Goal: Task Accomplishment & Management: Manage account settings

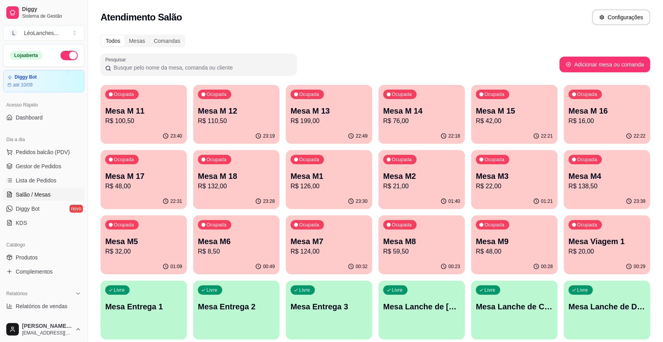
click at [421, 174] on p "Mesa M2" at bounding box center [422, 176] width 77 height 11
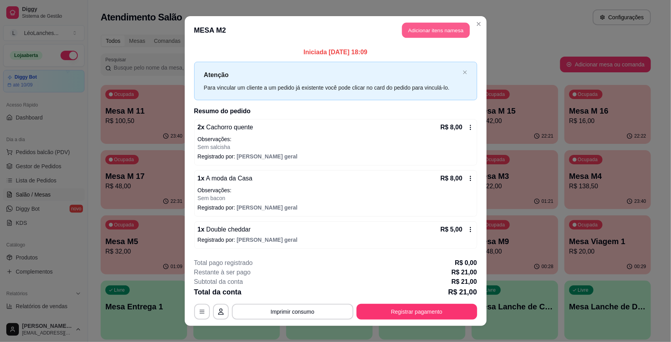
click at [424, 25] on button "Adicionar itens na mesa" at bounding box center [436, 30] width 68 height 15
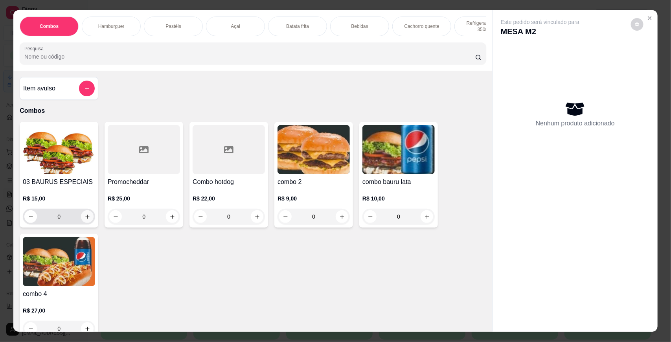
click at [86, 220] on icon "increase-product-quantity" at bounding box center [87, 217] width 6 height 6
type input "1"
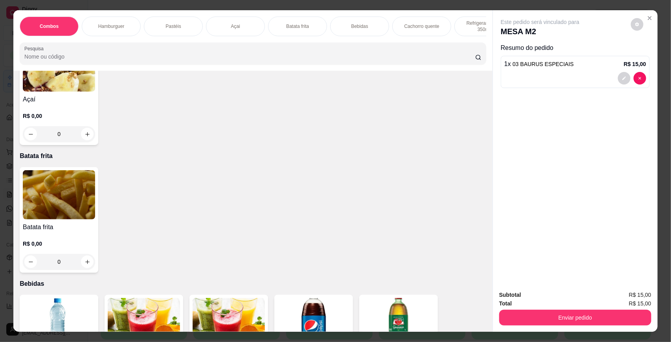
scroll to position [726, 0]
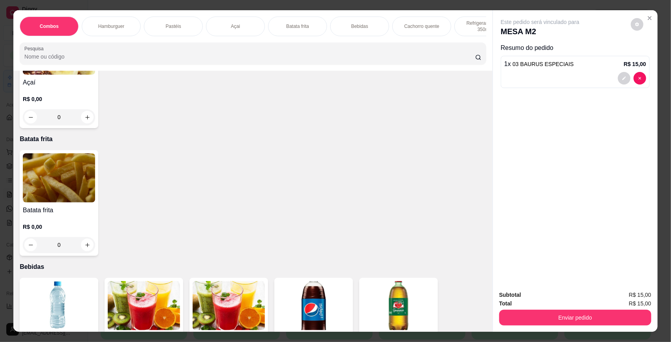
click at [62, 195] on img at bounding box center [59, 177] width 72 height 49
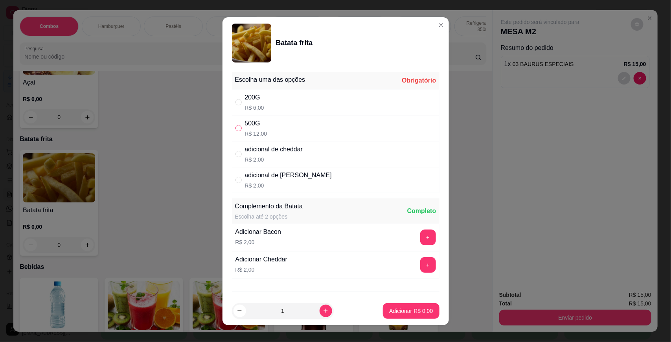
click at [235, 124] on label "" at bounding box center [238, 128] width 6 height 9
click at [235, 125] on input "" at bounding box center [238, 128] width 6 height 6
click at [235, 126] on input "" at bounding box center [238, 128] width 6 height 6
radio input "true"
click at [394, 305] on button "Adicionar R$ 12,00" at bounding box center [409, 311] width 59 height 16
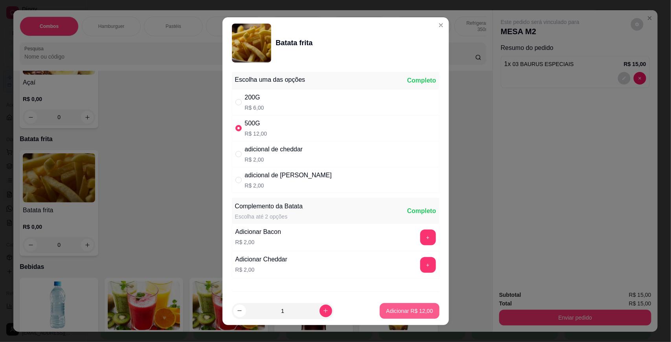
type input "1"
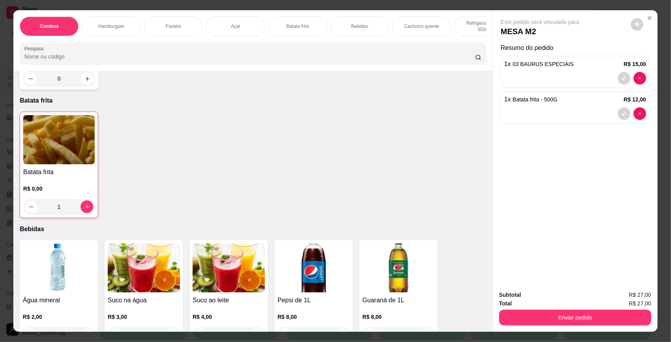
scroll to position [896, 0]
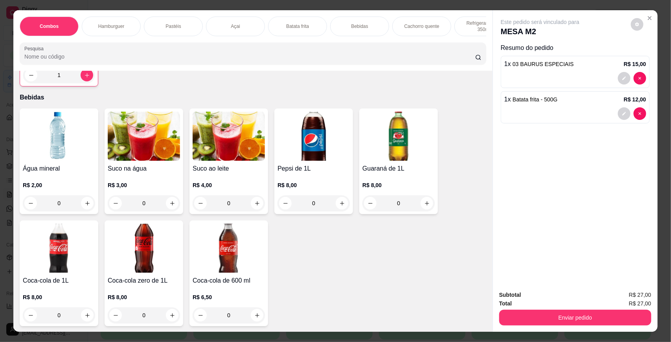
click at [165, 173] on h4 "Suco na água" at bounding box center [144, 168] width 72 height 9
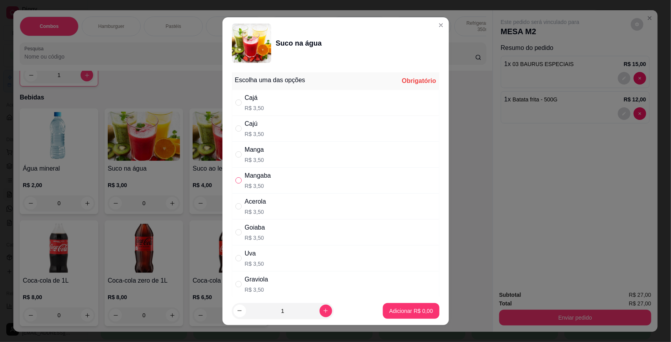
click at [237, 183] on input "" at bounding box center [238, 180] width 6 height 6
radio input "true"
click at [397, 311] on p "Adicionar R$ 3,50" at bounding box center [411, 311] width 44 height 8
type input "1"
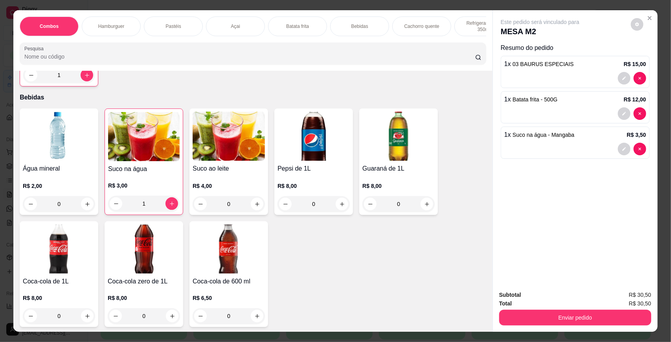
click at [127, 169] on div "Suco na água R$ 3,00 1" at bounding box center [144, 161] width 79 height 106
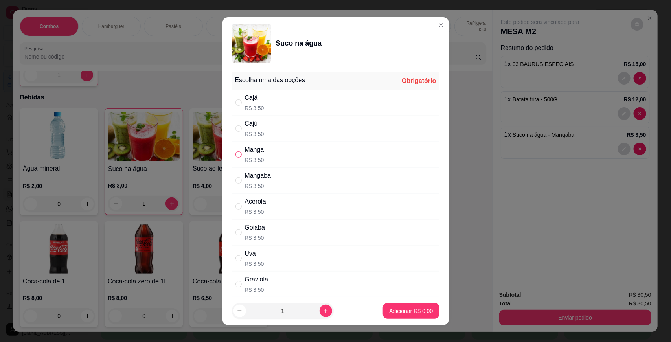
click at [238, 154] on input "" at bounding box center [238, 154] width 6 height 6
radio input "true"
click at [388, 303] on button "Adicionar R$ 3,50" at bounding box center [411, 311] width 56 height 16
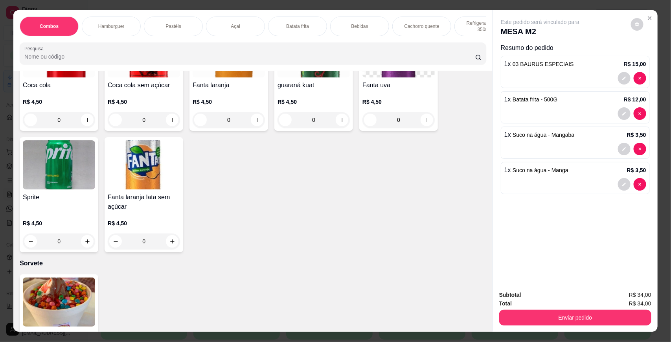
scroll to position [1368, 0]
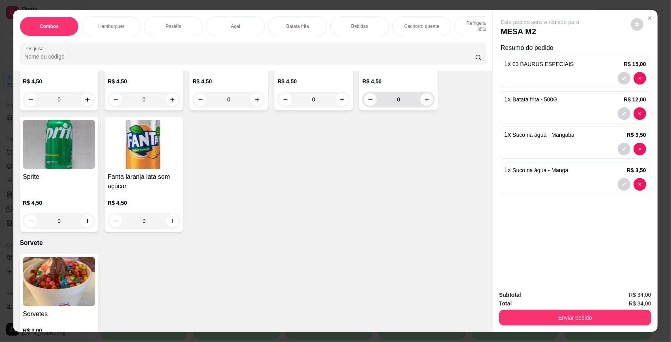
click at [424, 103] on icon "increase-product-quantity" at bounding box center [427, 100] width 6 height 6
type input "1"
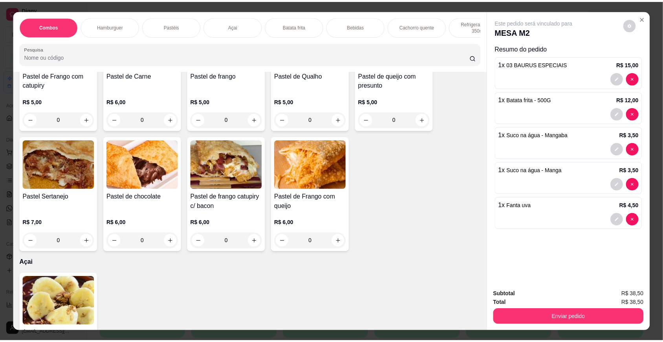
scroll to position [395, 0]
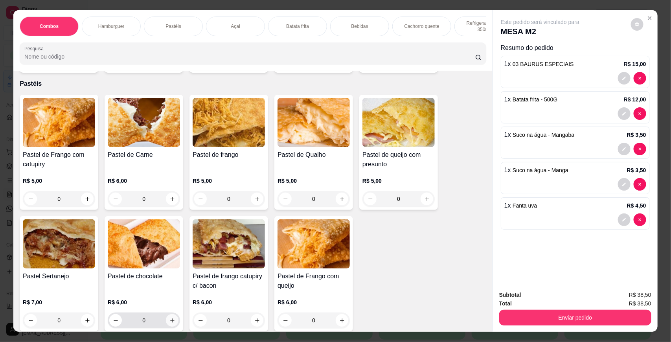
click at [169, 323] on icon "increase-product-quantity" at bounding box center [172, 321] width 6 height 6
type input "1"
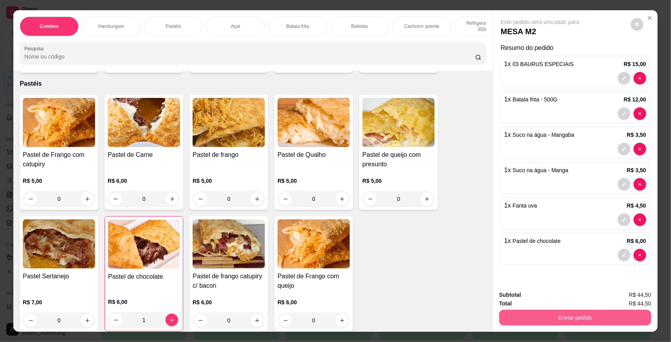
click at [540, 312] on button "Enviar pedido" at bounding box center [575, 318] width 152 height 16
click at [537, 299] on button "Não registrar e enviar pedido" at bounding box center [548, 298] width 79 height 15
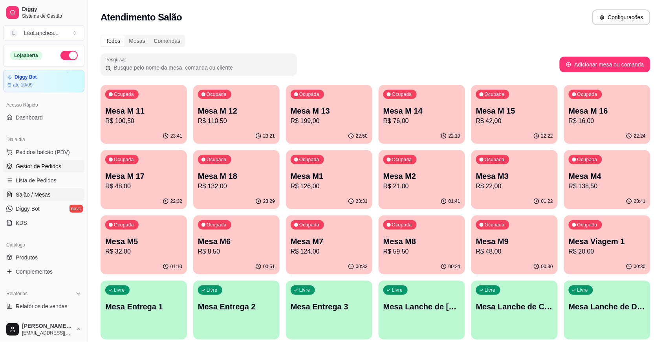
click at [35, 167] on span "Gestor de Pedidos" at bounding box center [39, 166] width 46 height 8
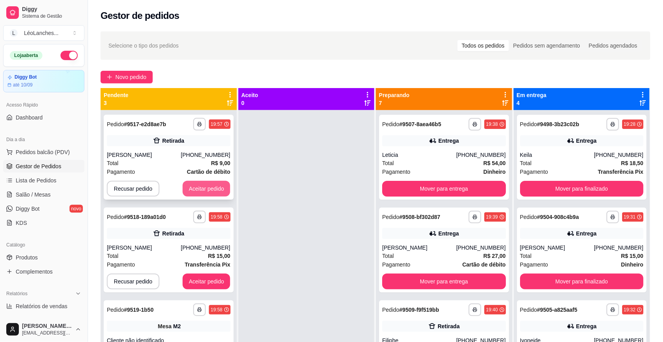
click at [213, 188] on button "Aceitar pedido" at bounding box center [207, 189] width 48 height 16
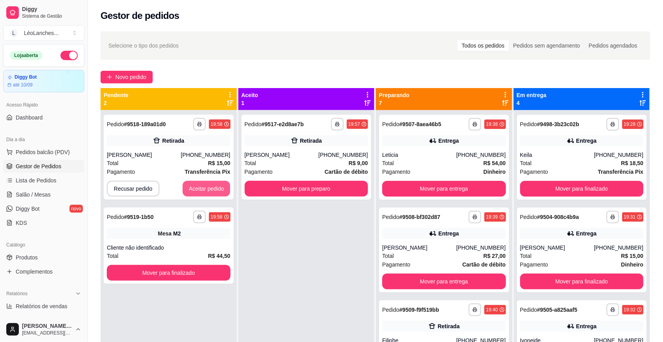
click at [213, 188] on button "Aceitar pedido" at bounding box center [207, 189] width 48 height 16
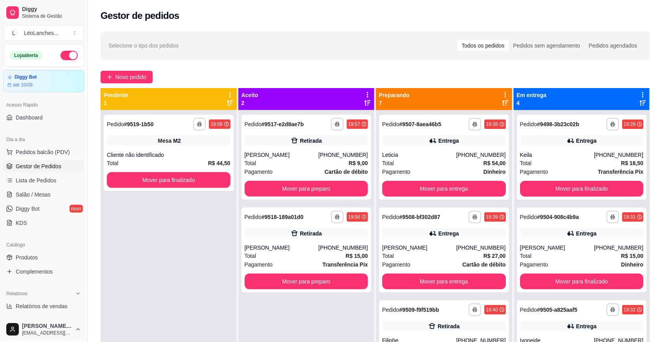
click at [213, 188] on div "**********" at bounding box center [169, 153] width 130 height 76
click at [165, 183] on button "Mover para finalizado" at bounding box center [169, 180] width 120 height 15
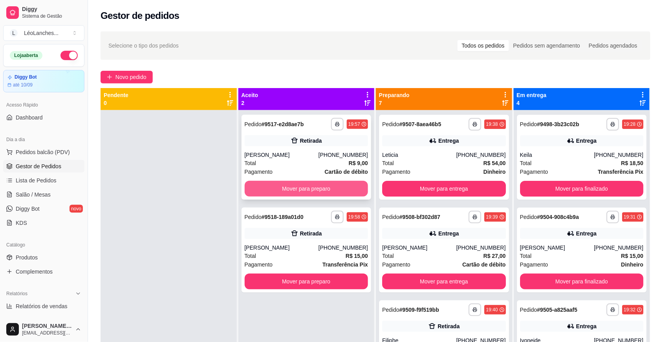
click at [308, 191] on button "Mover para preparo" at bounding box center [307, 189] width 124 height 16
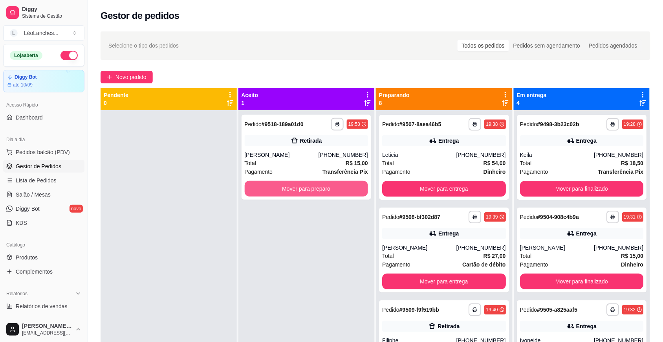
click at [308, 191] on button "Mover para preparo" at bounding box center [307, 189] width 124 height 16
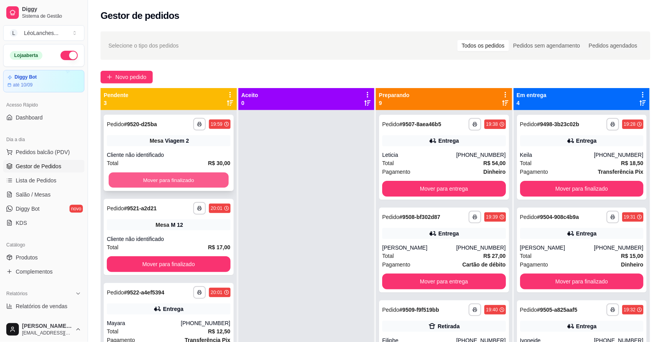
click at [202, 178] on button "Mover para finalizado" at bounding box center [169, 180] width 120 height 15
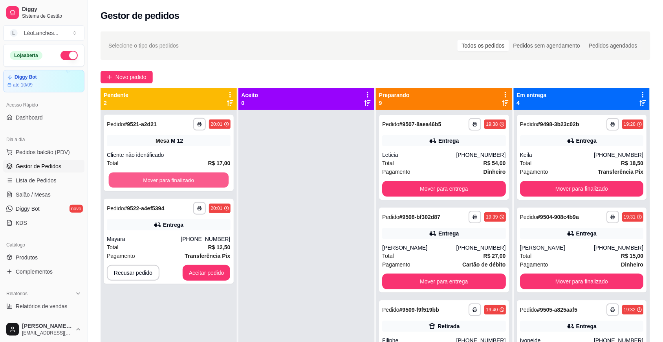
click at [200, 178] on button "Mover para finalizado" at bounding box center [169, 180] width 120 height 15
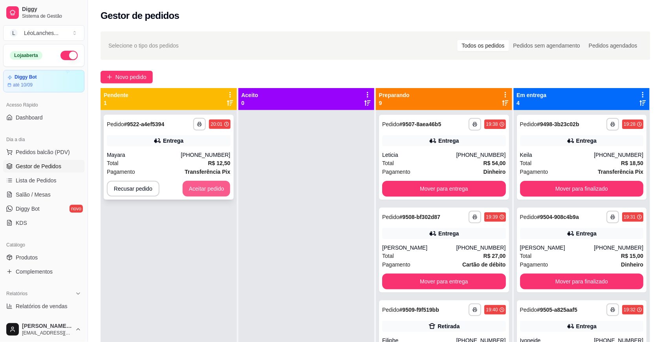
click at [195, 195] on button "Aceitar pedido" at bounding box center [207, 189] width 48 height 16
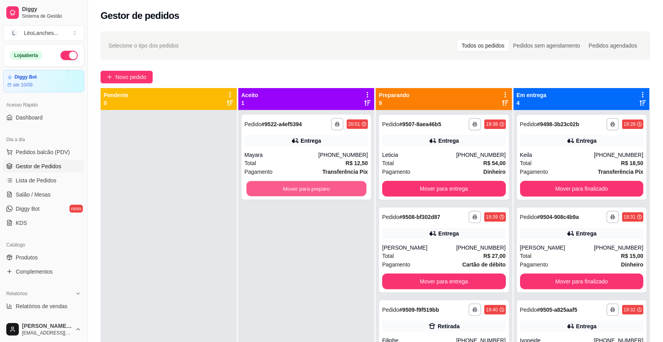
click at [304, 189] on button "Mover para preparo" at bounding box center [306, 188] width 120 height 15
click at [304, 189] on button "Mover para preparo" at bounding box center [307, 189] width 124 height 16
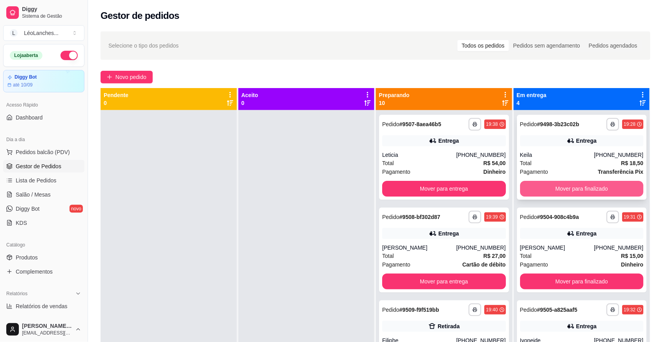
click at [579, 189] on button "Mover para finalizado" at bounding box center [582, 189] width 124 height 16
click at [579, 189] on button "Mover para finalizado" at bounding box center [582, 188] width 120 height 15
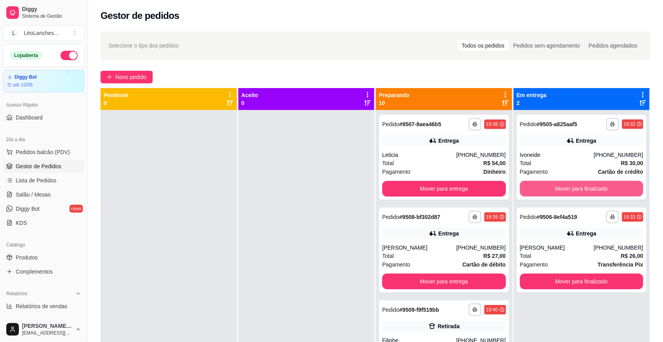
click at [579, 189] on button "Mover para finalizado" at bounding box center [582, 189] width 124 height 16
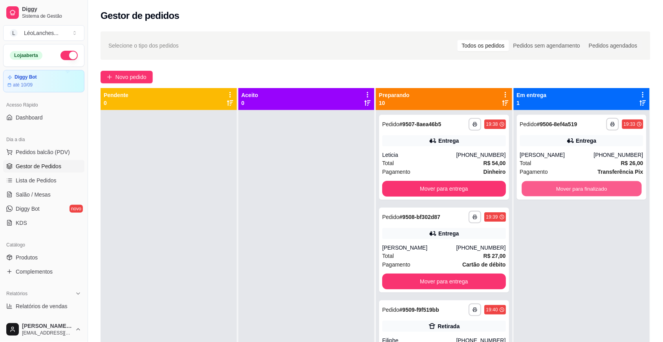
click at [579, 189] on button "Mover para finalizado" at bounding box center [582, 188] width 120 height 15
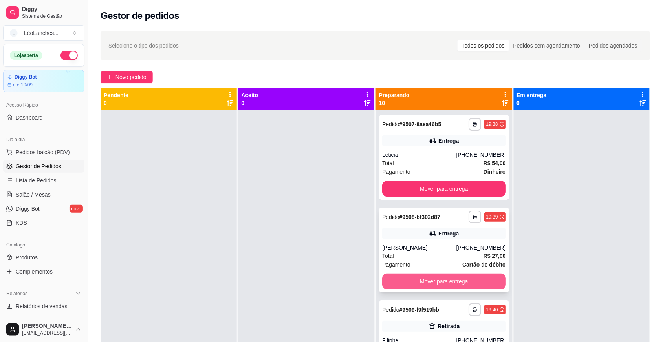
click at [434, 277] on button "Mover para entrega" at bounding box center [444, 281] width 124 height 16
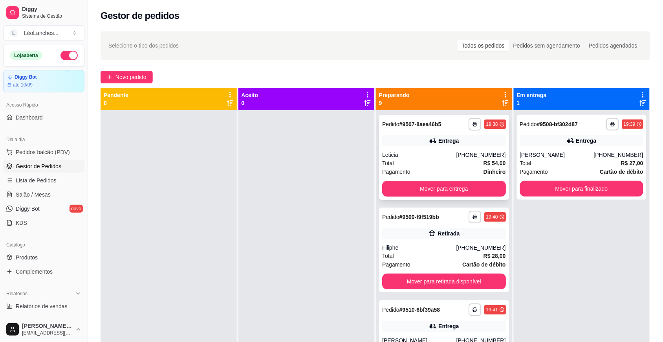
click at [427, 165] on div "Total R$ 54,00" at bounding box center [444, 163] width 124 height 9
click at [409, 157] on div "Leticia" at bounding box center [419, 155] width 74 height 8
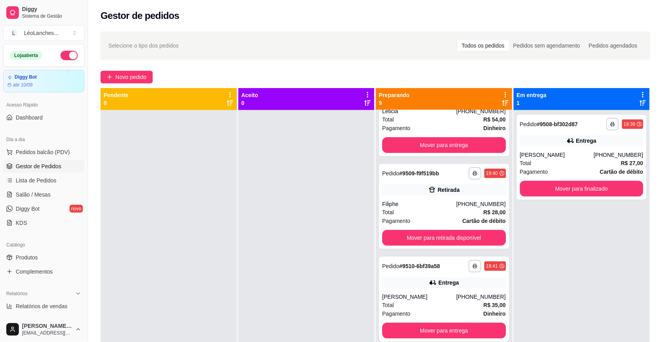
scroll to position [62, 0]
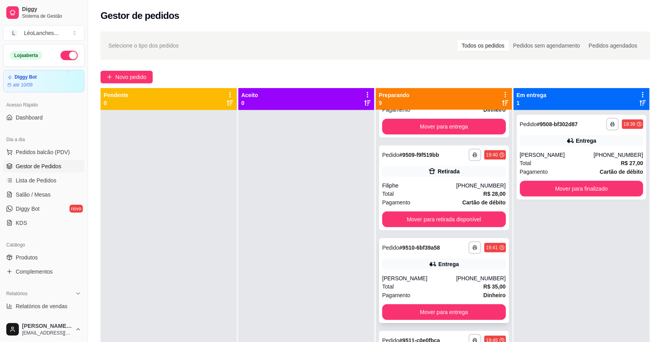
click at [437, 287] on div "Total R$ 35,00" at bounding box center [444, 286] width 124 height 9
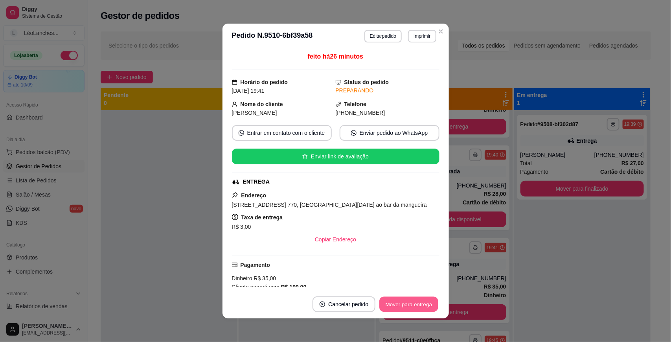
click at [395, 301] on button "Mover para entrega" at bounding box center [409, 304] width 59 height 15
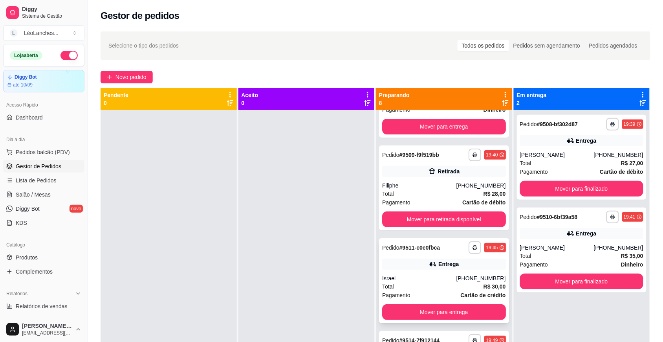
scroll to position [0, 0]
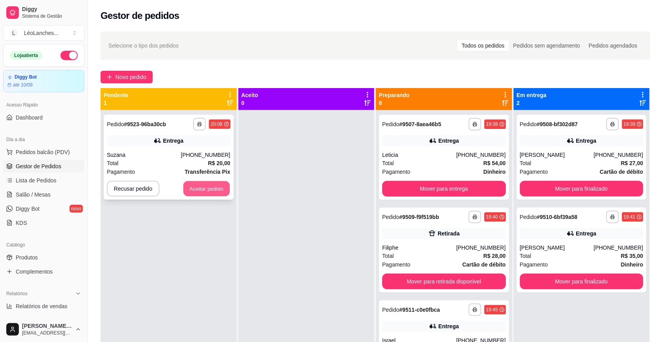
click at [206, 186] on button "Aceitar pedido" at bounding box center [207, 188] width 46 height 15
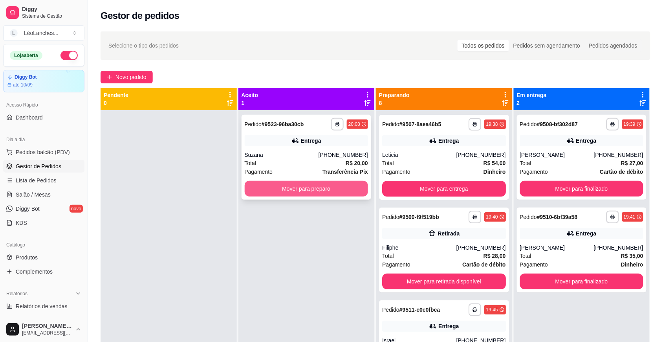
click at [318, 191] on button "Mover para preparo" at bounding box center [307, 189] width 124 height 16
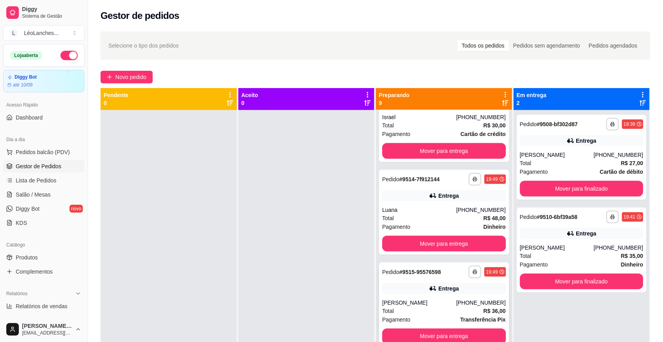
scroll to position [224, 0]
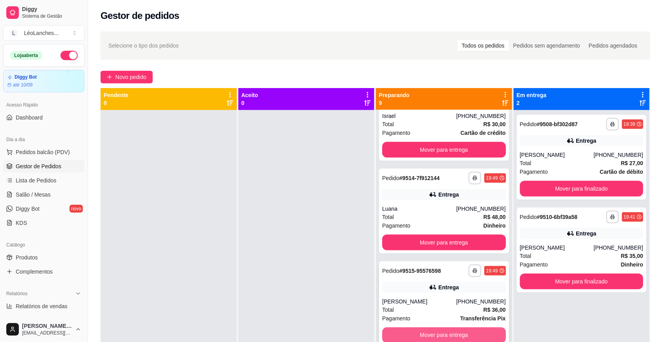
click at [440, 332] on button "Mover para entrega" at bounding box center [444, 335] width 124 height 16
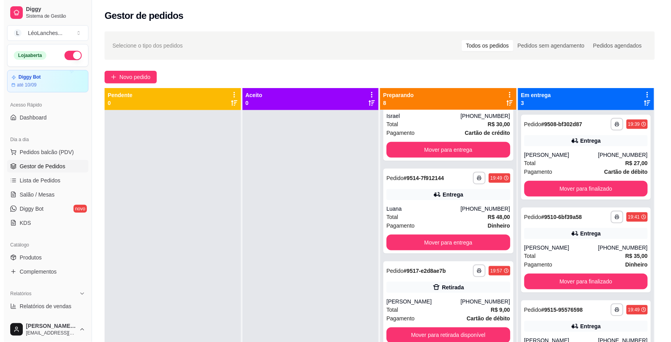
scroll to position [0, 0]
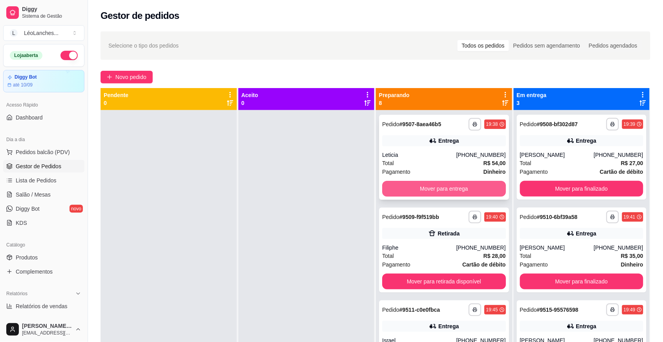
click at [439, 187] on button "Mover para entrega" at bounding box center [444, 189] width 124 height 16
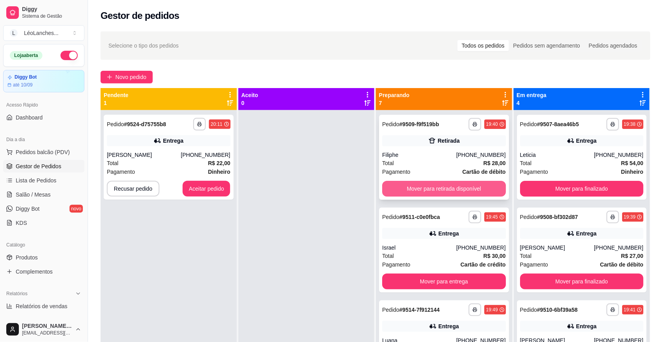
click at [441, 184] on button "Mover para retirada disponível" at bounding box center [444, 189] width 124 height 16
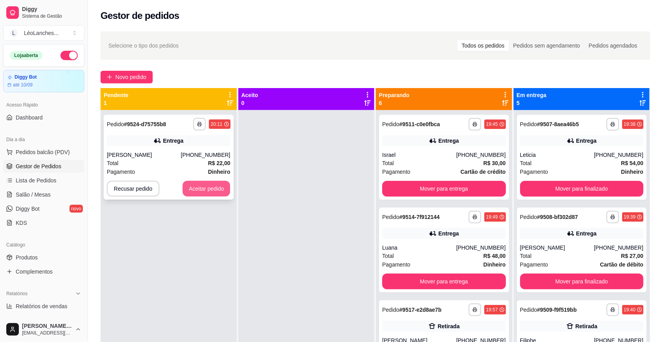
click at [215, 188] on button "Aceitar pedido" at bounding box center [207, 189] width 48 height 16
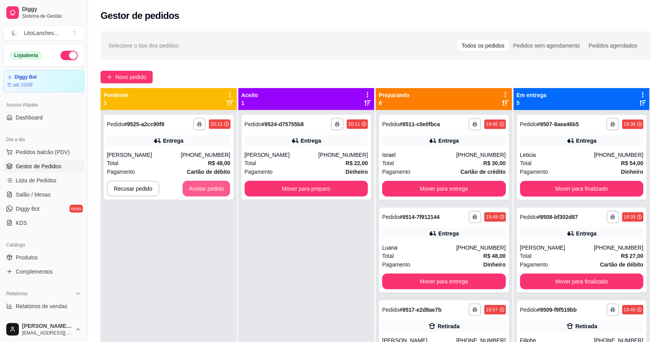
click at [215, 188] on button "Aceitar pedido" at bounding box center [207, 189] width 48 height 16
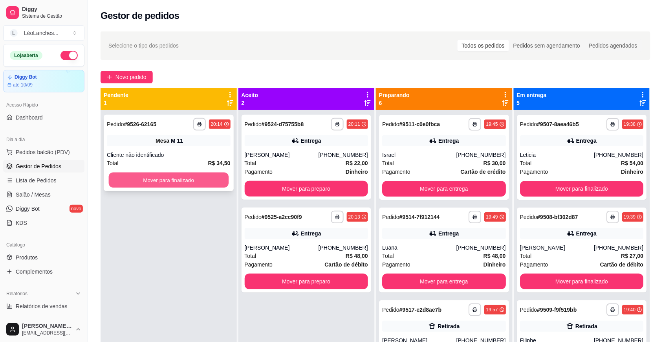
click at [212, 179] on button "Mover para finalizado" at bounding box center [169, 180] width 120 height 15
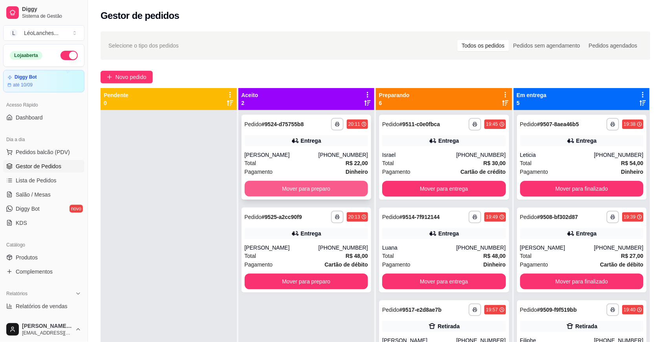
click at [321, 187] on button "Mover para preparo" at bounding box center [307, 189] width 124 height 16
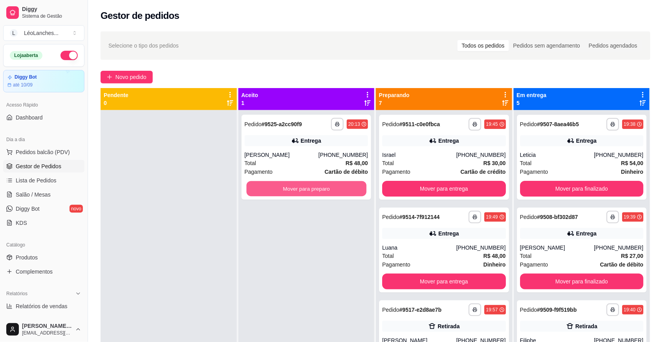
click at [321, 187] on button "Mover para preparo" at bounding box center [306, 188] width 120 height 15
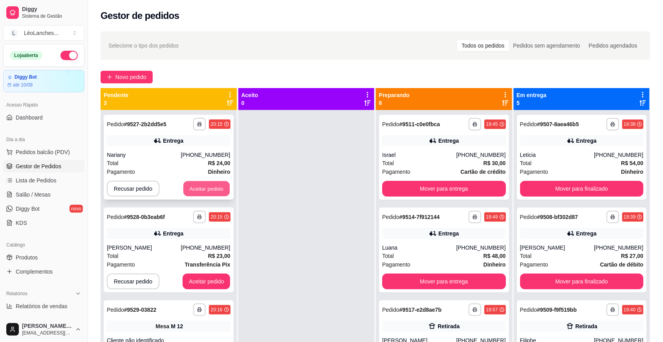
click at [218, 188] on button "Aceitar pedido" at bounding box center [207, 188] width 46 height 15
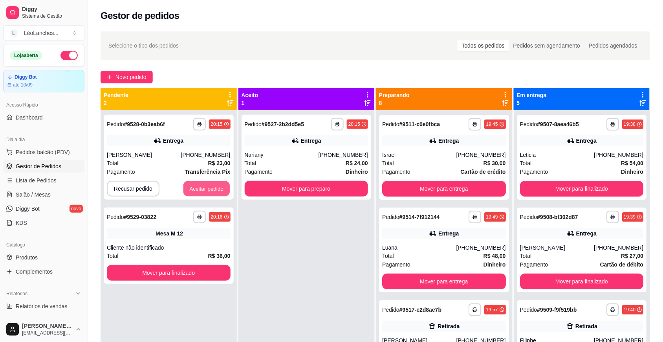
click at [218, 188] on button "Aceitar pedido" at bounding box center [207, 188] width 46 height 15
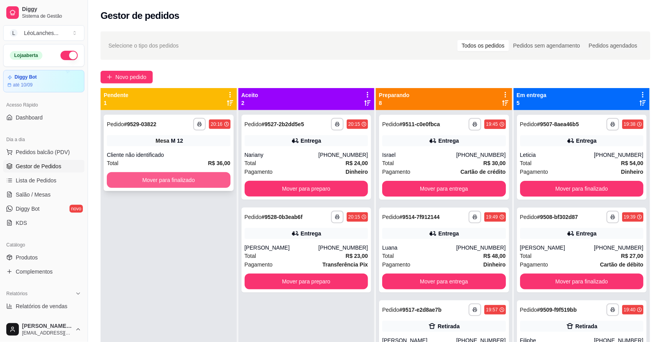
click at [220, 178] on button "Mover para finalizado" at bounding box center [169, 180] width 124 height 16
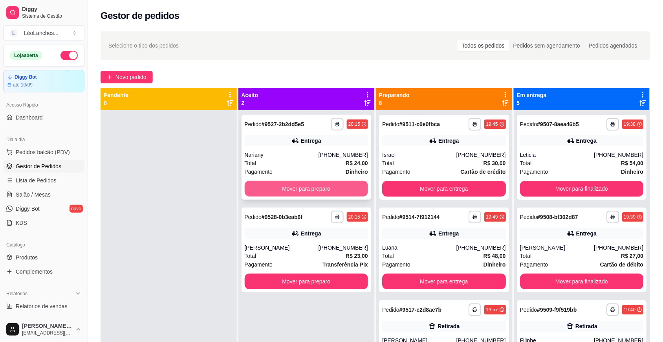
click at [274, 184] on button "Mover para preparo" at bounding box center [307, 189] width 124 height 16
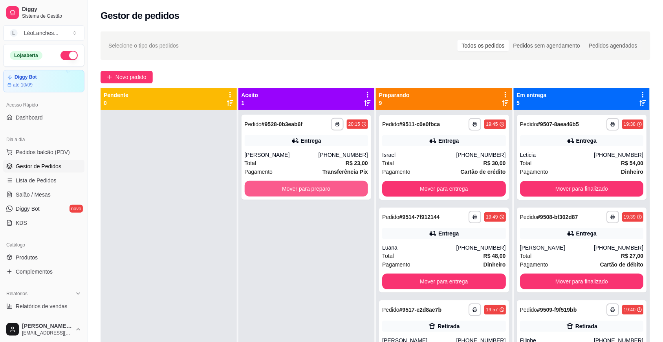
click at [274, 184] on button "Mover para preparo" at bounding box center [307, 189] width 124 height 16
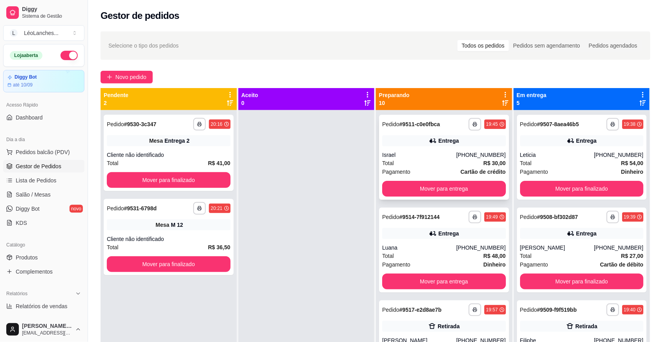
click at [439, 153] on div "Israel" at bounding box center [419, 155] width 74 height 8
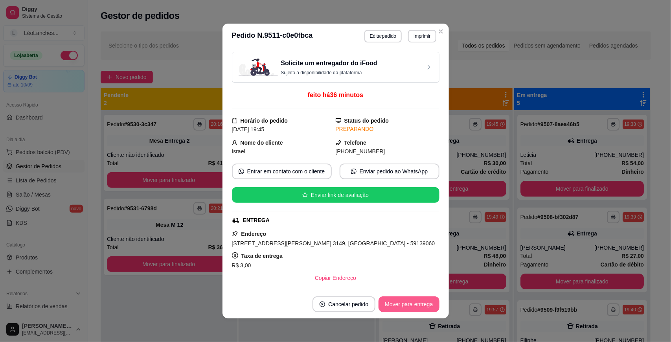
click at [413, 299] on button "Mover para entrega" at bounding box center [408, 304] width 61 height 16
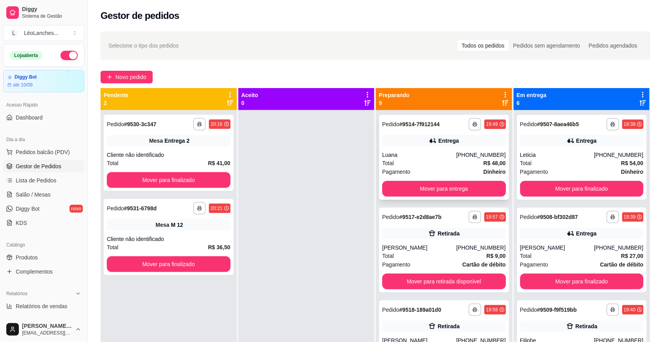
click at [433, 159] on div "Total R$ 48,00" at bounding box center [444, 163] width 124 height 9
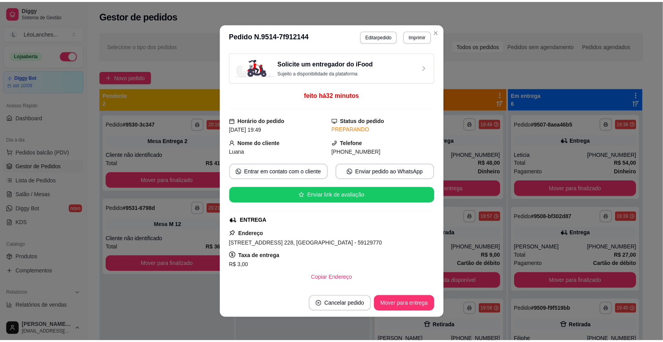
scroll to position [186, 0]
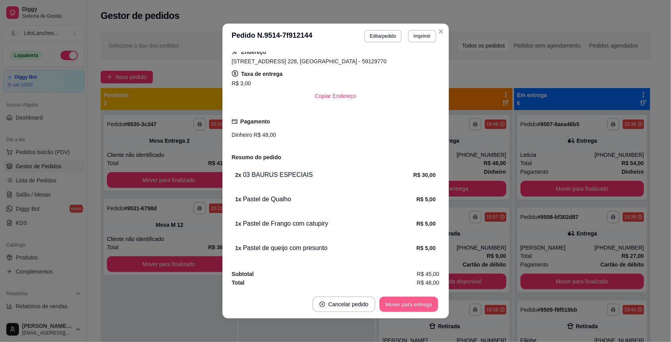
click at [396, 299] on button "Mover para entrega" at bounding box center [409, 304] width 59 height 15
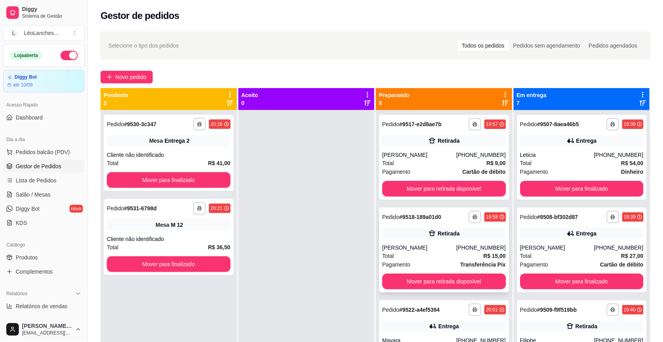
scroll to position [327, 0]
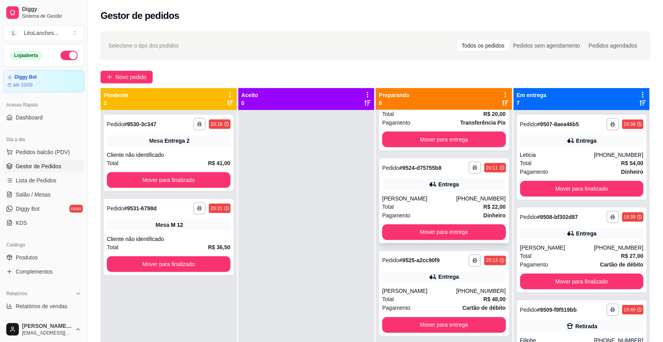
click at [424, 211] on div "Total R$ 22,00" at bounding box center [444, 206] width 124 height 9
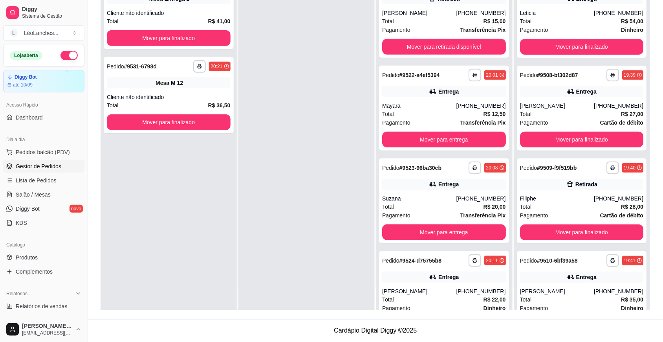
scroll to position [73, 0]
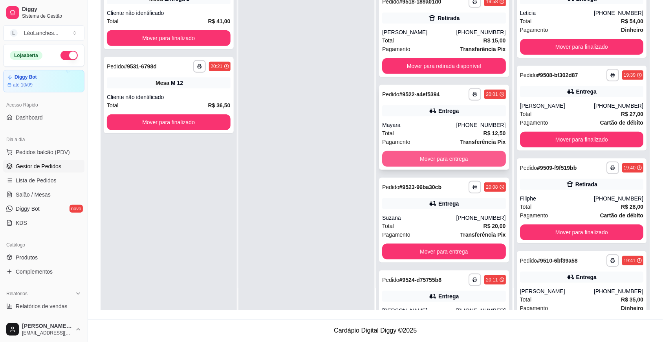
click at [402, 157] on button "Mover para entrega" at bounding box center [444, 159] width 124 height 16
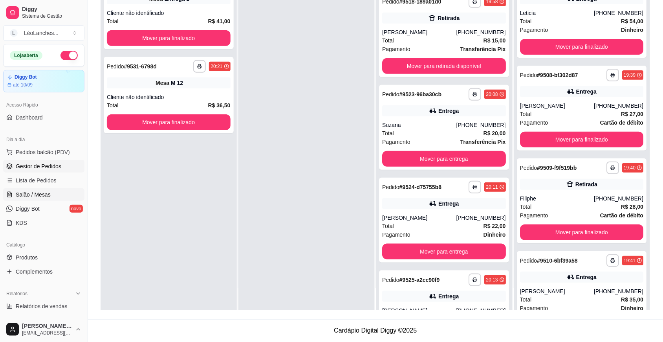
click at [51, 195] on link "Salão / Mesas" at bounding box center [43, 194] width 81 height 13
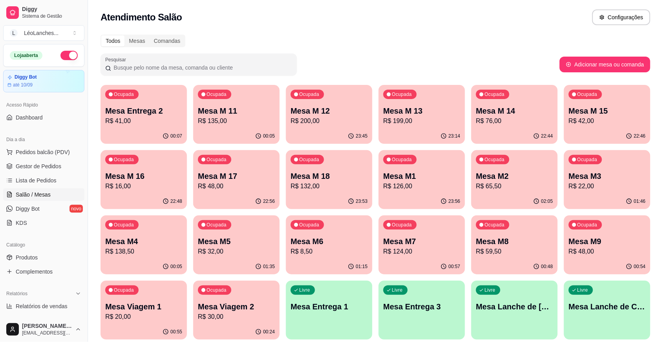
click at [139, 258] on div "Ocupada Mesa M4 R$ 138,50" at bounding box center [144, 237] width 86 height 44
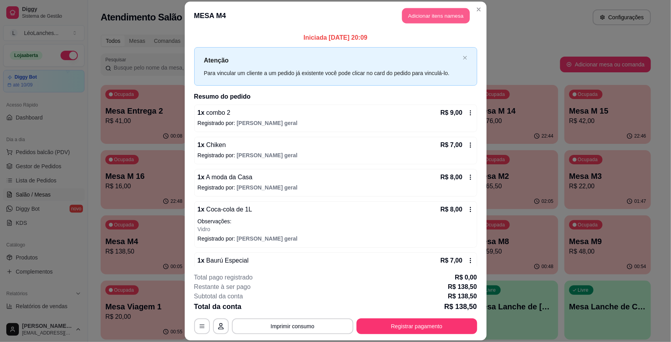
click at [449, 15] on button "Adicionar itens na mesa" at bounding box center [436, 15] width 68 height 15
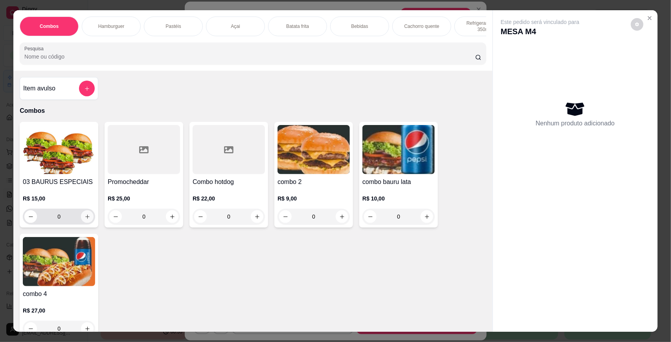
click at [86, 220] on icon "increase-product-quantity" at bounding box center [87, 217] width 6 height 6
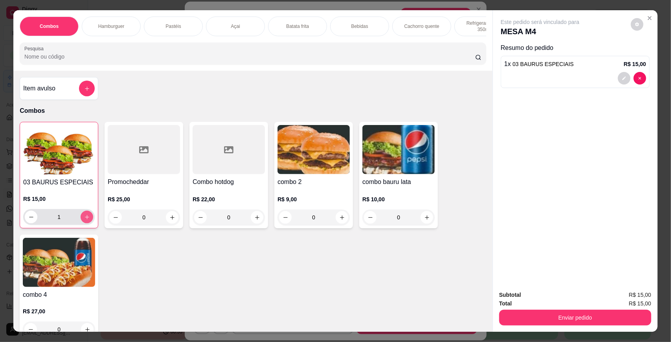
type input "1"
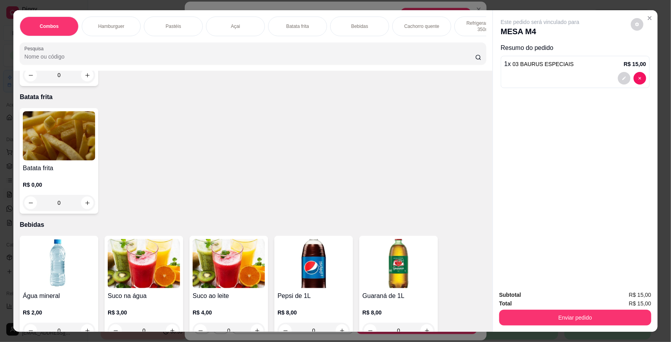
scroll to position [775, 0]
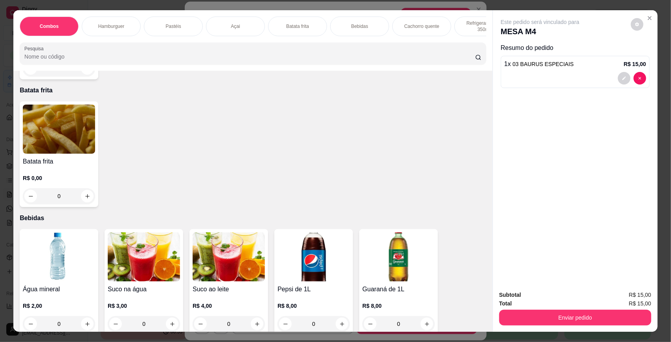
click at [66, 179] on div "R$ 0,00 0" at bounding box center [59, 185] width 72 height 38
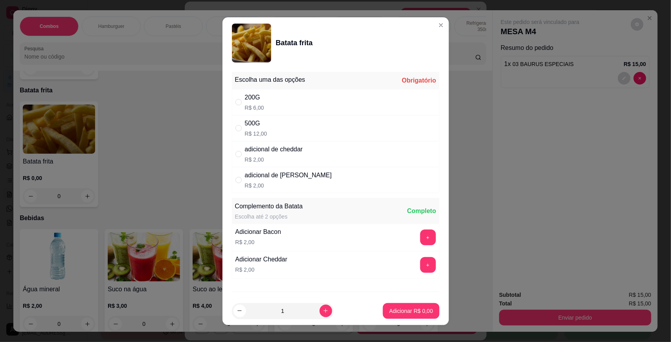
click at [238, 103] on div "" at bounding box center [239, 102] width 9 height 9
radio input "true"
click at [406, 307] on p "Adicionar R$ 6,00" at bounding box center [411, 310] width 42 height 7
type input "1"
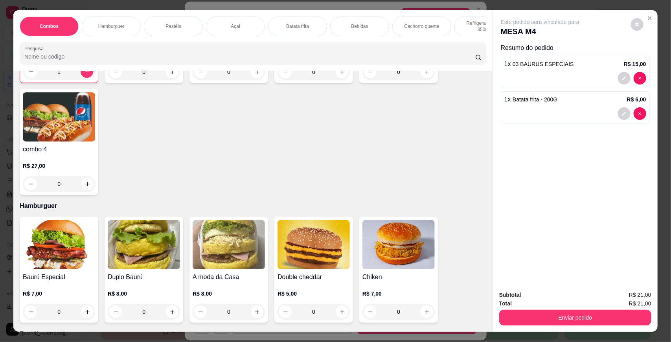
scroll to position [180, 0]
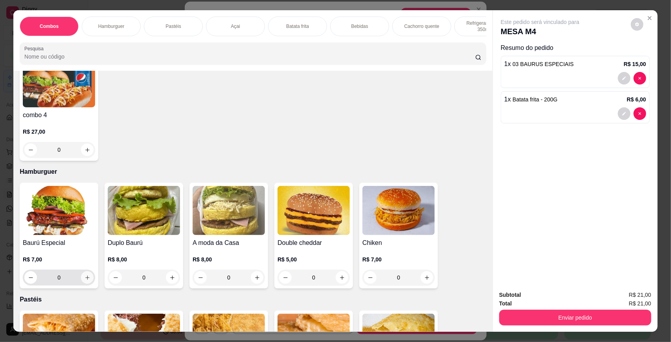
click at [85, 281] on icon "increase-product-quantity" at bounding box center [87, 278] width 6 height 6
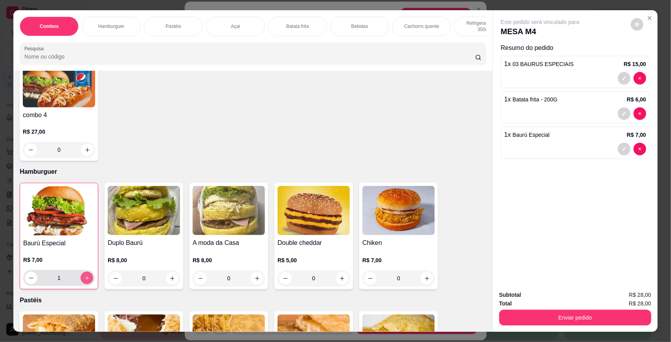
type input "1"
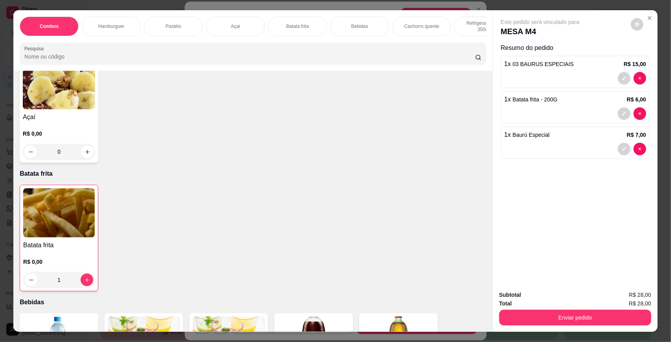
scroll to position [676, 0]
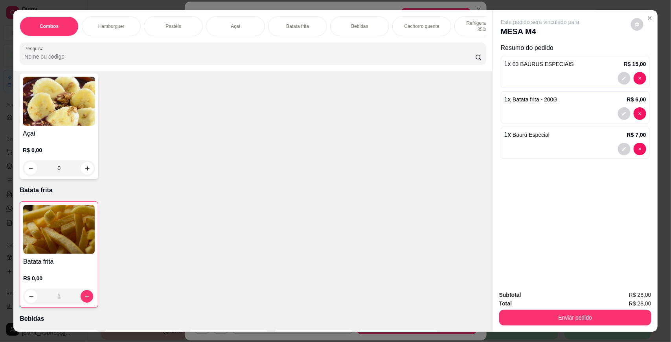
click at [57, 110] on img at bounding box center [59, 101] width 72 height 49
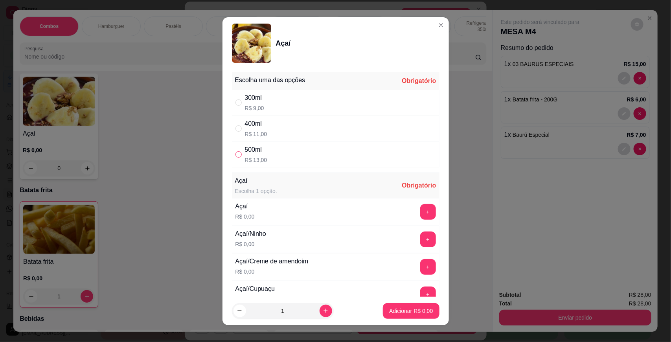
click at [235, 152] on input "" at bounding box center [238, 154] width 6 height 6
radio input "true"
click at [420, 268] on button "+" at bounding box center [427, 266] width 15 height 15
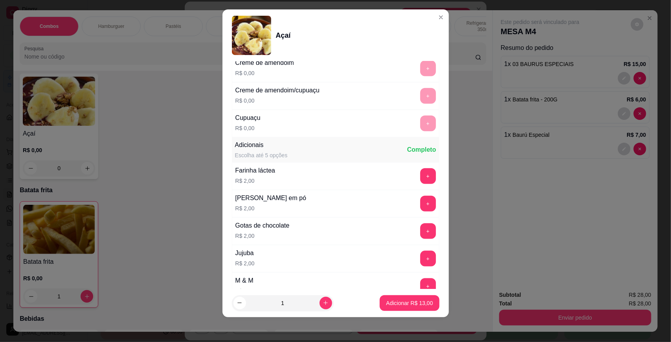
scroll to position [565, 0]
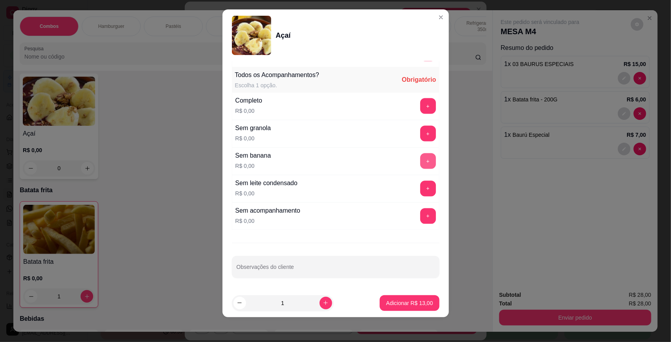
click at [420, 156] on button "+" at bounding box center [428, 161] width 16 height 16
click at [420, 128] on button "+" at bounding box center [428, 134] width 16 height 16
click at [400, 301] on p "Adicionar R$ 13,00" at bounding box center [409, 303] width 47 height 8
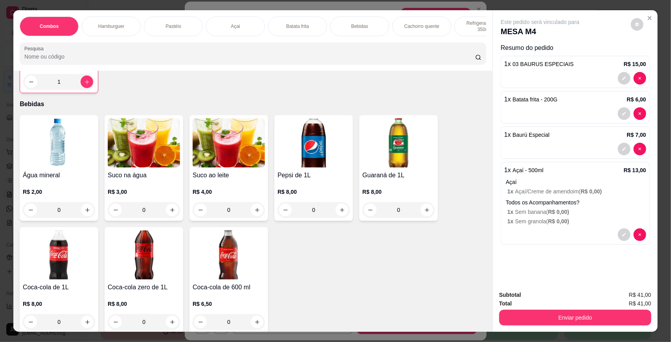
scroll to position [956, 0]
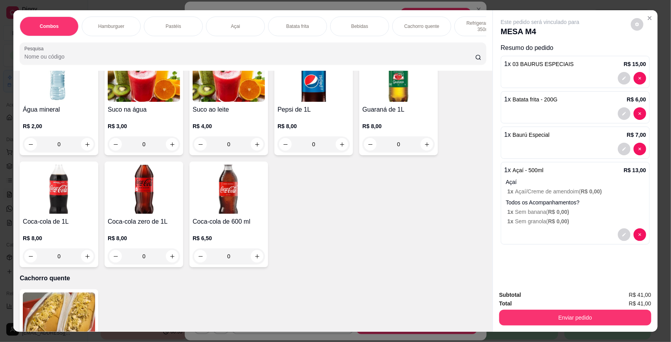
click at [114, 102] on img at bounding box center [144, 77] width 72 height 49
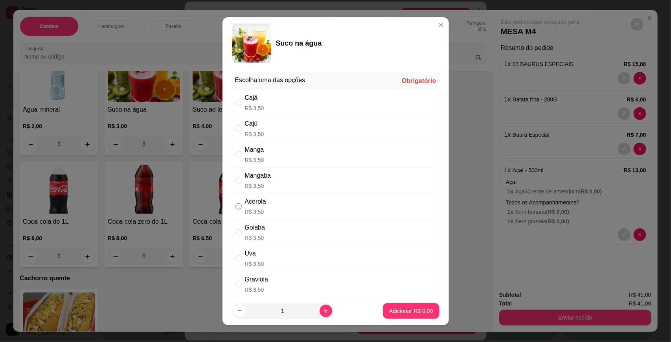
click at [236, 207] on input "" at bounding box center [238, 206] width 6 height 6
radio input "true"
click at [389, 307] on p "Adicionar R$ 3,50" at bounding box center [411, 311] width 44 height 8
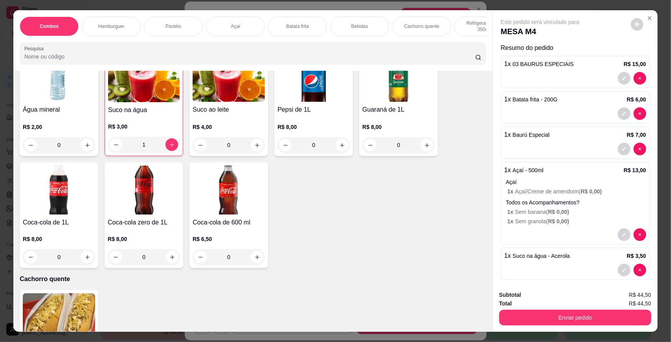
type input "1"
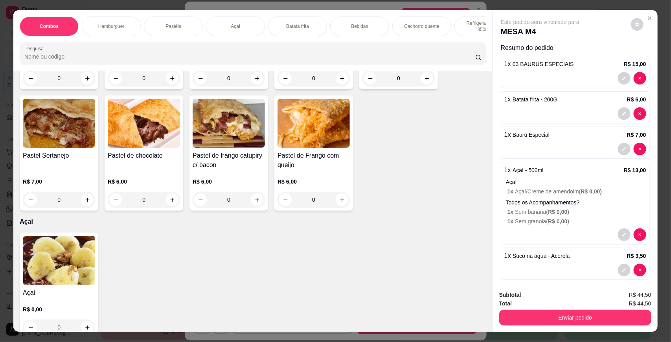
scroll to position [485, 0]
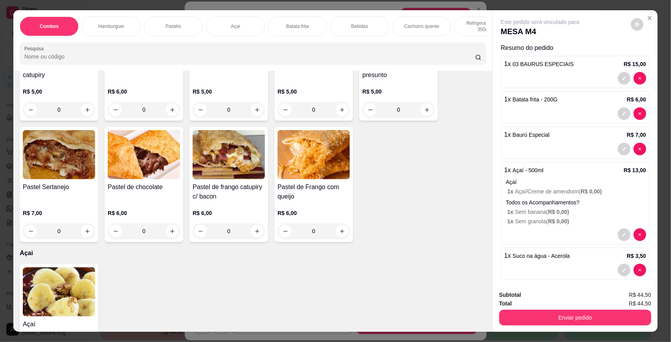
click at [58, 307] on img at bounding box center [59, 291] width 72 height 49
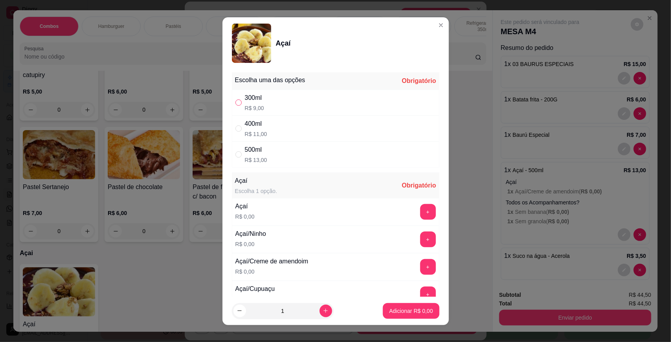
click at [236, 103] on input "" at bounding box center [238, 102] width 6 height 6
radio input "true"
click at [407, 230] on div "Açaí/Ninho R$ 0,00 +" at bounding box center [335, 240] width 207 height 28
click at [420, 240] on button "+" at bounding box center [428, 239] width 16 height 16
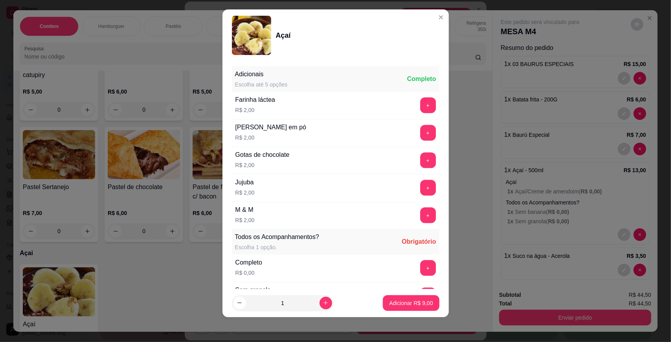
scroll to position [406, 0]
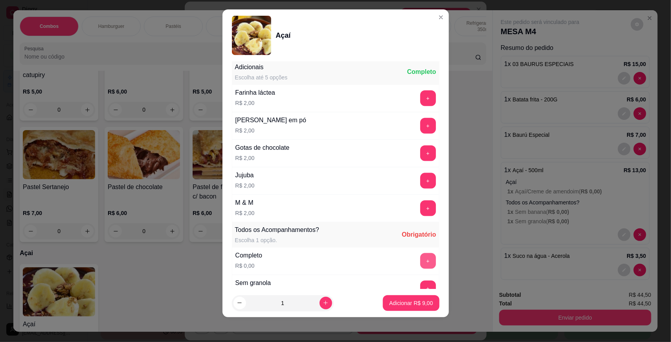
click at [420, 266] on button "+" at bounding box center [428, 261] width 16 height 16
click at [402, 302] on p "Adicionar R$ 9,00" at bounding box center [411, 303] width 44 height 8
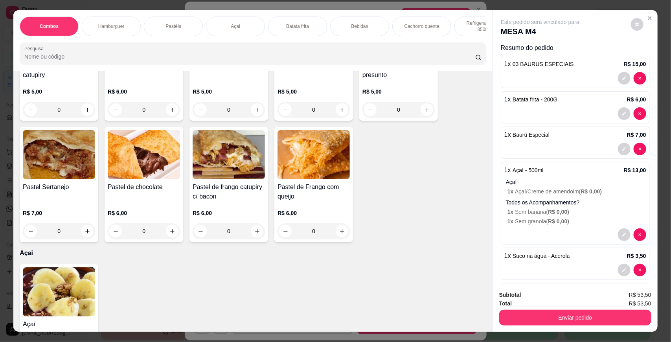
click at [69, 303] on img at bounding box center [59, 291] width 72 height 49
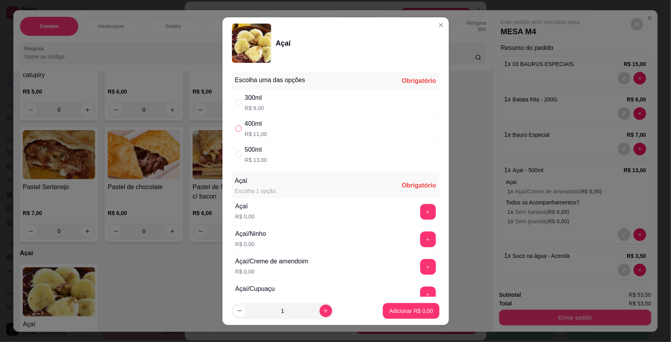
click at [235, 127] on input "" at bounding box center [238, 128] width 6 height 6
radio input "true"
click at [420, 291] on button "+" at bounding box center [428, 294] width 16 height 16
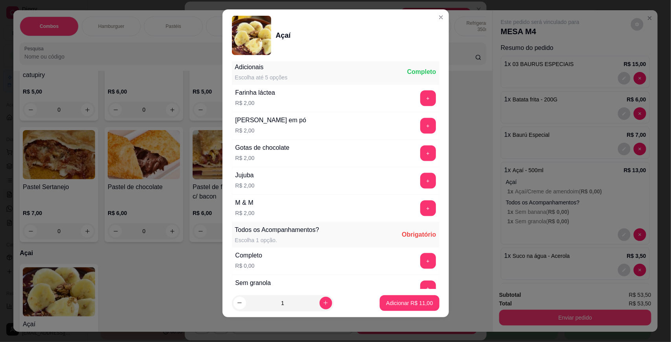
scroll to position [565, 0]
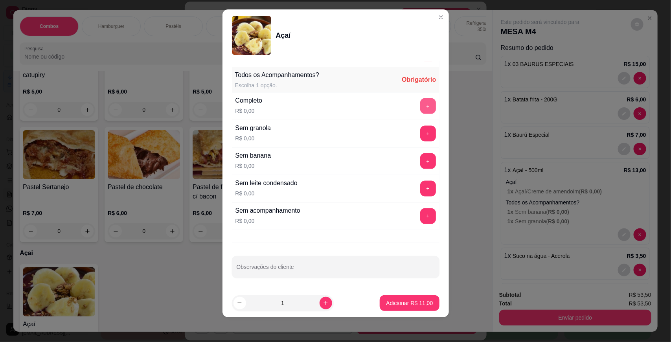
click at [420, 103] on button "+" at bounding box center [428, 106] width 16 height 16
click at [409, 306] on p "Adicionar R$ 11,00" at bounding box center [410, 302] width 46 height 7
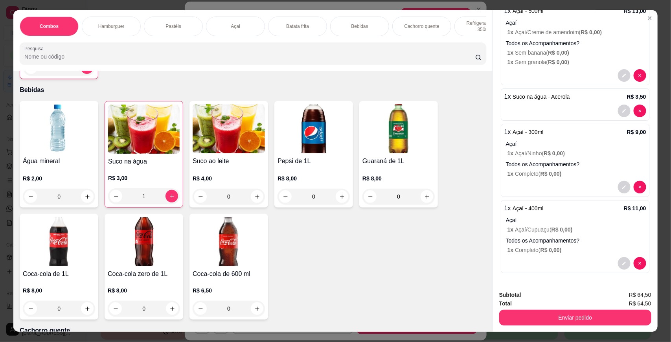
scroll to position [953, 0]
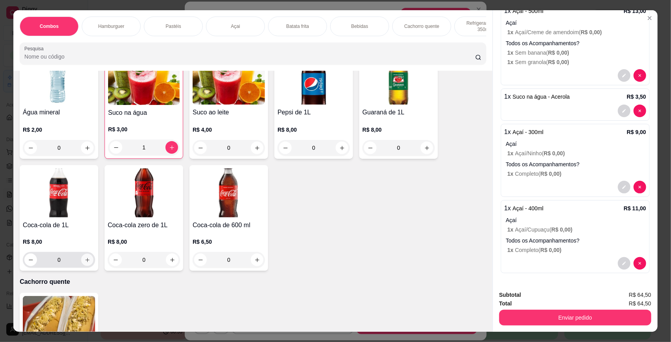
click at [85, 262] on icon "increase-product-quantity" at bounding box center [87, 260] width 4 height 4
type input "1"
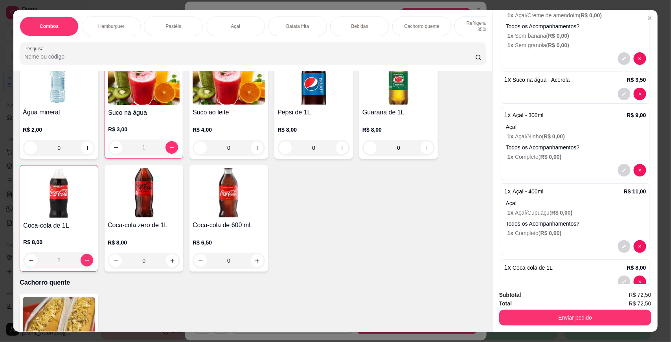
scroll to position [196, 0]
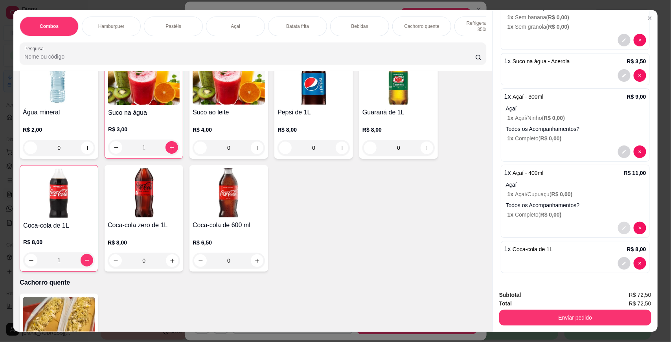
click at [622, 227] on icon "decrease-product-quantity" at bounding box center [624, 228] width 5 height 5
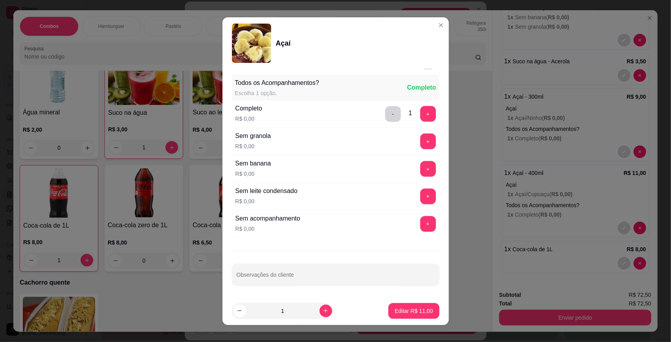
scroll to position [8, 0]
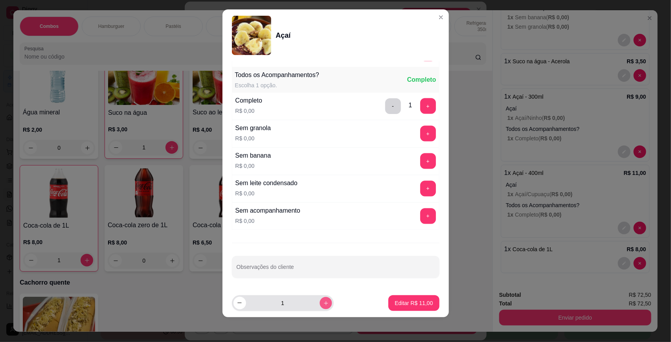
click at [323, 301] on icon "increase-product-quantity" at bounding box center [326, 303] width 6 height 6
type input "2"
click at [397, 303] on p "Editar R$ 22,00" at bounding box center [413, 302] width 37 height 7
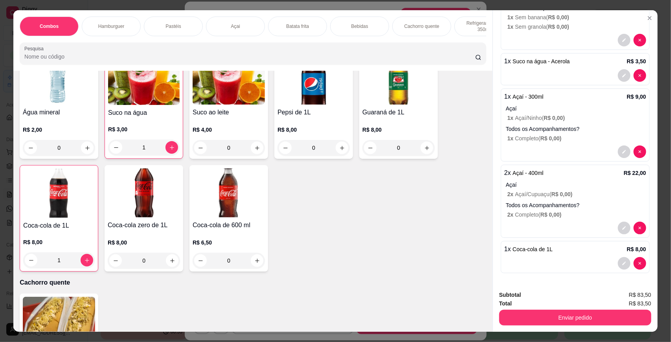
scroll to position [1412, 0]
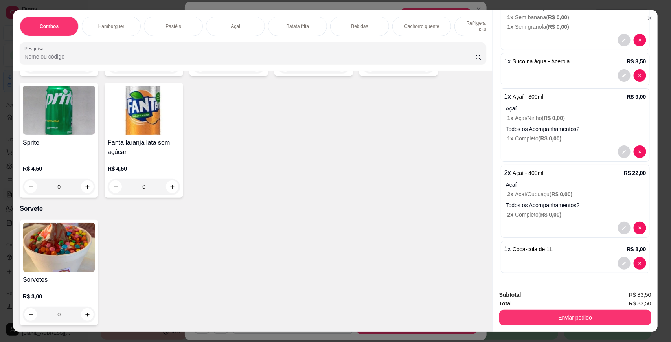
click at [81, 314] on div "0" at bounding box center [59, 315] width 72 height 16
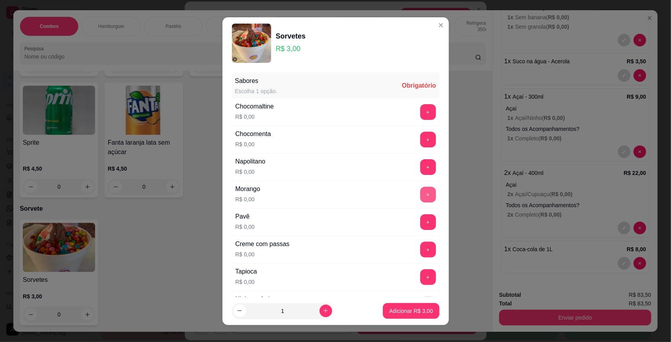
click at [420, 193] on button "+" at bounding box center [428, 195] width 16 height 16
click at [420, 110] on button "+" at bounding box center [427, 111] width 15 height 15
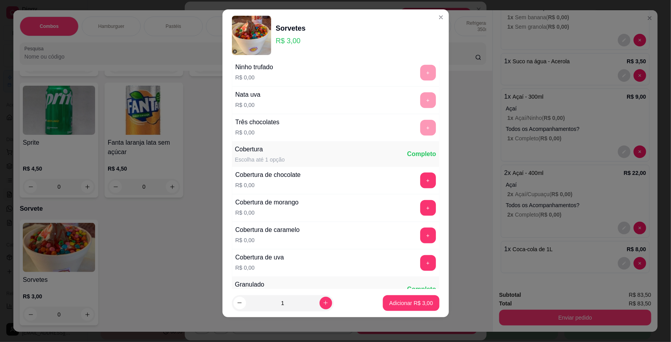
scroll to position [306, 0]
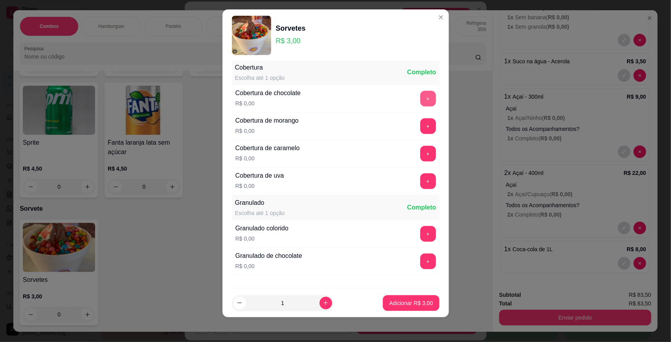
click at [420, 96] on button "+" at bounding box center [428, 99] width 16 height 16
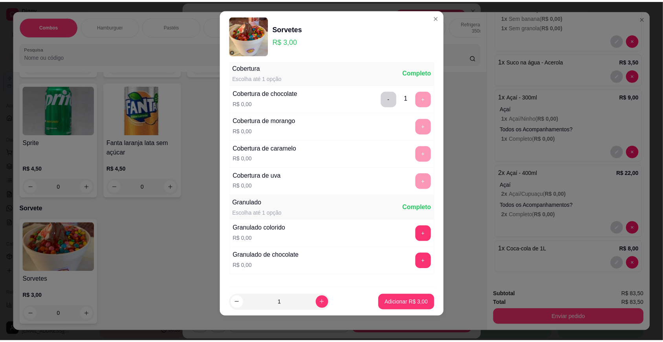
scroll to position [354, 0]
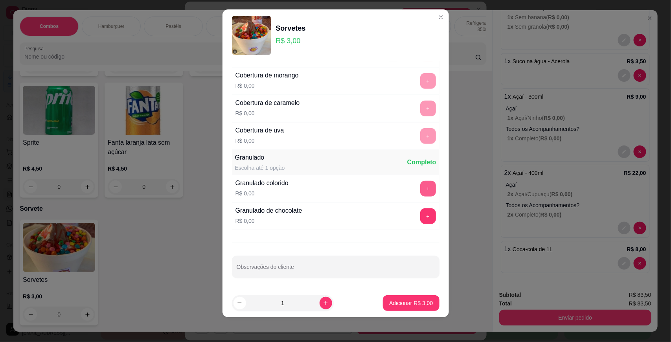
click at [420, 189] on button "+" at bounding box center [428, 189] width 16 height 16
click at [415, 300] on p "Adicionar R$ 3,00" at bounding box center [411, 303] width 44 height 8
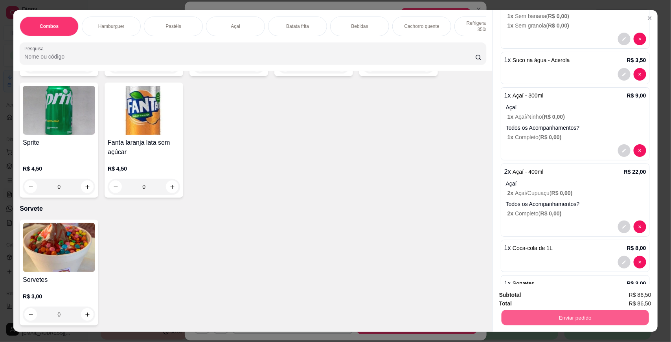
click at [532, 316] on button "Enviar pedido" at bounding box center [574, 317] width 147 height 15
click at [521, 299] on button "Não registrar e enviar pedido" at bounding box center [549, 298] width 82 height 15
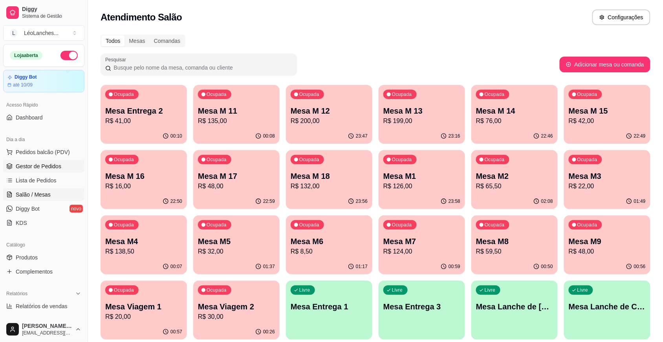
click at [55, 168] on span "Gestor de Pedidos" at bounding box center [39, 166] width 46 height 8
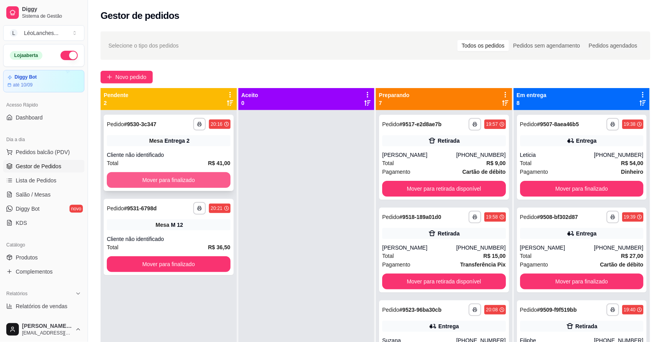
click at [217, 185] on button "Mover para finalizado" at bounding box center [169, 180] width 124 height 16
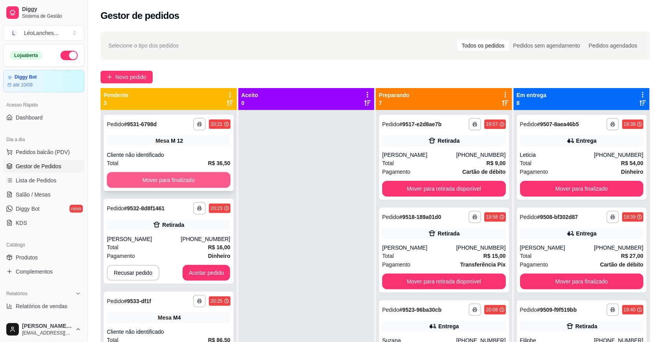
click at [217, 184] on button "Mover para finalizado" at bounding box center [169, 180] width 124 height 16
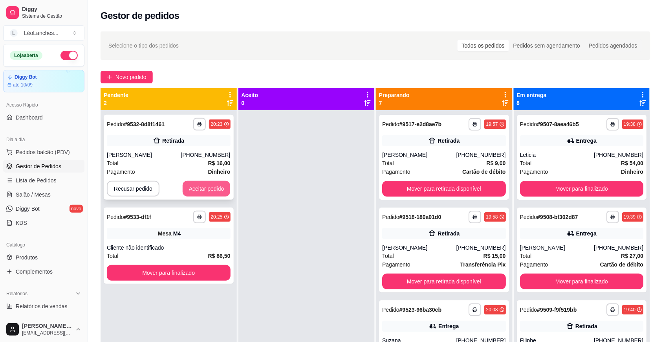
click at [217, 187] on button "Aceitar pedido" at bounding box center [207, 189] width 48 height 16
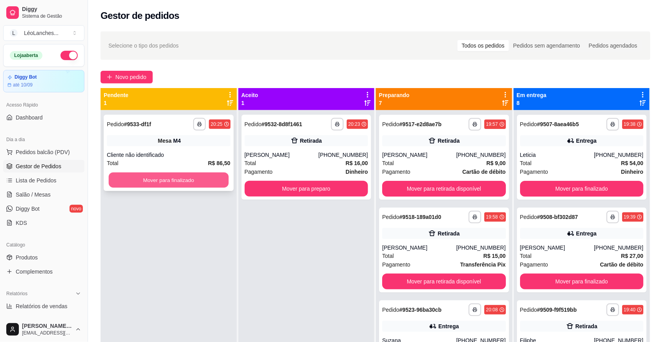
click at [215, 185] on button "Mover para finalizado" at bounding box center [169, 180] width 120 height 15
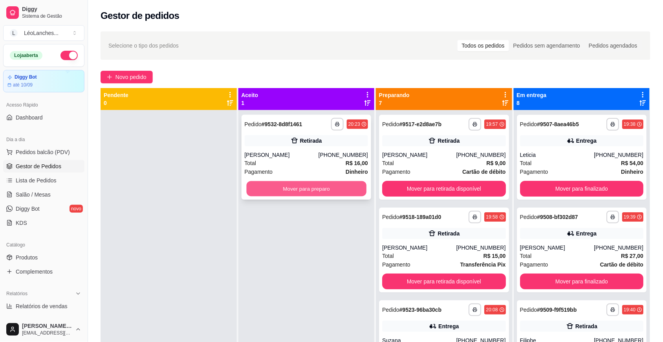
click at [264, 188] on button "Mover para preparo" at bounding box center [306, 188] width 120 height 15
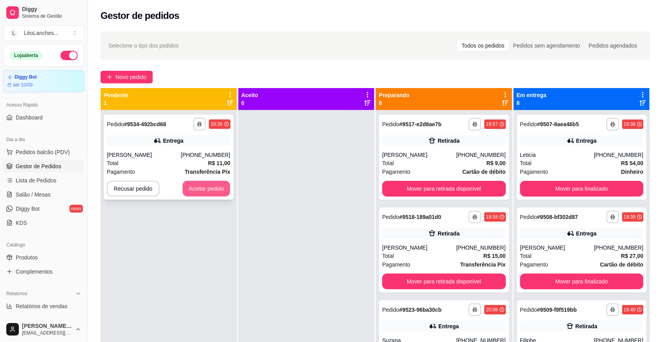
click at [209, 185] on button "Aceitar pedido" at bounding box center [207, 189] width 48 height 16
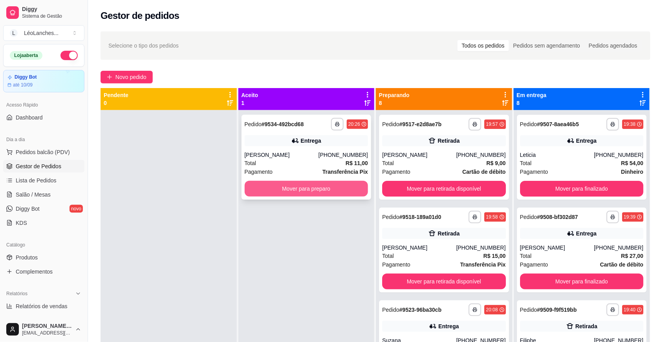
click at [311, 189] on button "Mover para preparo" at bounding box center [307, 189] width 124 height 16
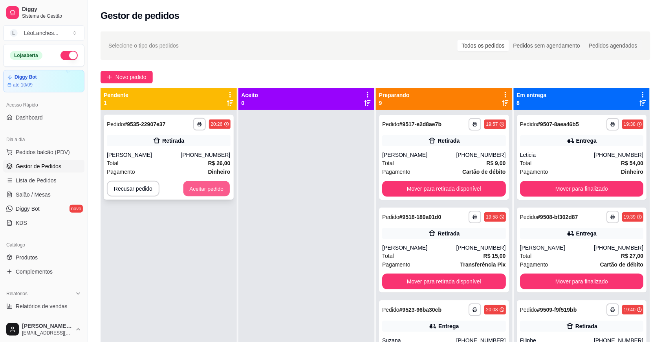
click at [222, 187] on button "Aceitar pedido" at bounding box center [207, 188] width 46 height 15
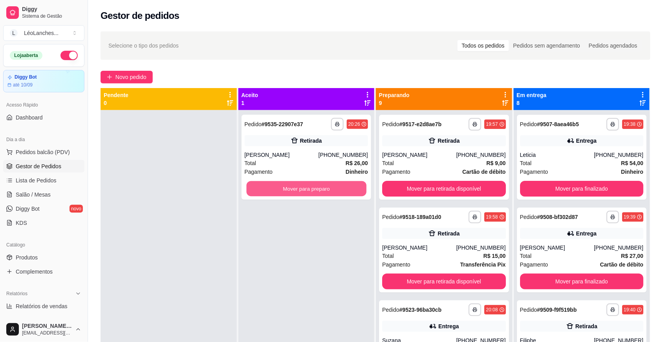
click at [271, 184] on button "Mover para preparo" at bounding box center [306, 188] width 120 height 15
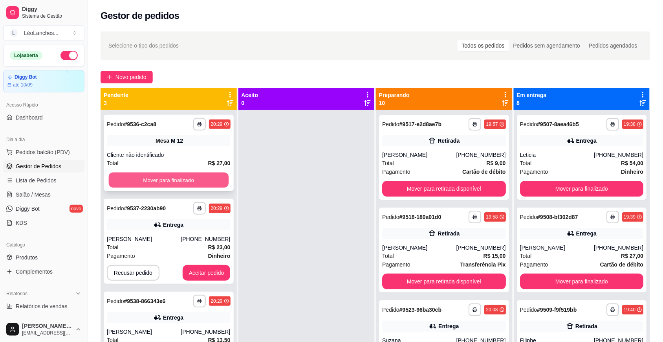
click at [219, 179] on button "Mover para finalizado" at bounding box center [169, 180] width 120 height 15
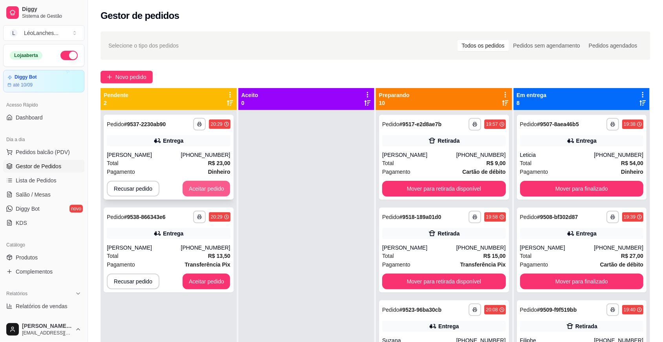
click at [214, 191] on button "Aceitar pedido" at bounding box center [207, 189] width 48 height 16
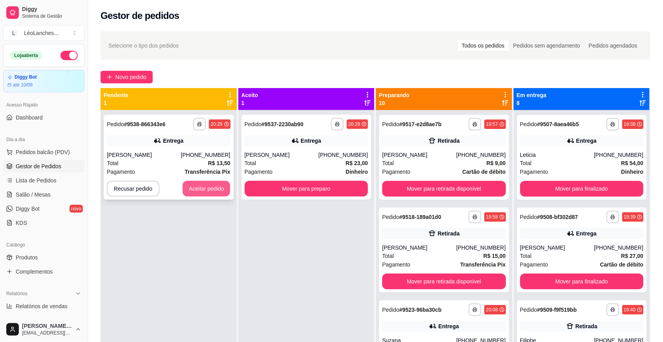
click at [212, 189] on button "Aceitar pedido" at bounding box center [207, 189] width 48 height 16
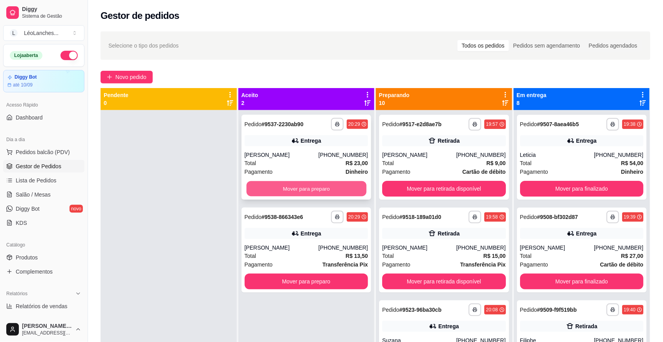
click at [264, 189] on button "Mover para preparo" at bounding box center [306, 188] width 120 height 15
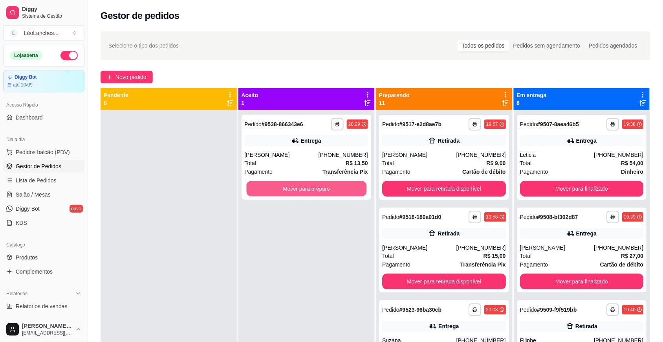
click at [264, 189] on button "Mover para preparo" at bounding box center [306, 188] width 120 height 15
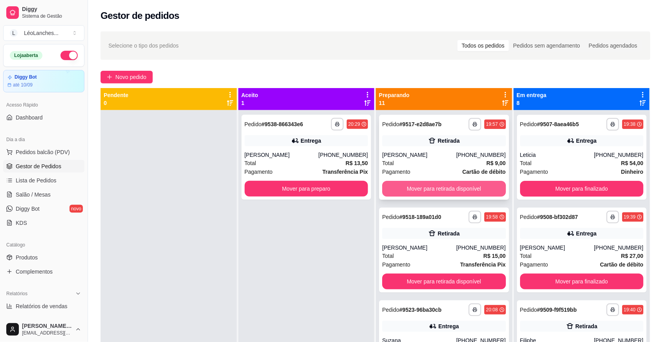
click at [398, 185] on button "Mover para retirada disponível" at bounding box center [444, 189] width 124 height 16
click at [401, 187] on button "Mover para retirada disponível" at bounding box center [444, 188] width 120 height 15
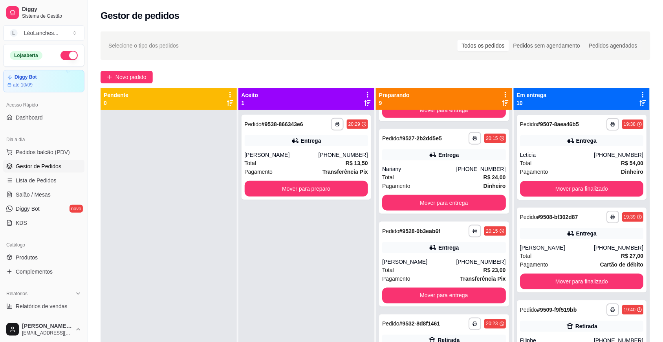
scroll to position [291, 0]
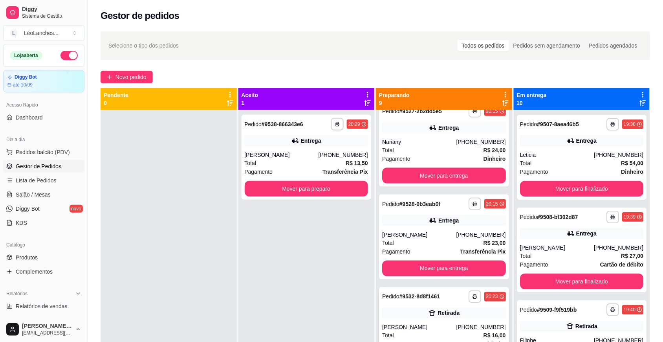
click at [416, 331] on div "[PERSON_NAME]" at bounding box center [419, 327] width 74 height 8
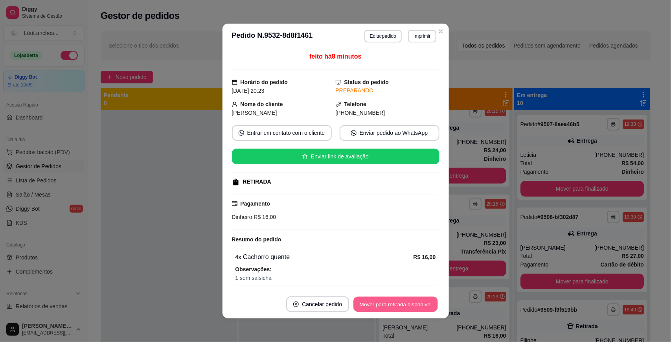
click at [406, 299] on button "Mover para retirada disponível" at bounding box center [396, 304] width 84 height 15
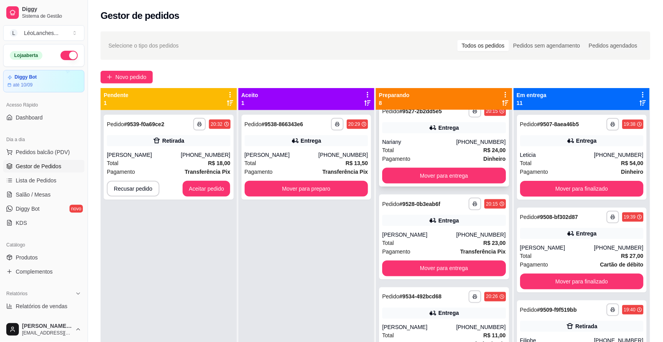
click at [447, 154] on div "Total R$ 24,00" at bounding box center [444, 150] width 124 height 9
click at [421, 239] on div "[PERSON_NAME]" at bounding box center [419, 235] width 74 height 8
click at [217, 196] on button "Aceitar pedido" at bounding box center [207, 189] width 48 height 16
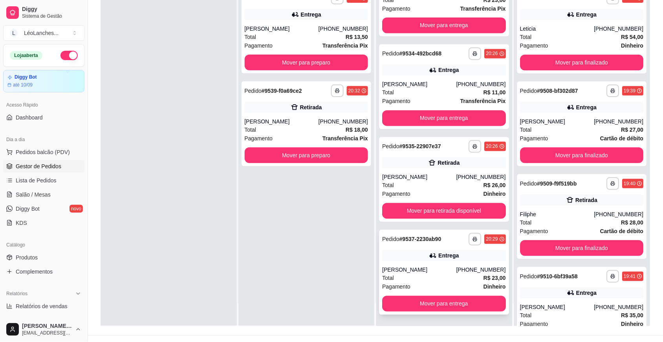
scroll to position [120, 0]
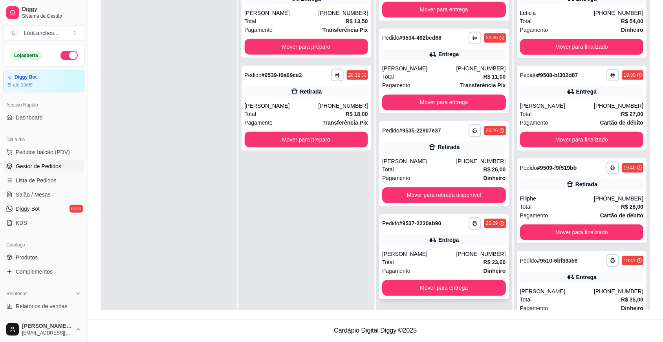
click at [425, 264] on div "Total R$ 23,00" at bounding box center [444, 262] width 124 height 9
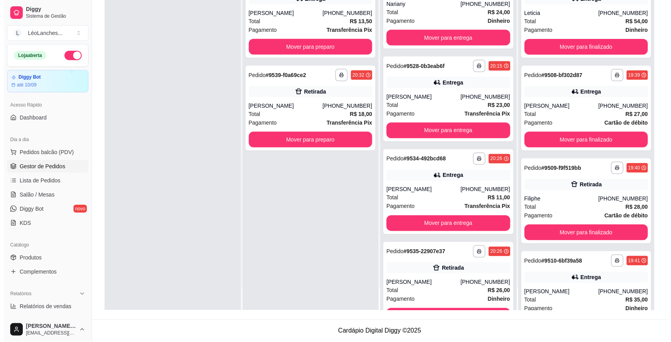
scroll to position [277, 0]
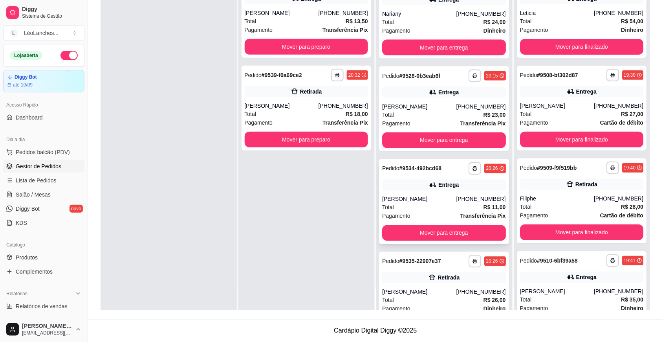
click at [437, 212] on div "Total R$ 11,00" at bounding box center [444, 207] width 124 height 9
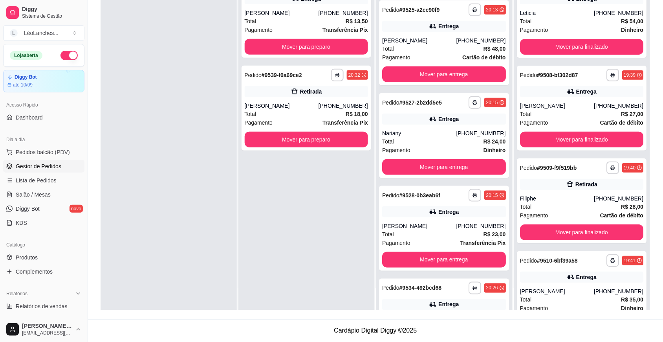
scroll to position [156, 0]
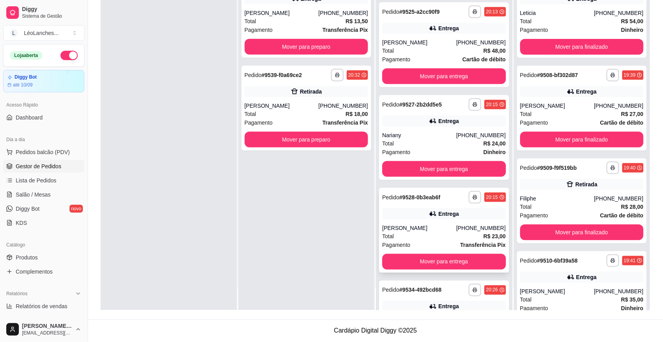
click at [432, 240] on div "Total R$ 23,00" at bounding box center [444, 236] width 124 height 9
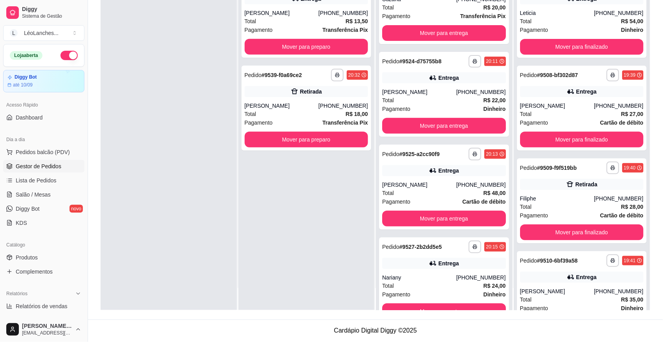
scroll to position [0, 0]
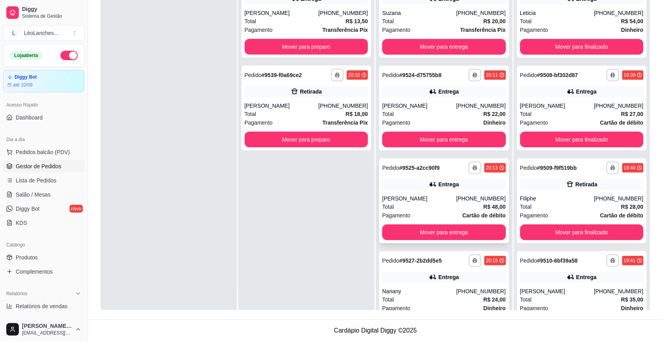
click at [427, 202] on div "[PERSON_NAME]" at bounding box center [419, 199] width 74 height 8
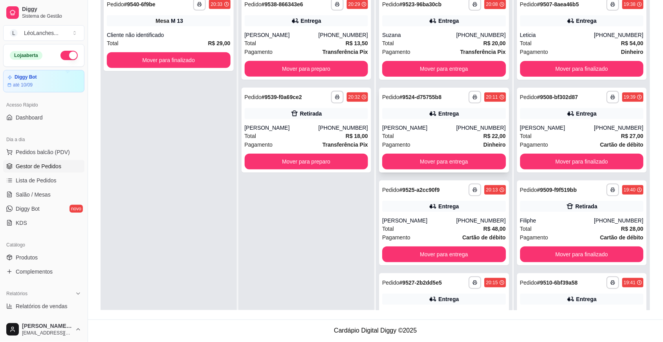
click at [431, 140] on div "Total R$ 22,00" at bounding box center [444, 136] width 124 height 9
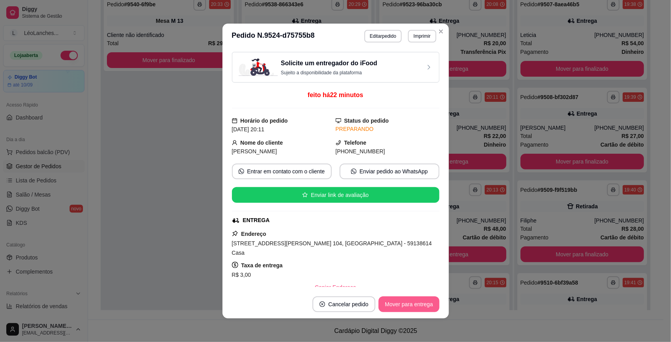
click at [395, 301] on button "Mover para entrega" at bounding box center [408, 304] width 61 height 16
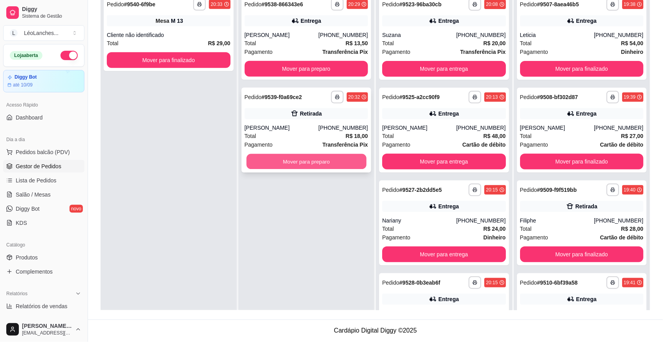
click at [282, 162] on button "Mover para preparo" at bounding box center [306, 161] width 120 height 15
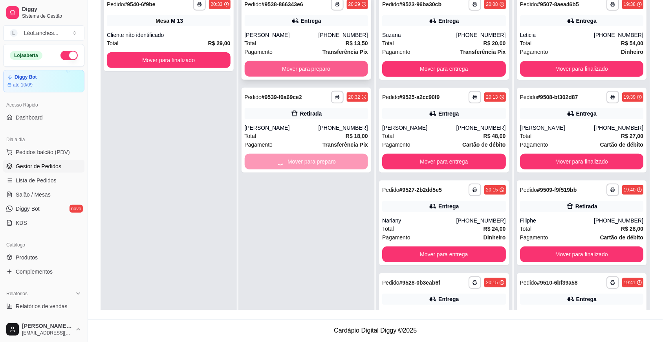
click at [303, 66] on button "Mover para preparo" at bounding box center [307, 69] width 124 height 16
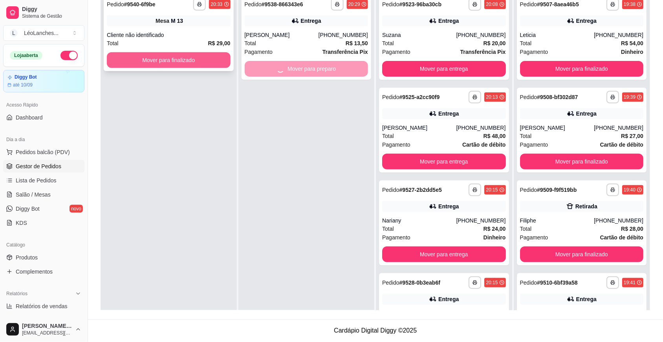
click at [198, 60] on button "Mover para finalizado" at bounding box center [169, 60] width 124 height 16
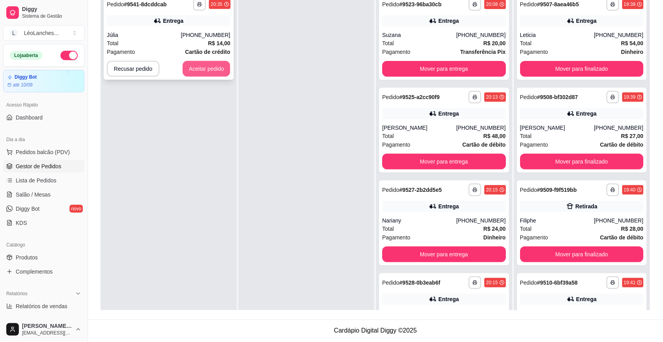
click at [203, 71] on button "Aceitar pedido" at bounding box center [207, 69] width 48 height 16
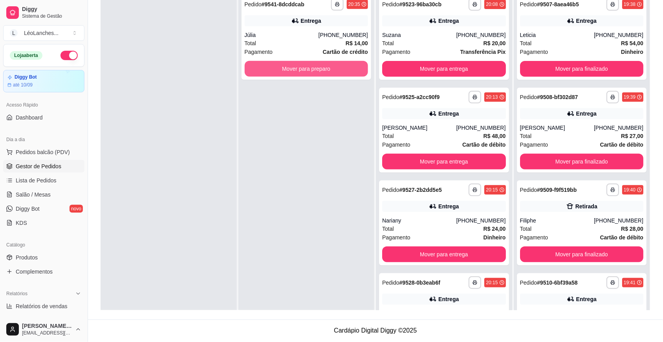
click at [314, 73] on button "Mover para preparo" at bounding box center [307, 69] width 124 height 16
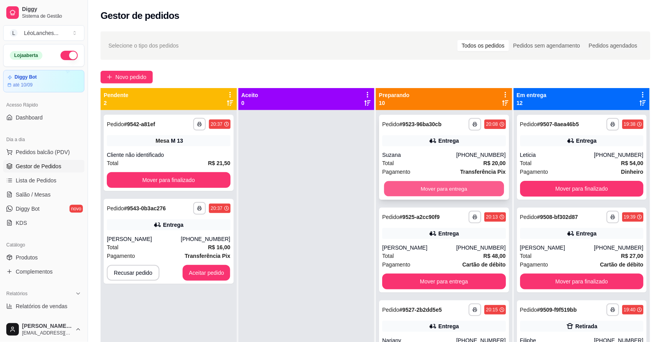
click at [438, 183] on button "Mover para entrega" at bounding box center [444, 188] width 120 height 15
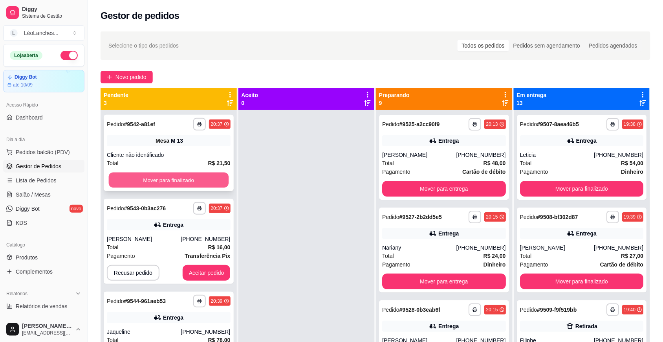
click at [191, 174] on button "Mover para finalizado" at bounding box center [169, 180] width 120 height 15
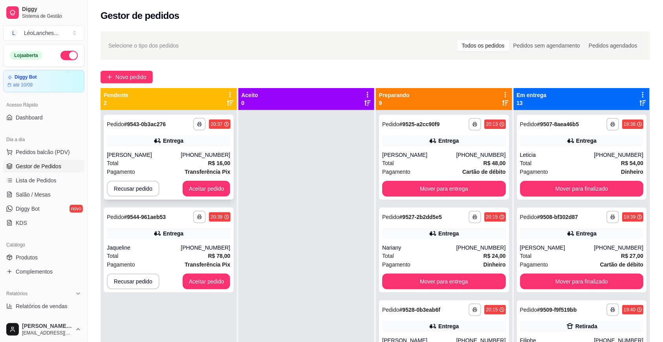
click at [199, 180] on div "**********" at bounding box center [169, 157] width 130 height 85
click at [209, 189] on button "Aceitar pedido" at bounding box center [207, 188] width 46 height 15
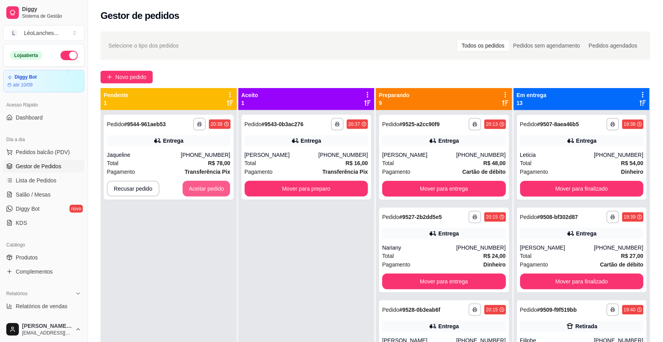
click at [209, 189] on button "Aceitar pedido" at bounding box center [207, 189] width 48 height 16
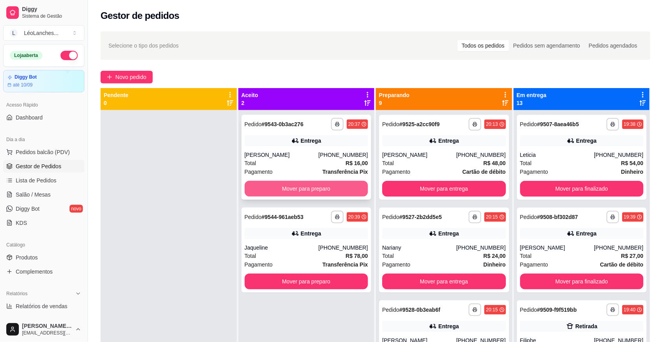
click at [282, 189] on button "Mover para preparo" at bounding box center [307, 189] width 124 height 16
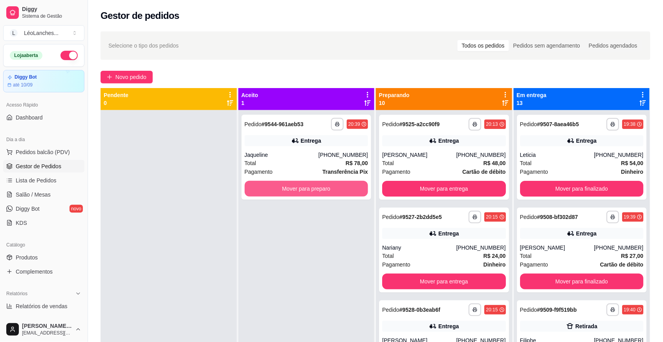
click at [282, 189] on button "Mover para preparo" at bounding box center [307, 189] width 124 height 16
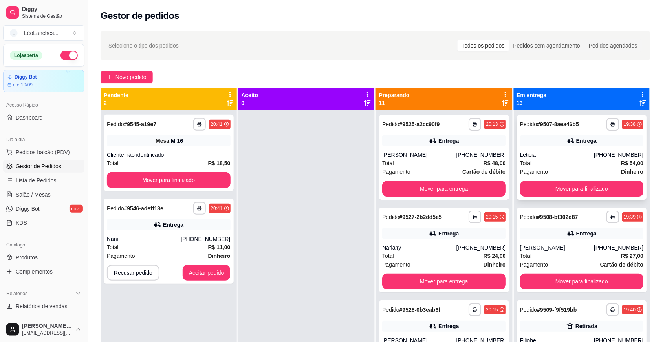
click at [551, 158] on div "Leticia" at bounding box center [557, 155] width 74 height 8
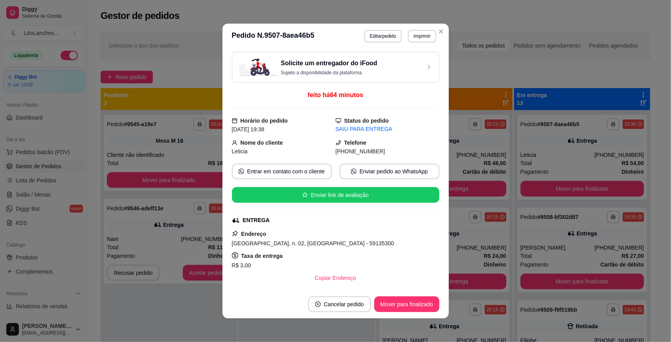
scroll to position [154, 0]
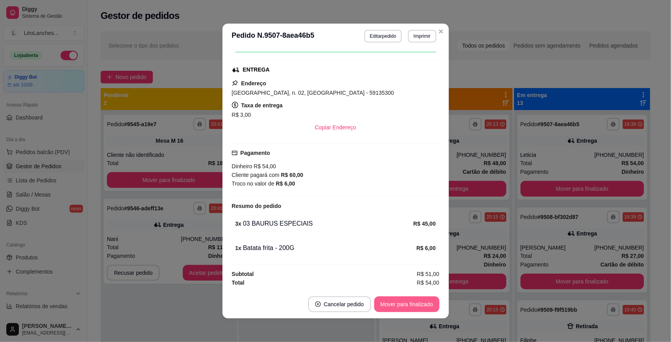
click at [393, 304] on button "Mover para finalizado" at bounding box center [406, 304] width 65 height 16
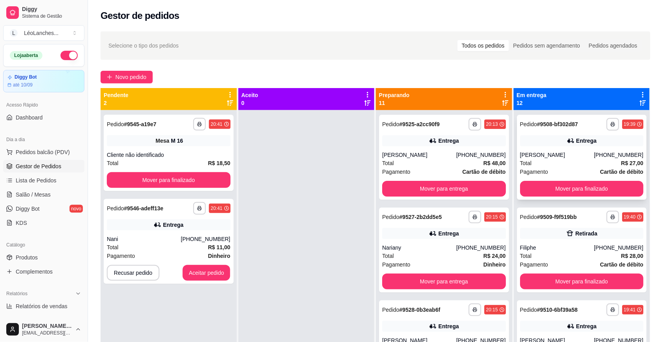
click at [576, 161] on div "Total R$ 27,00" at bounding box center [582, 163] width 124 height 9
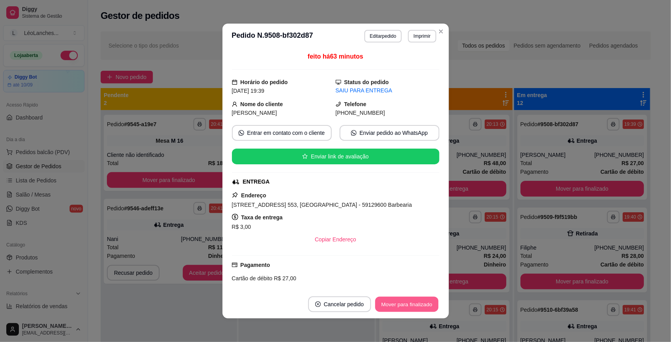
click at [419, 304] on button "Mover para finalizado" at bounding box center [406, 304] width 63 height 15
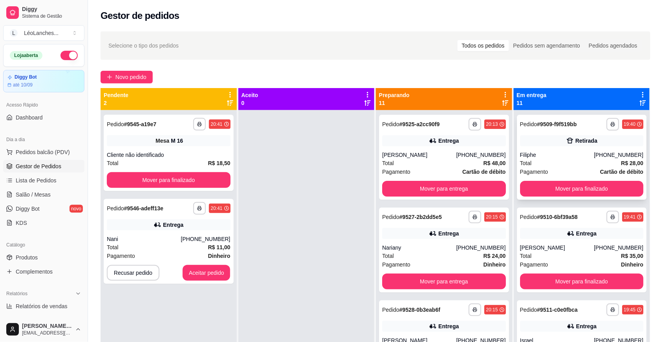
click at [572, 160] on div "Total R$ 28,00" at bounding box center [582, 163] width 124 height 9
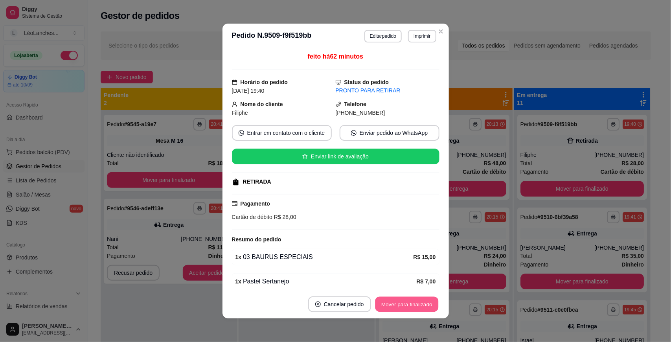
click at [412, 297] on button "Mover para finalizado" at bounding box center [406, 304] width 63 height 15
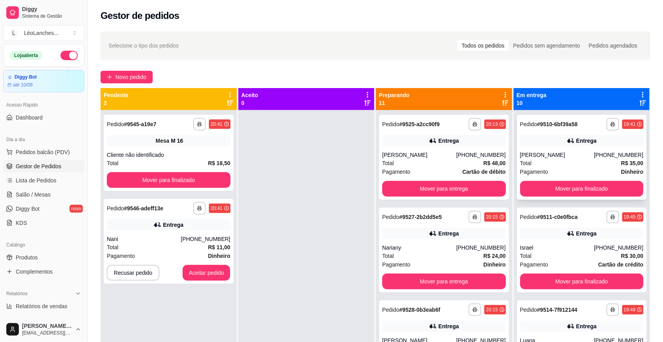
click at [578, 164] on div "Total R$ 35,00" at bounding box center [582, 163] width 124 height 9
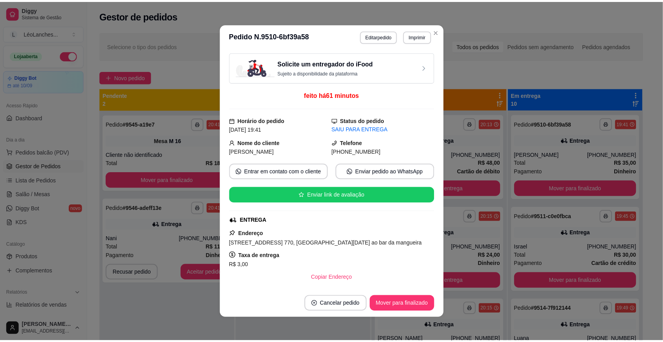
scroll to position [297, 0]
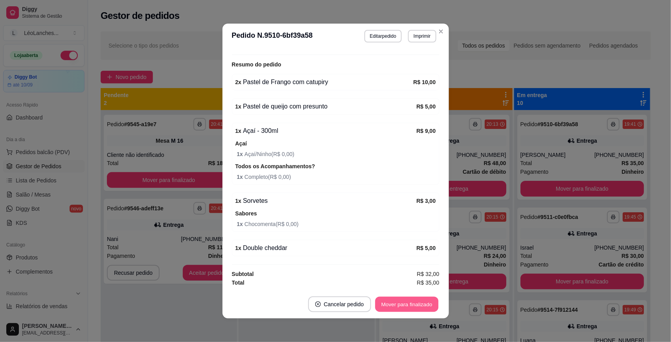
click at [404, 301] on button "Mover para finalizado" at bounding box center [406, 304] width 63 height 15
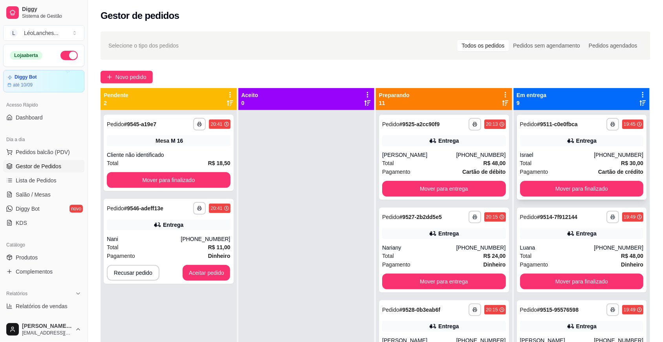
click at [561, 162] on div "Total R$ 30,00" at bounding box center [582, 163] width 124 height 9
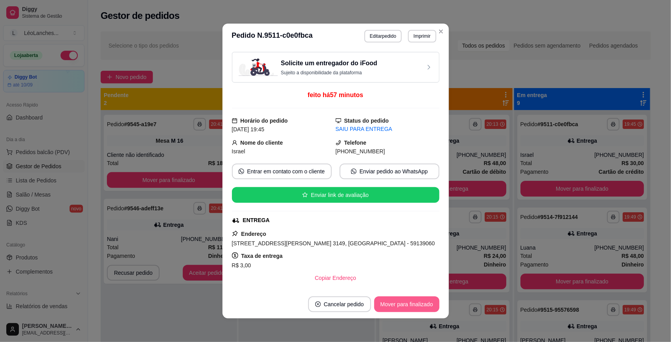
click at [409, 300] on button "Mover para finalizado" at bounding box center [406, 304] width 65 height 16
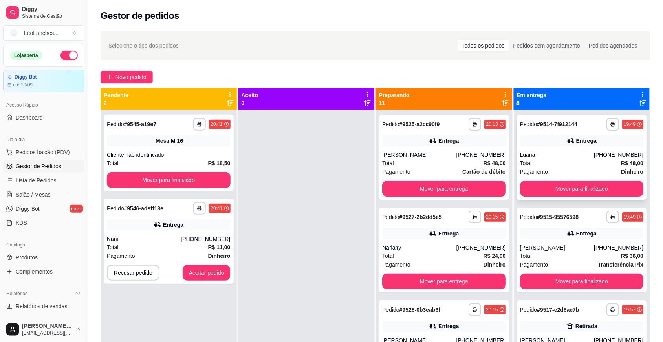
click at [578, 165] on div "Total R$ 48,00" at bounding box center [582, 163] width 124 height 9
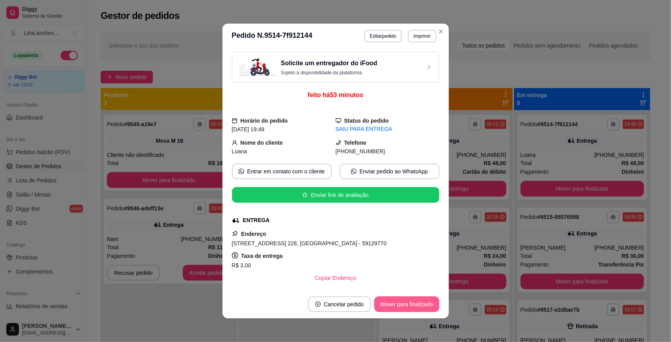
click at [417, 305] on button "Mover para finalizado" at bounding box center [406, 304] width 65 height 16
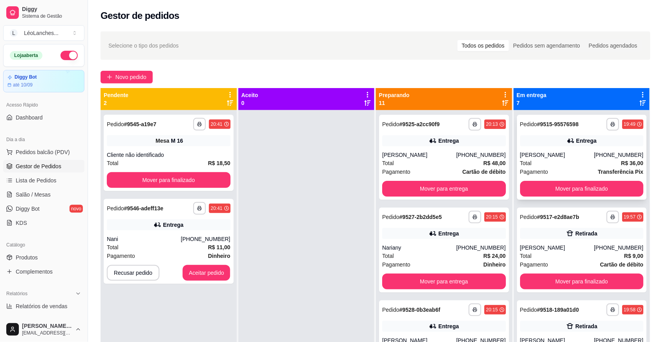
click at [576, 160] on div "Total R$ 36,00" at bounding box center [582, 163] width 124 height 9
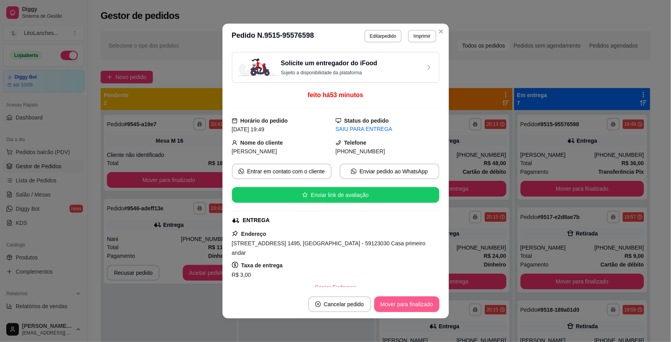
click at [393, 303] on button "Mover para finalizado" at bounding box center [406, 304] width 65 height 16
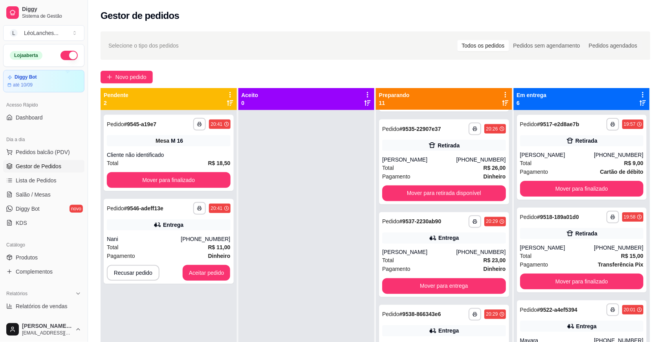
scroll to position [413, 0]
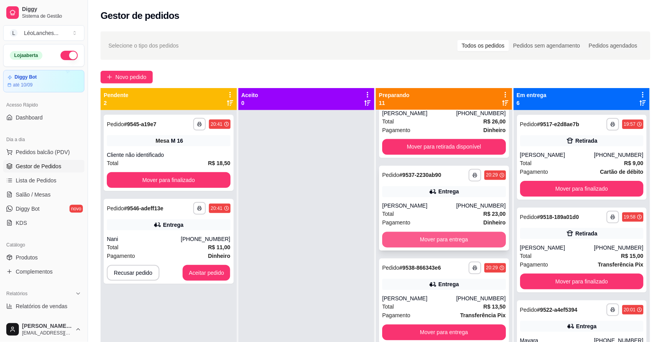
click at [439, 239] on button "Mover para entrega" at bounding box center [444, 240] width 124 height 16
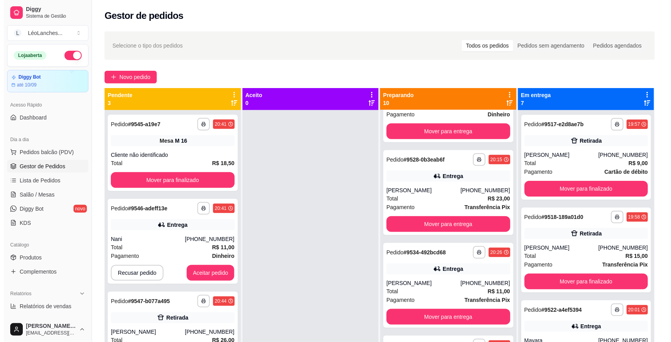
scroll to position [151, 0]
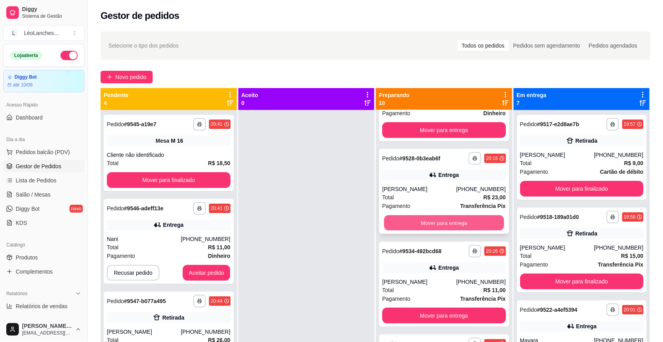
click at [454, 218] on button "Mover para entrega" at bounding box center [444, 222] width 120 height 15
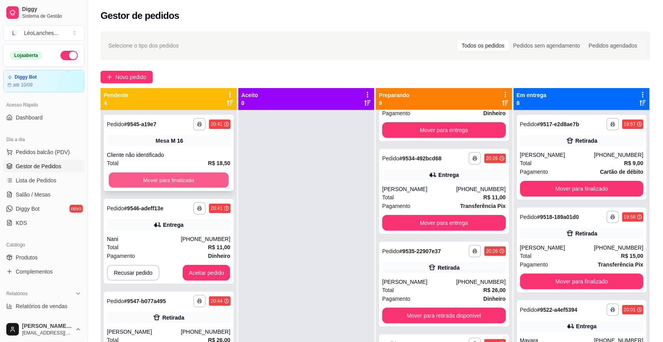
click at [205, 177] on button "Mover para finalizado" at bounding box center [169, 180] width 120 height 15
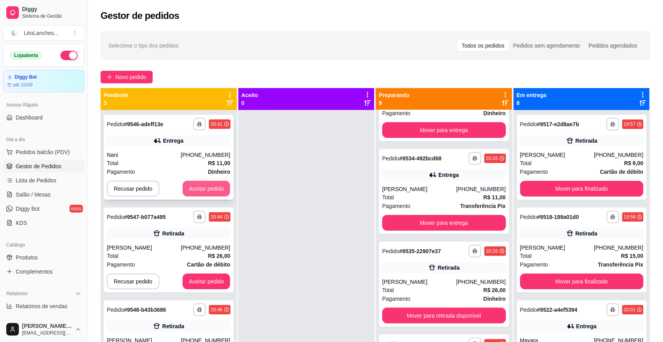
click at [209, 191] on button "Aceitar pedido" at bounding box center [207, 189] width 48 height 16
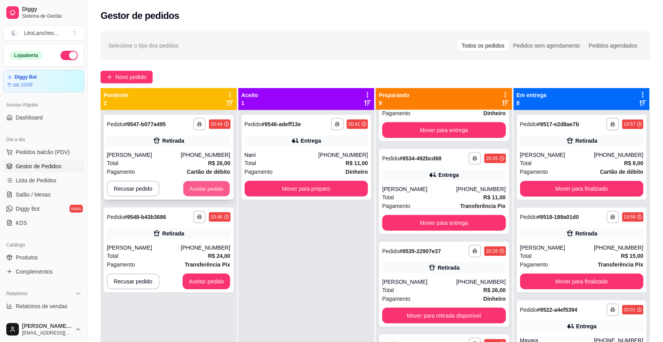
click at [213, 189] on button "Aceitar pedido" at bounding box center [207, 188] width 46 height 15
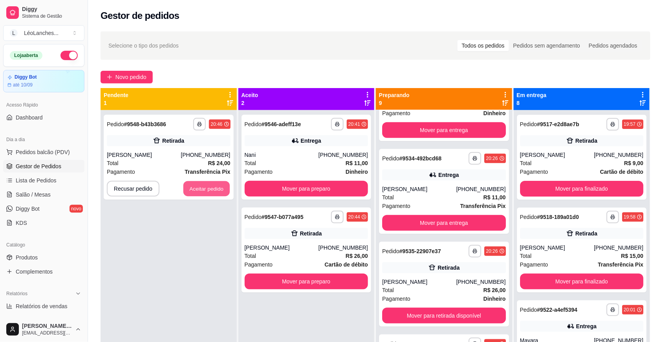
click at [213, 189] on button "Aceitar pedido" at bounding box center [207, 188] width 46 height 15
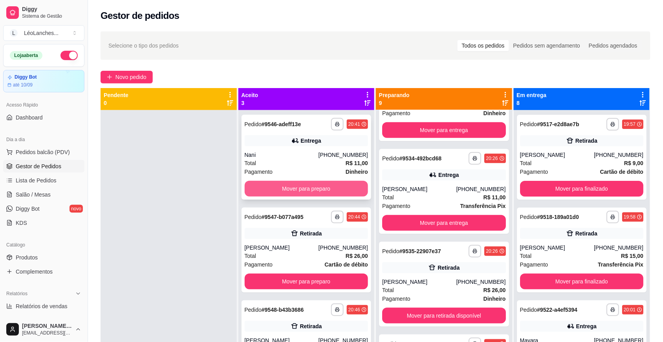
click at [266, 185] on button "Mover para preparo" at bounding box center [307, 189] width 124 height 16
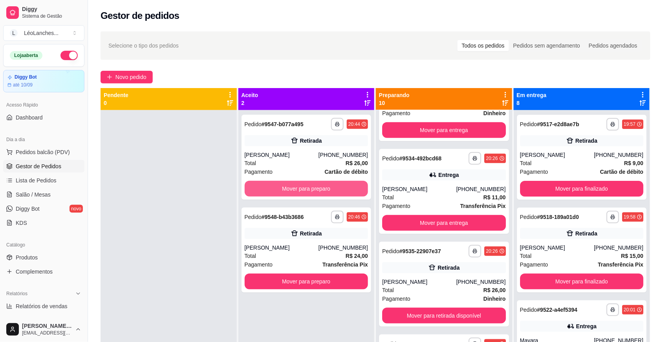
click at [266, 185] on button "Mover para preparo" at bounding box center [307, 189] width 124 height 16
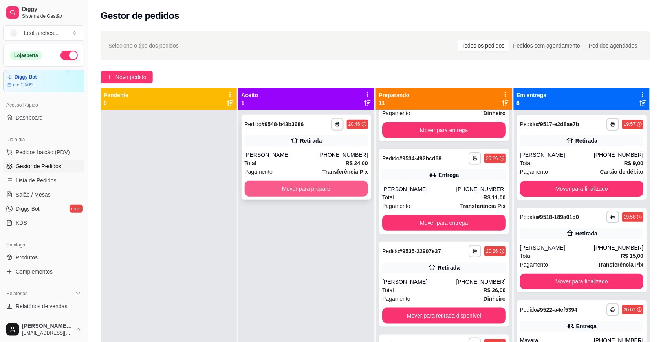
click at [266, 187] on button "Mover para preparo" at bounding box center [307, 189] width 124 height 16
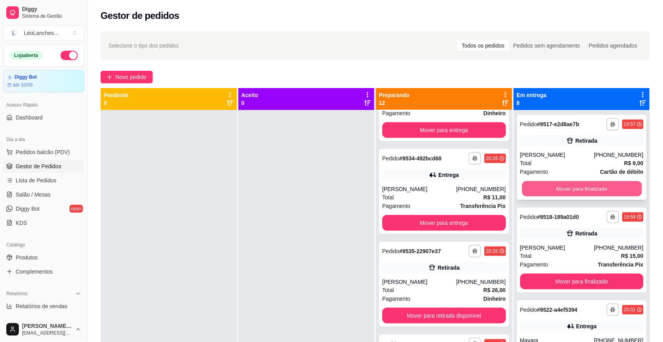
click at [527, 191] on button "Mover para finalizado" at bounding box center [582, 188] width 120 height 15
click at [535, 190] on button "Mover para finalizado" at bounding box center [582, 189] width 124 height 16
click at [559, 187] on button "Mover para finalizado" at bounding box center [582, 188] width 120 height 15
click at [559, 187] on button "Mover para finalizado" at bounding box center [582, 189] width 124 height 16
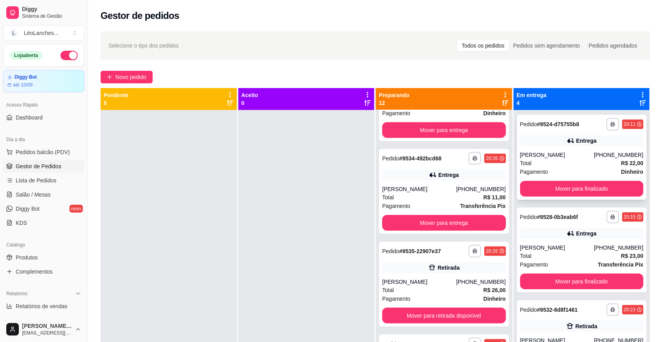
click at [560, 176] on div "Pagamento Dinheiro" at bounding box center [582, 171] width 124 height 9
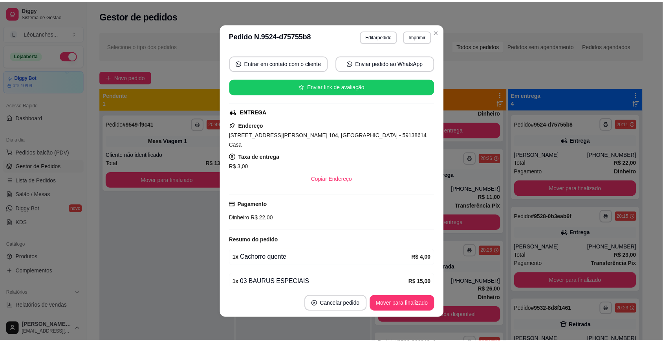
scroll to position [137, 0]
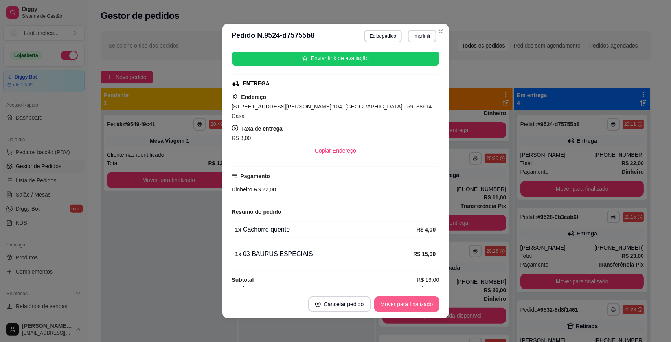
click at [394, 300] on button "Mover para finalizado" at bounding box center [406, 304] width 65 height 16
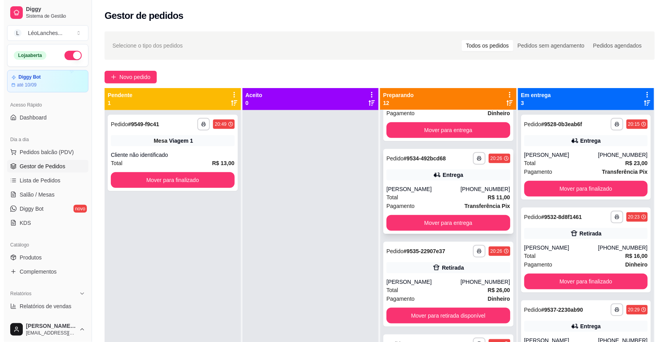
scroll to position [0, 0]
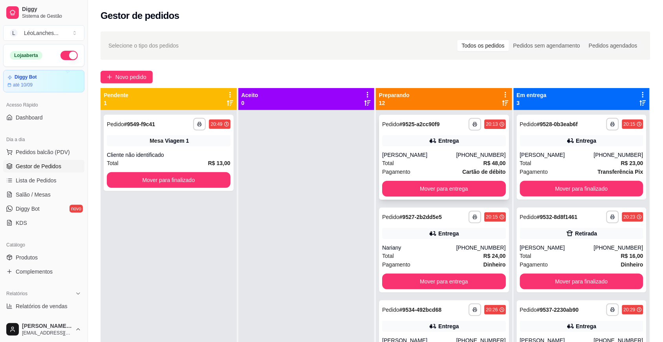
click at [429, 166] on div "Total R$ 48,00" at bounding box center [444, 163] width 124 height 9
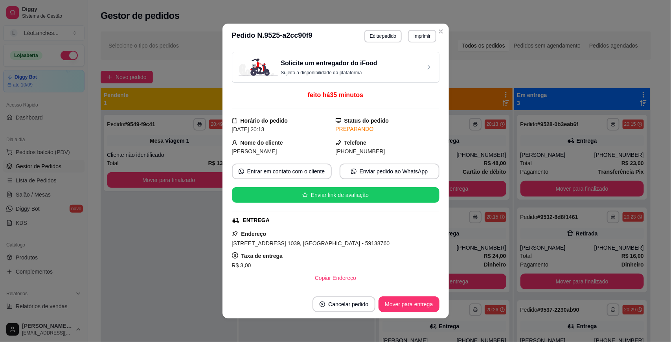
scroll to position [231, 0]
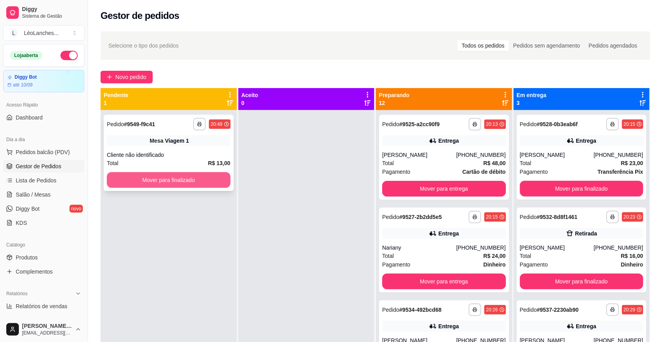
click at [211, 174] on button "Mover para finalizado" at bounding box center [169, 180] width 124 height 16
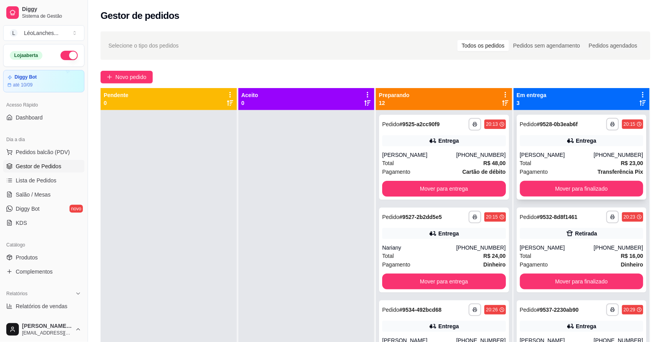
click at [580, 163] on div "Total R$ 23,00" at bounding box center [582, 163] width 124 height 9
click at [570, 280] on button "Mover para finalizado" at bounding box center [582, 281] width 124 height 16
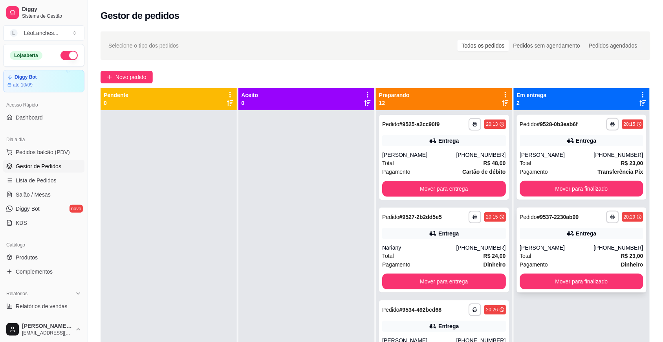
click at [558, 253] on div "Total R$ 23,00" at bounding box center [582, 255] width 124 height 9
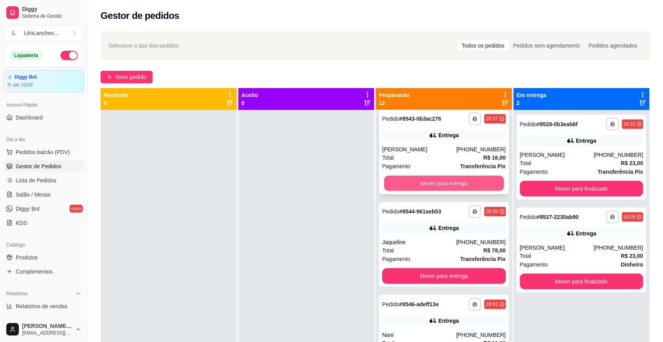
click at [444, 185] on button "Mover para entrega" at bounding box center [444, 183] width 120 height 15
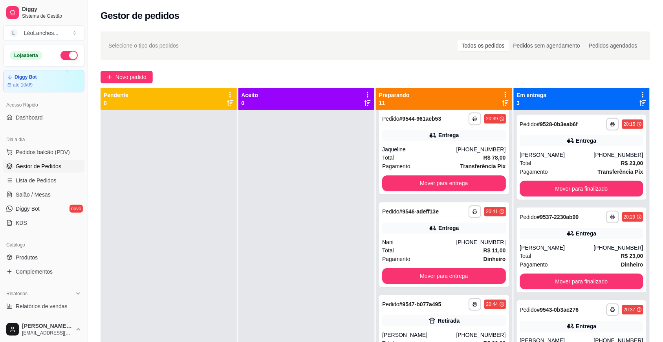
scroll to position [562, 0]
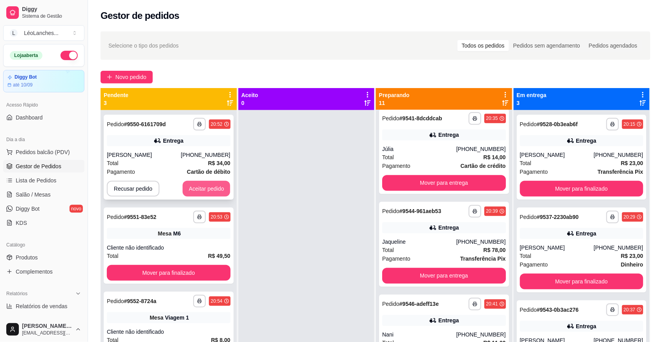
click at [224, 185] on button "Aceitar pedido" at bounding box center [207, 189] width 48 height 16
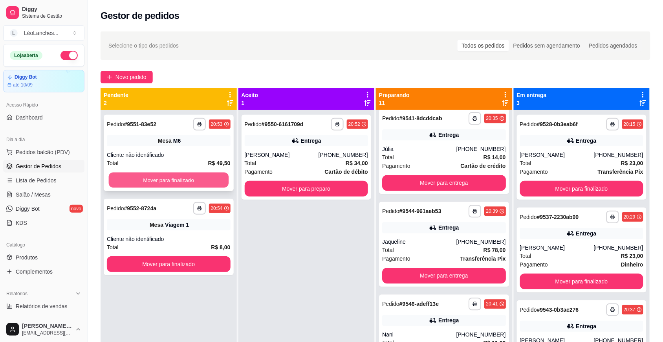
click at [213, 178] on button "Mover para finalizado" at bounding box center [169, 180] width 120 height 15
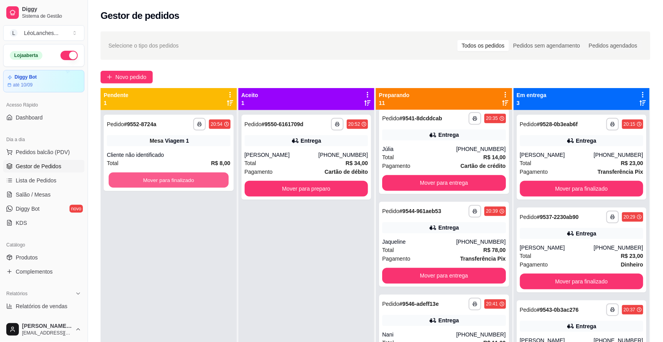
click at [213, 178] on button "Mover para finalizado" at bounding box center [169, 180] width 120 height 15
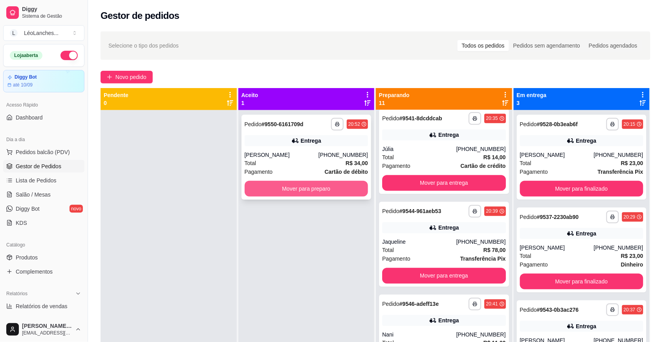
click at [270, 185] on button "Mover para preparo" at bounding box center [307, 189] width 124 height 16
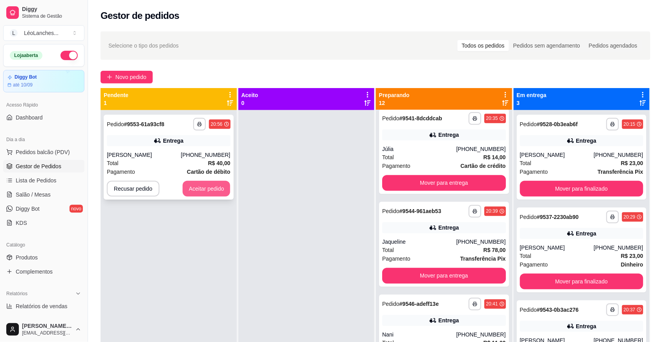
click at [209, 187] on button "Aceitar pedido" at bounding box center [207, 189] width 48 height 16
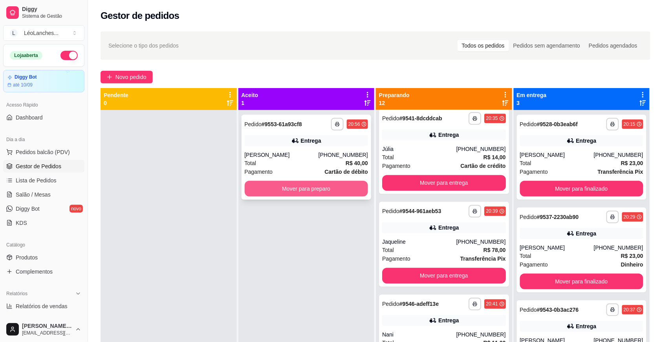
click at [317, 187] on button "Mover para preparo" at bounding box center [307, 189] width 124 height 16
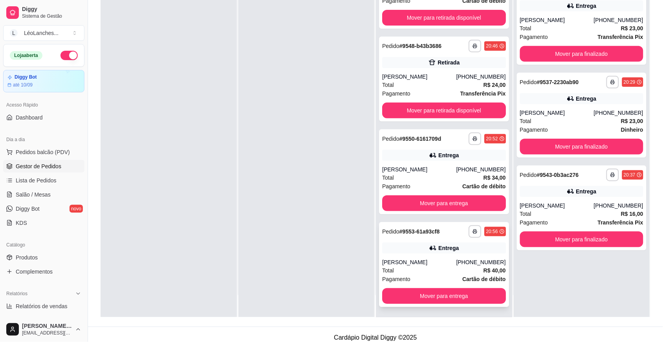
scroll to position [120, 0]
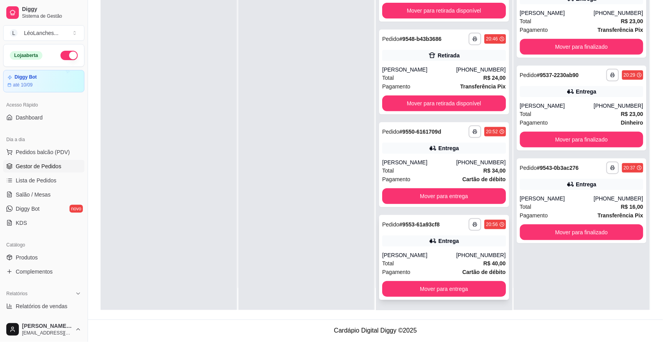
click at [437, 257] on div "[PERSON_NAME]" at bounding box center [419, 255] width 74 height 8
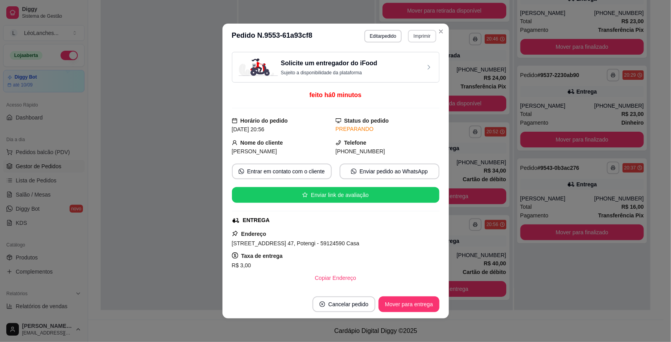
click at [420, 37] on button "Imprimir" at bounding box center [422, 36] width 28 height 13
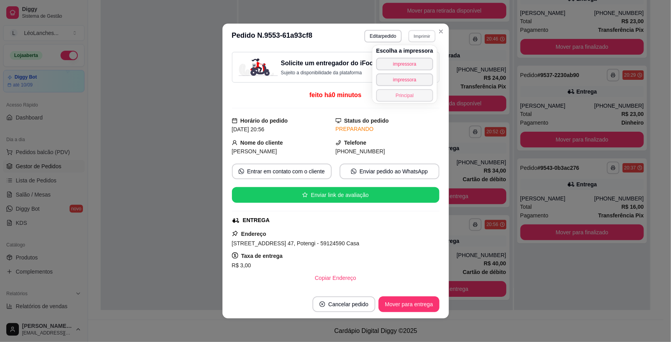
click at [411, 94] on button "Principal" at bounding box center [404, 95] width 57 height 13
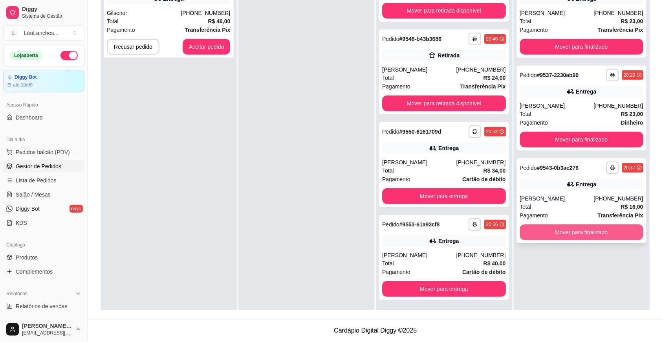
click at [563, 235] on button "Mover para finalizado" at bounding box center [582, 232] width 124 height 16
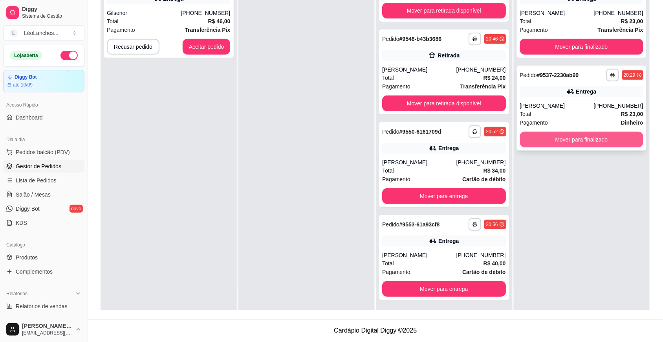
click at [561, 144] on button "Mover para finalizado" at bounding box center [582, 140] width 124 height 16
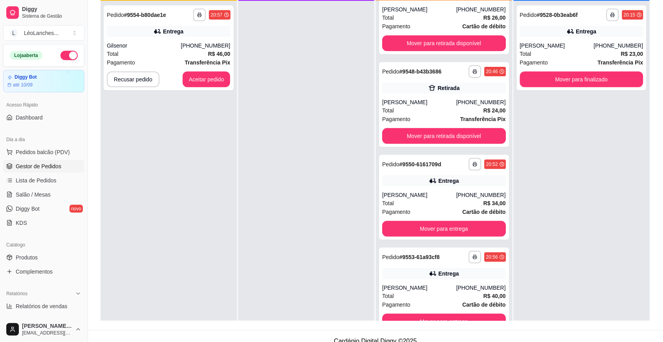
scroll to position [0, 0]
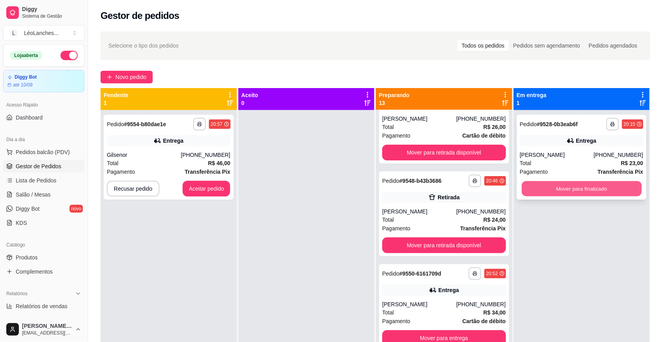
click at [569, 185] on button "Mover para finalizado" at bounding box center [582, 188] width 120 height 15
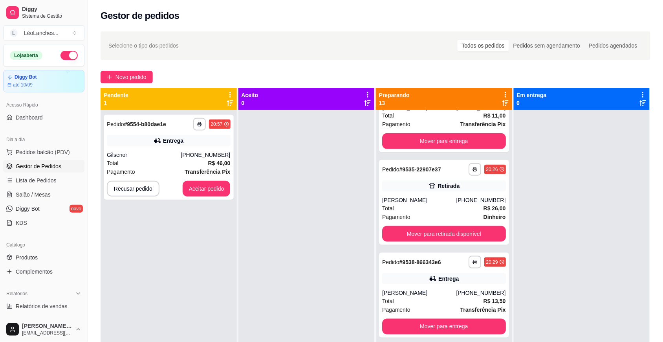
scroll to position [235, 0]
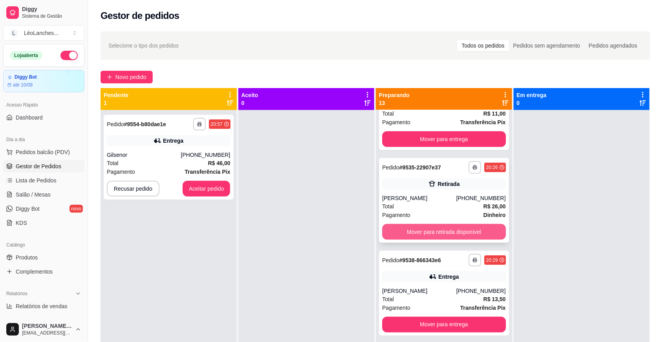
click at [465, 226] on button "Mover para retirada disponível" at bounding box center [444, 232] width 124 height 16
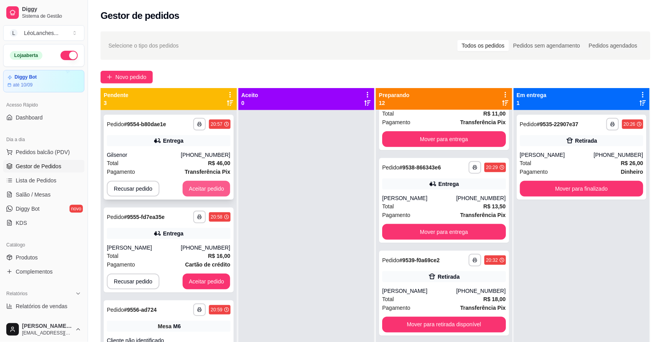
click at [218, 181] on button "Aceitar pedido" at bounding box center [207, 189] width 48 height 16
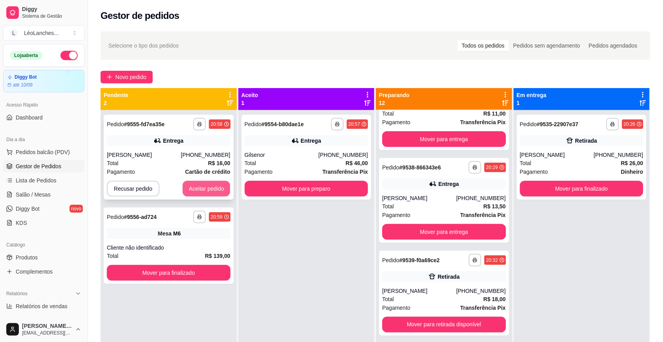
click at [211, 185] on button "Aceitar pedido" at bounding box center [207, 189] width 48 height 16
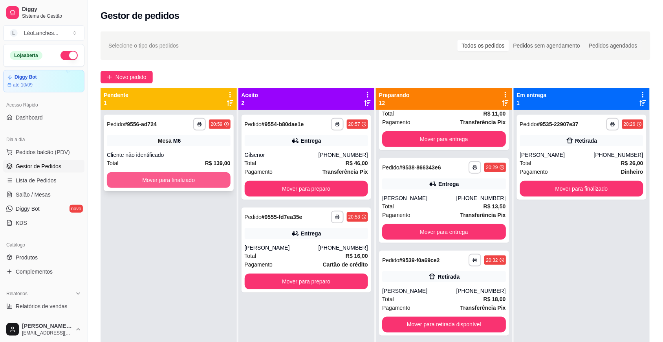
click at [213, 179] on button "Mover para finalizado" at bounding box center [169, 180] width 124 height 16
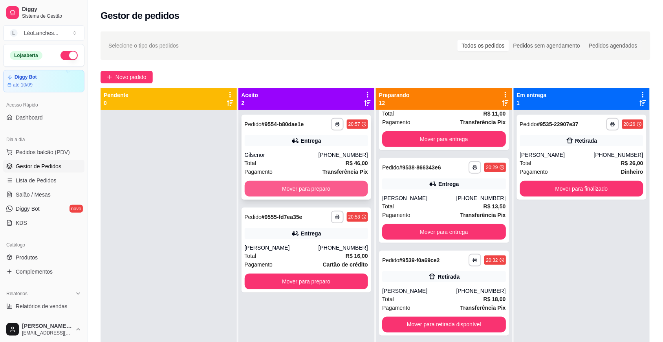
click at [291, 182] on button "Mover para preparo" at bounding box center [307, 189] width 124 height 16
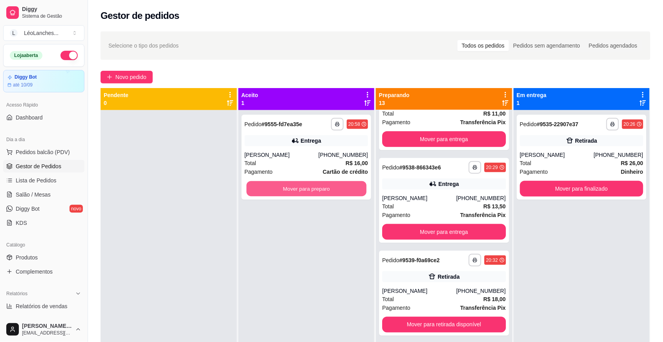
click at [291, 182] on button "Mover para preparo" at bounding box center [306, 188] width 120 height 15
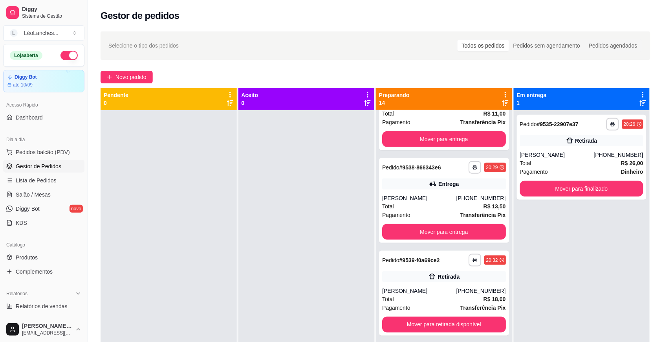
scroll to position [0, 0]
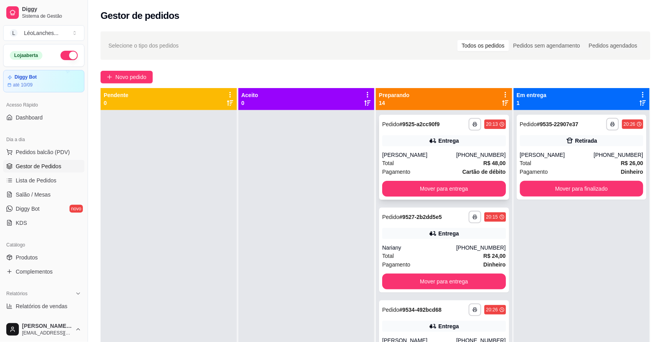
click at [430, 160] on div "Total R$ 48,00" at bounding box center [444, 163] width 124 height 9
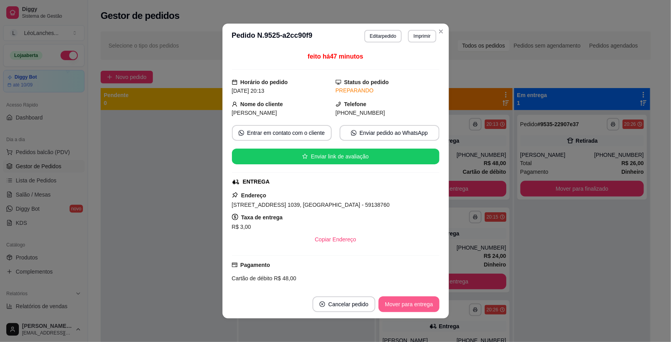
click at [412, 302] on button "Mover para entrega" at bounding box center [408, 304] width 61 height 16
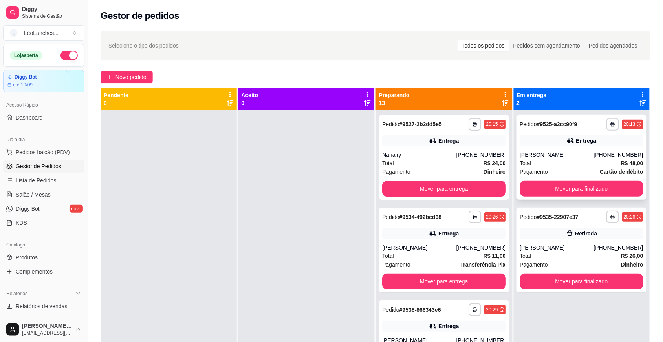
click at [626, 150] on div "**********" at bounding box center [582, 157] width 130 height 85
click at [432, 165] on div "Total R$ 24,00" at bounding box center [444, 163] width 124 height 9
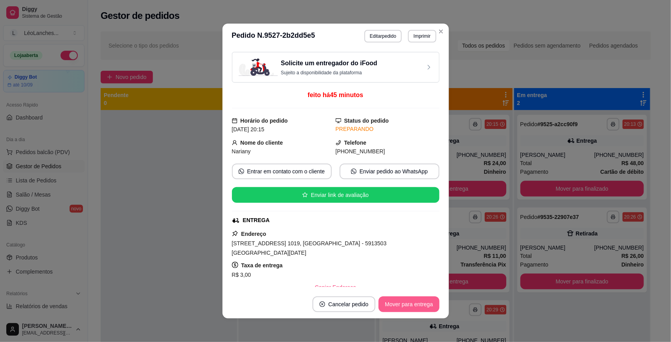
click at [404, 305] on button "Mover para entrega" at bounding box center [408, 304] width 61 height 16
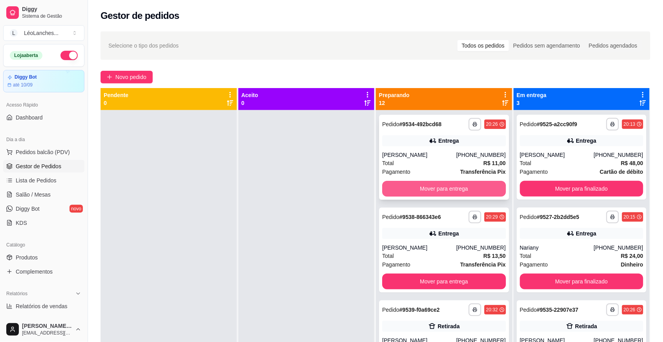
click at [429, 189] on button "Mover para entrega" at bounding box center [444, 189] width 124 height 16
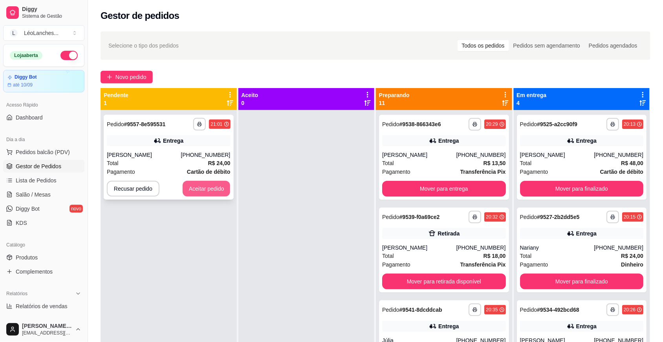
click at [191, 184] on button "Aceitar pedido" at bounding box center [207, 189] width 48 height 16
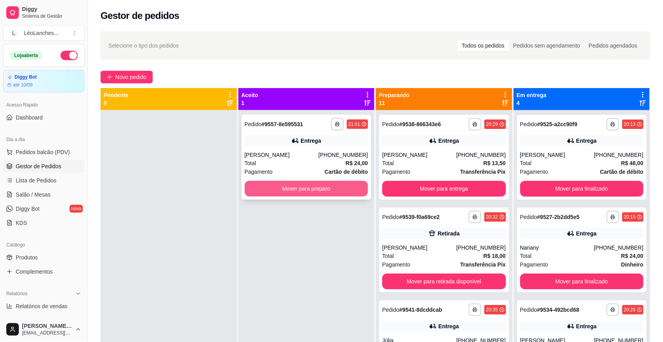
click at [314, 187] on button "Mover para preparo" at bounding box center [307, 189] width 124 height 16
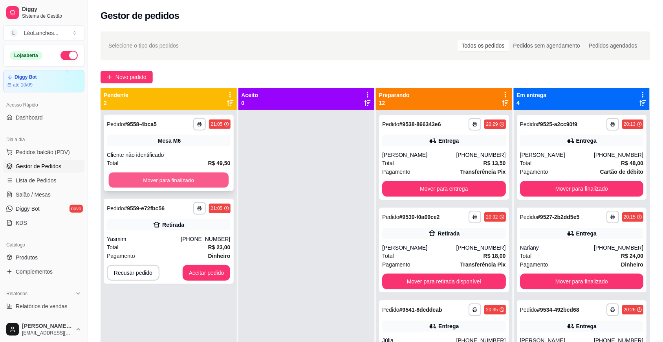
click at [197, 183] on button "Mover para finalizado" at bounding box center [169, 180] width 120 height 15
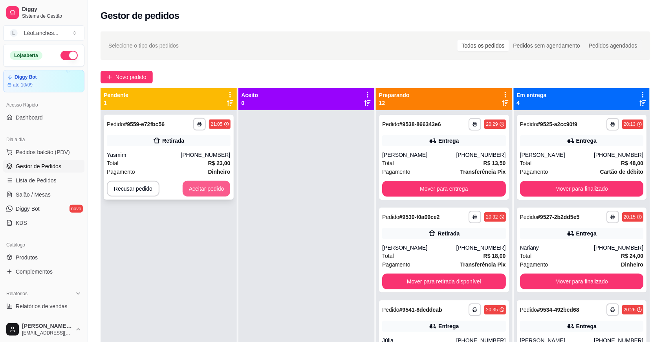
click at [212, 187] on button "Aceitar pedido" at bounding box center [207, 189] width 48 height 16
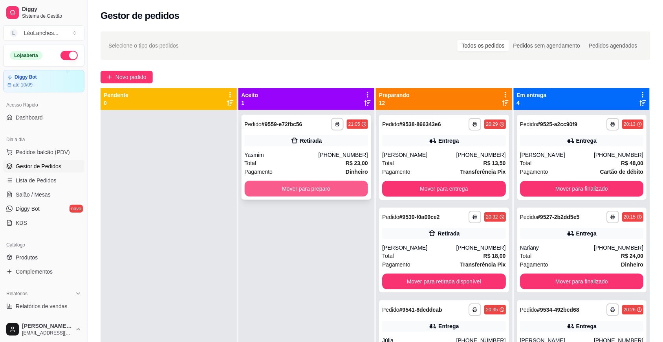
click at [292, 187] on button "Mover para preparo" at bounding box center [307, 189] width 124 height 16
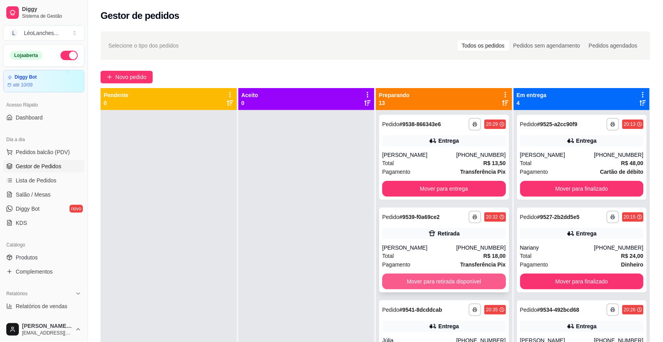
click at [399, 275] on button "Mover para retirada disponível" at bounding box center [444, 281] width 124 height 16
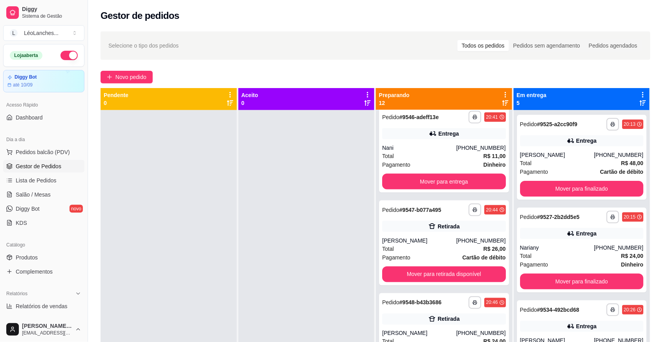
scroll to position [290, 0]
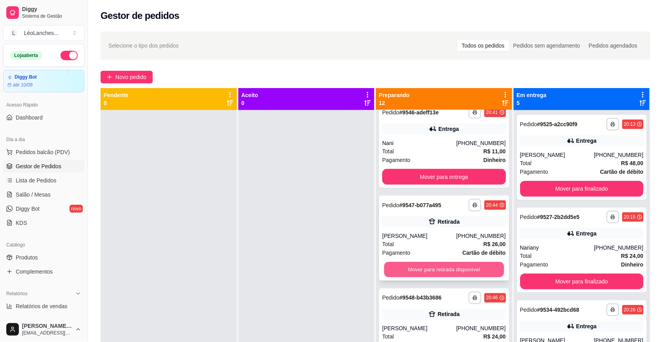
click at [468, 267] on button "Mover para retirada disponível" at bounding box center [444, 269] width 120 height 15
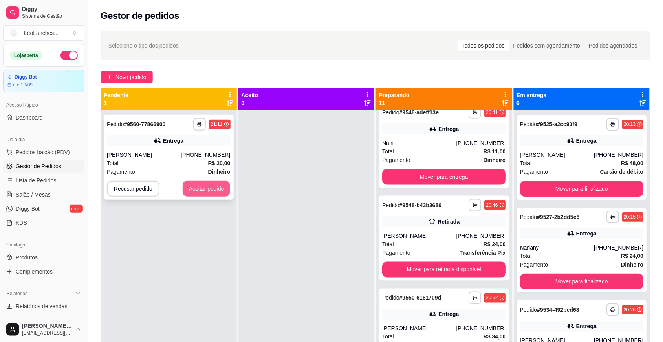
click at [218, 191] on button "Aceitar pedido" at bounding box center [207, 189] width 48 height 16
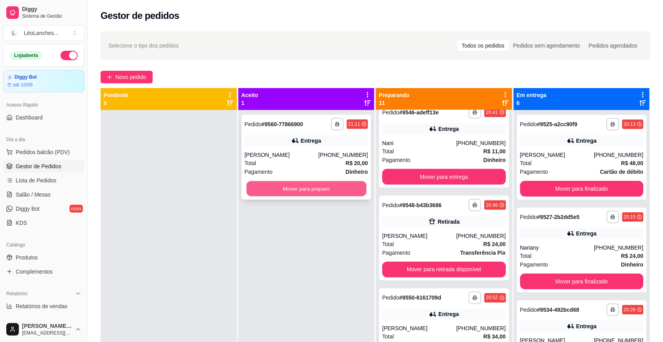
click at [317, 187] on button "Mover para preparo" at bounding box center [306, 188] width 120 height 15
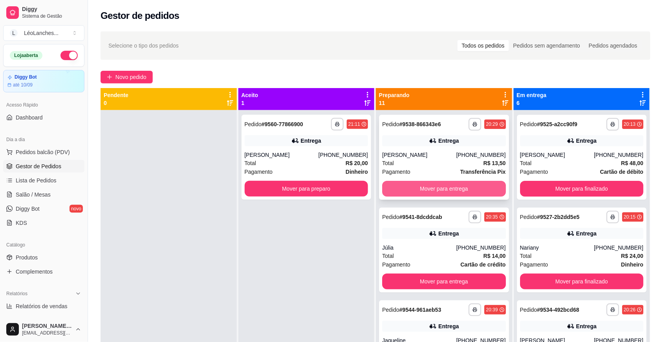
click at [431, 187] on button "Mover para entrega" at bounding box center [444, 189] width 124 height 16
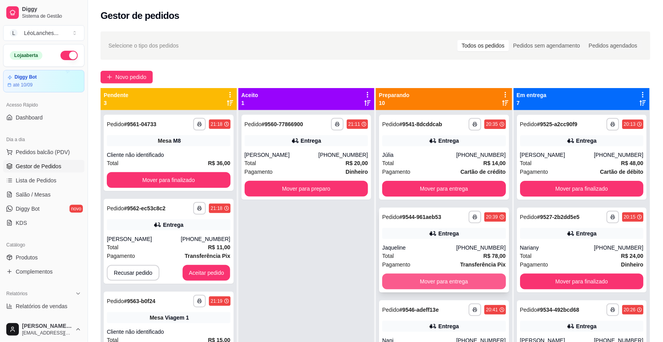
click at [438, 278] on button "Mover para entrega" at bounding box center [444, 281] width 124 height 16
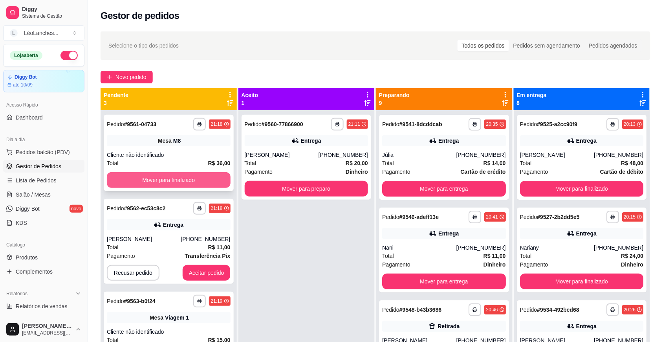
click at [178, 179] on button "Mover para finalizado" at bounding box center [169, 180] width 124 height 16
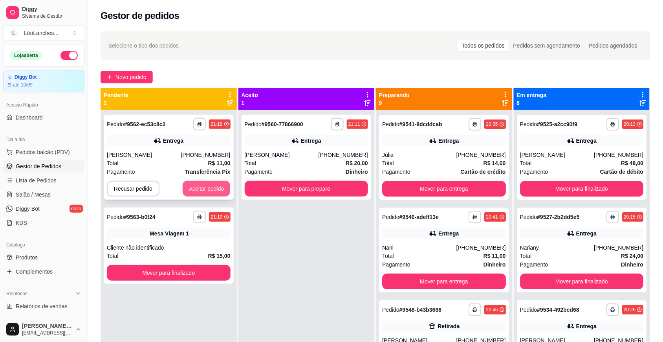
click at [196, 184] on button "Aceitar pedido" at bounding box center [207, 189] width 48 height 16
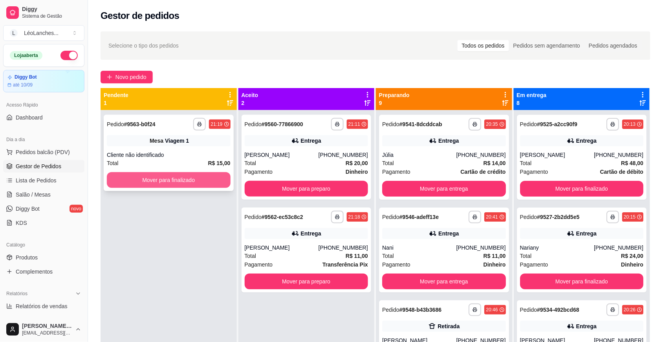
click at [203, 176] on button "Mover para finalizado" at bounding box center [169, 180] width 124 height 16
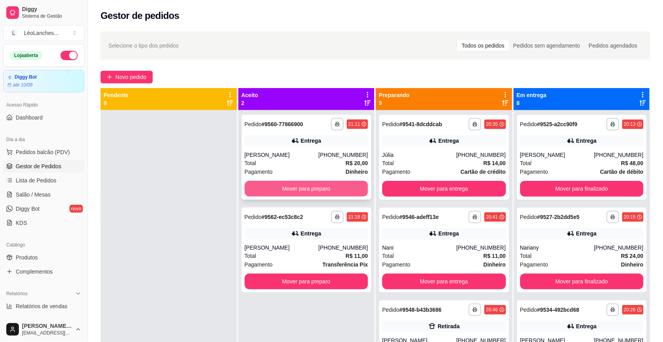
click at [308, 186] on button "Mover para preparo" at bounding box center [307, 189] width 124 height 16
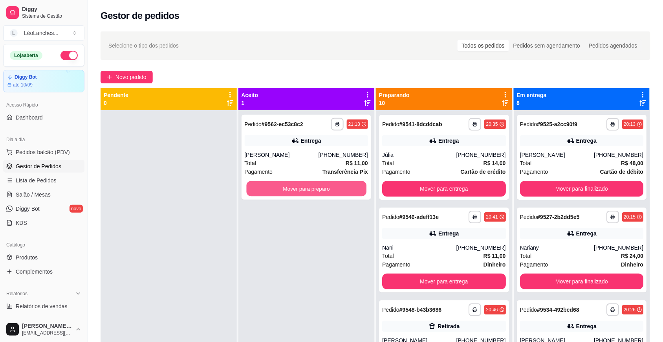
click at [308, 186] on button "Mover para preparo" at bounding box center [306, 188] width 120 height 15
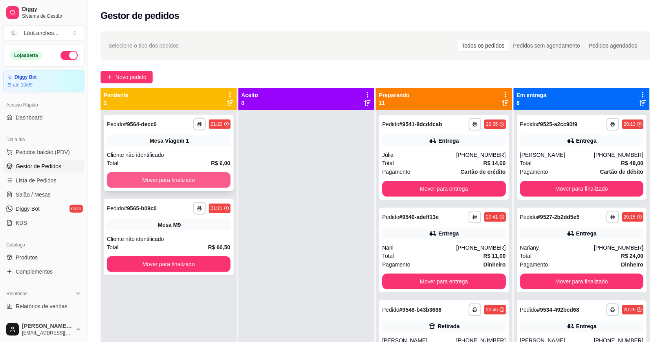
click at [192, 176] on button "Mover para finalizado" at bounding box center [169, 180] width 124 height 16
click at [192, 176] on div "Mover para finalizado" at bounding box center [169, 180] width 124 height 16
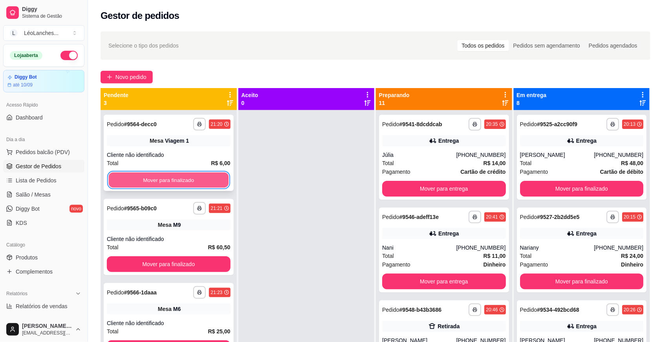
click at [192, 176] on button "Mover para finalizado" at bounding box center [169, 180] width 120 height 15
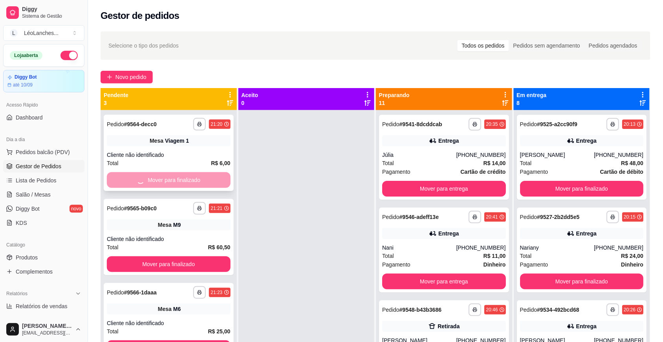
click at [192, 256] on button "Mover para finalizado" at bounding box center [169, 264] width 124 height 16
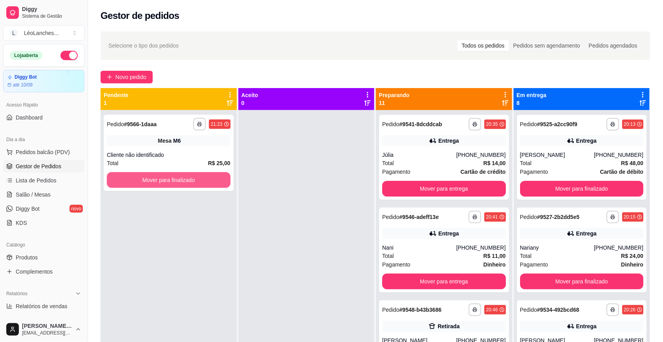
click at [192, 176] on button "Mover para finalizado" at bounding box center [169, 180] width 124 height 16
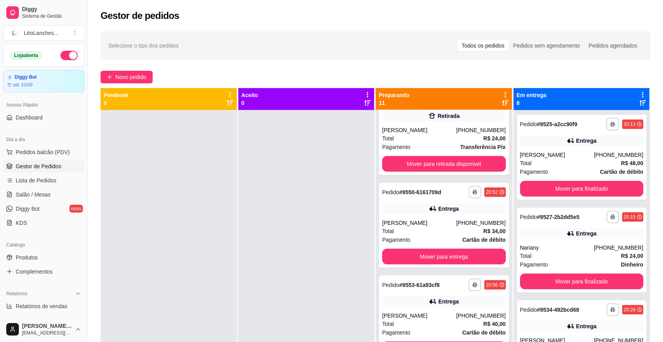
scroll to position [201, 0]
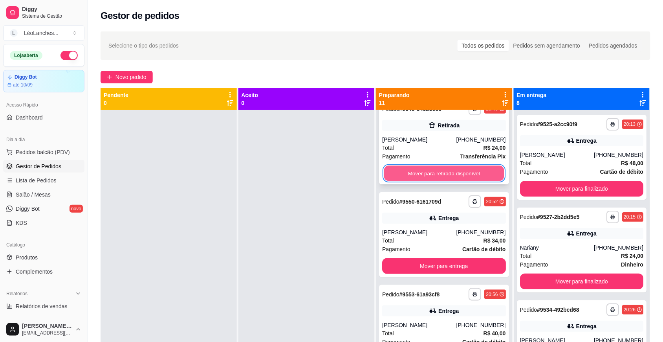
click at [436, 173] on button "Mover para retirada disponível" at bounding box center [444, 173] width 120 height 15
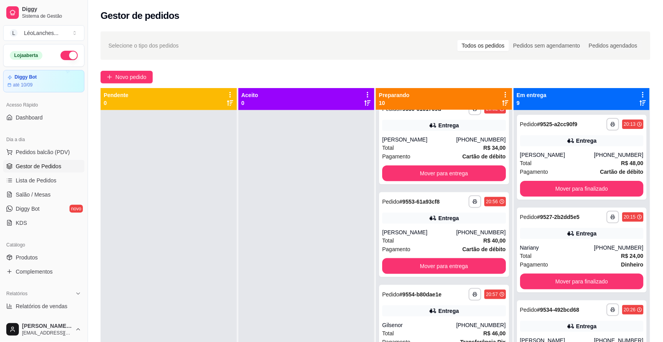
scroll to position [108, 0]
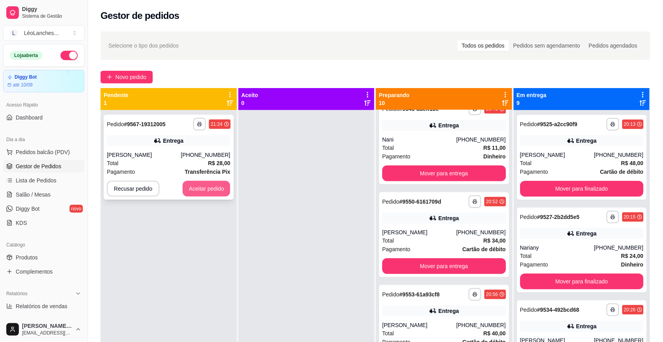
click at [223, 191] on button "Aceitar pedido" at bounding box center [207, 189] width 48 height 16
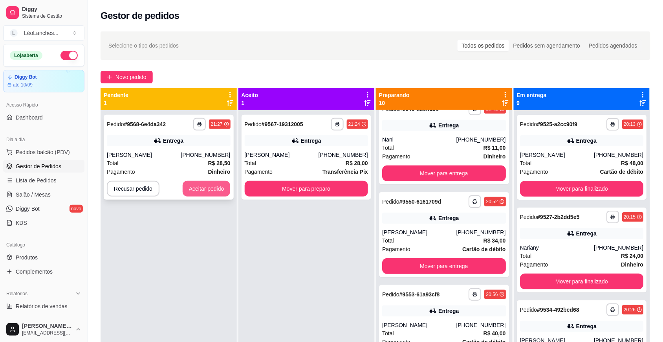
click at [209, 191] on button "Aceitar pedido" at bounding box center [207, 189] width 48 height 16
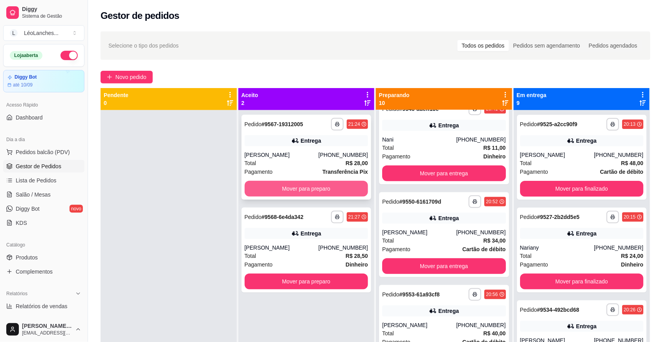
click at [300, 189] on button "Mover para preparo" at bounding box center [307, 189] width 124 height 16
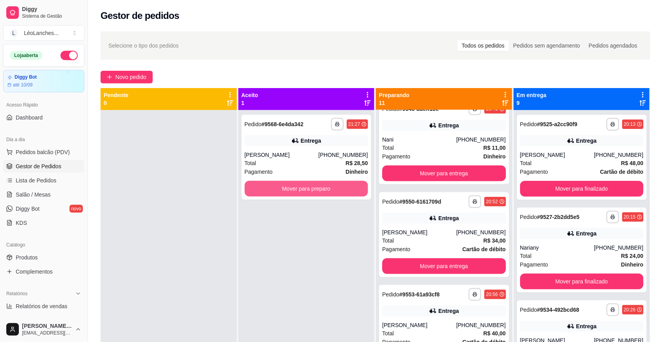
click at [300, 189] on button "Mover para preparo" at bounding box center [307, 189] width 124 height 16
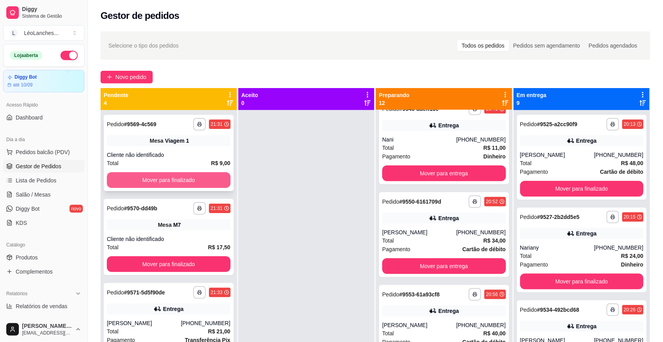
click at [191, 175] on button "Mover para finalizado" at bounding box center [169, 180] width 124 height 16
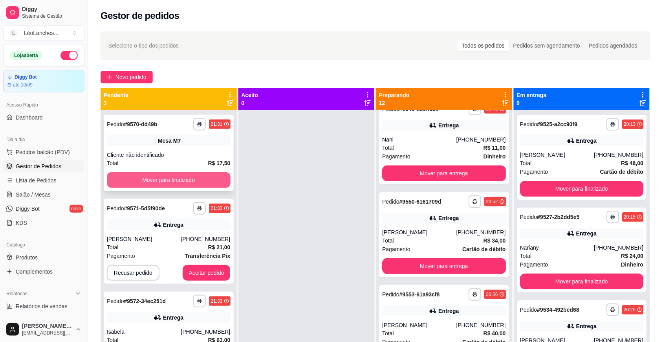
click at [203, 179] on button "Mover para finalizado" at bounding box center [169, 180] width 124 height 16
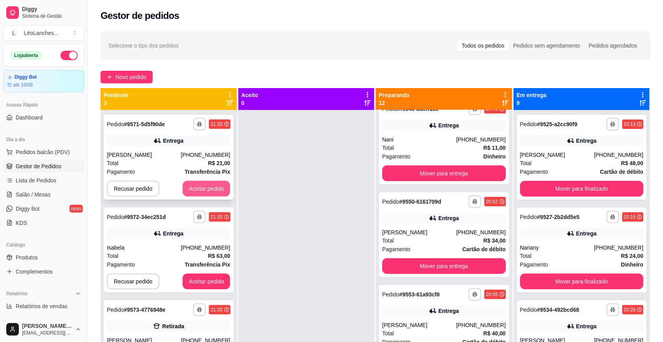
click at [205, 184] on button "Aceitar pedido" at bounding box center [207, 189] width 48 height 16
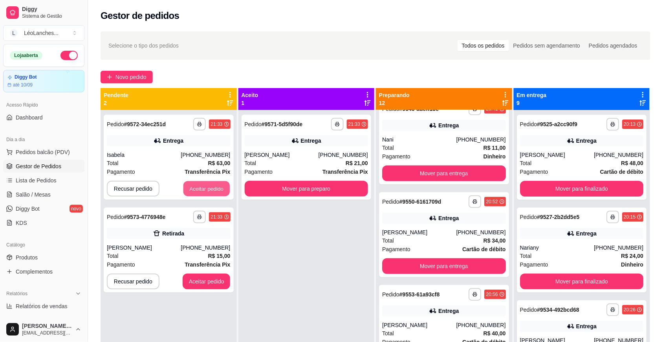
click at [213, 188] on button "Aceitar pedido" at bounding box center [207, 188] width 46 height 15
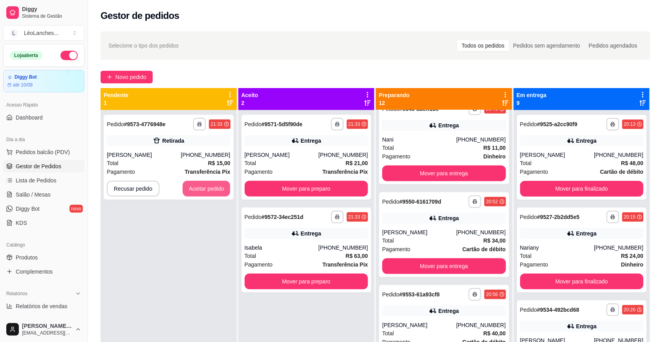
click at [213, 188] on button "Aceitar pedido" at bounding box center [207, 189] width 48 height 16
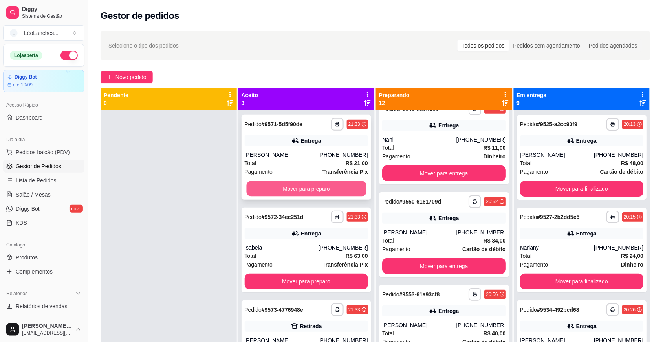
click at [270, 187] on button "Mover para preparo" at bounding box center [306, 188] width 120 height 15
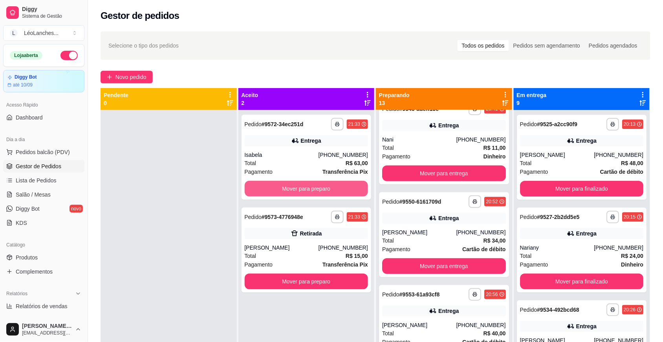
click at [270, 187] on button "Mover para preparo" at bounding box center [307, 189] width 124 height 16
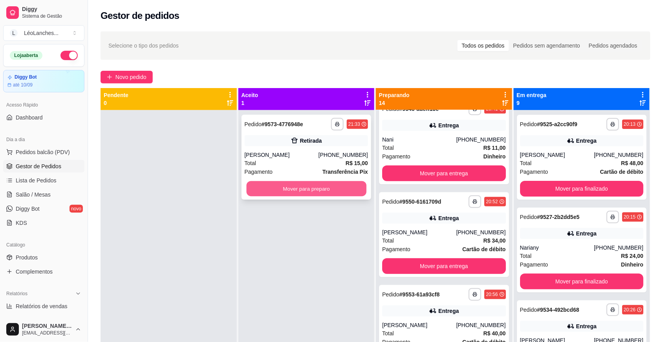
click at [268, 187] on button "Mover para preparo" at bounding box center [306, 188] width 120 height 15
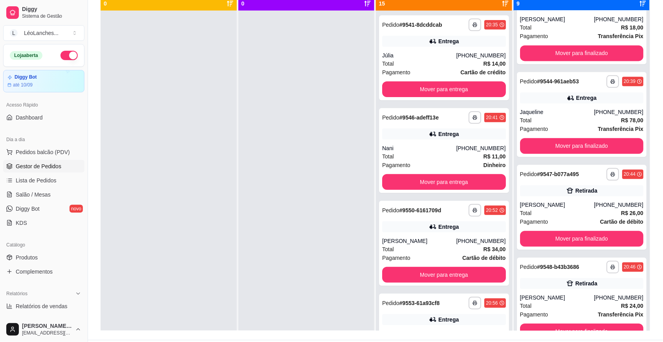
scroll to position [100, 0]
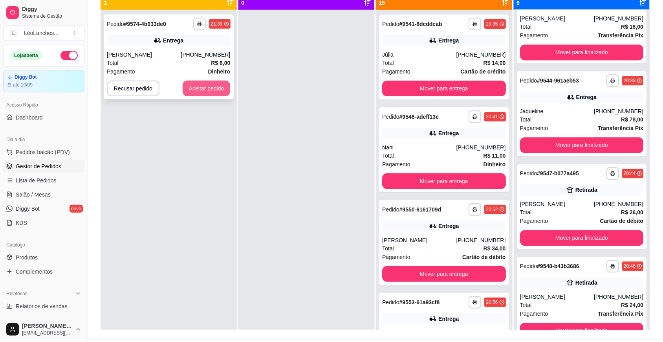
click at [207, 83] on button "Aceitar pedido" at bounding box center [207, 89] width 48 height 16
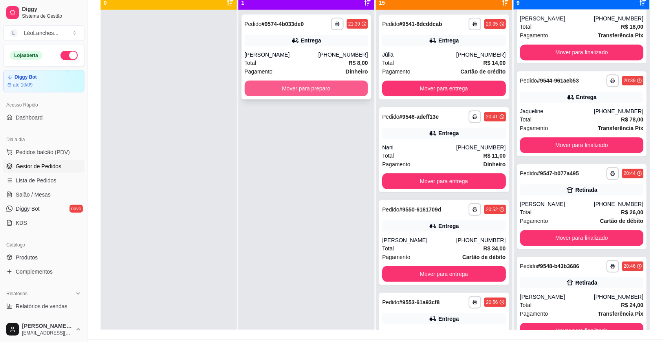
click at [283, 88] on button "Mover para preparo" at bounding box center [307, 89] width 124 height 16
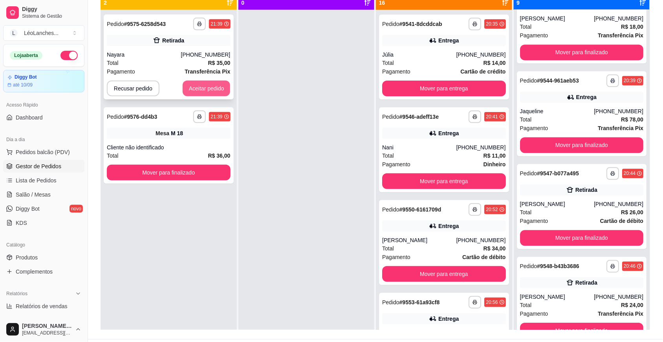
click at [190, 87] on button "Aceitar pedido" at bounding box center [207, 89] width 48 height 16
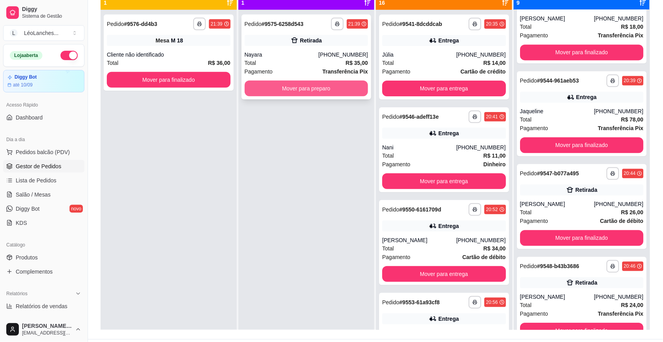
click at [288, 81] on button "Mover para preparo" at bounding box center [307, 89] width 124 height 16
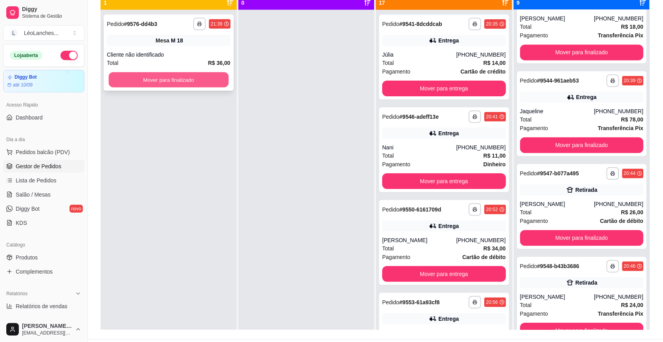
click at [212, 82] on button "Mover para finalizado" at bounding box center [169, 79] width 120 height 15
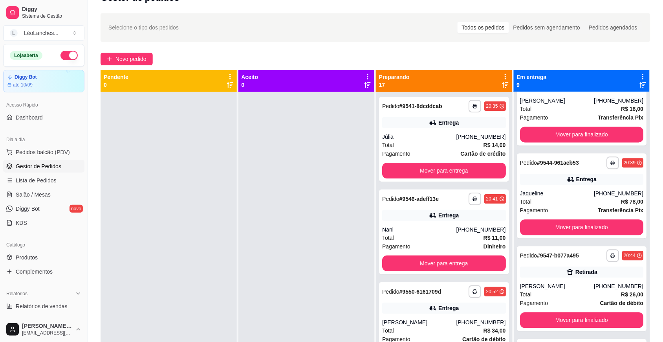
scroll to position [0, 0]
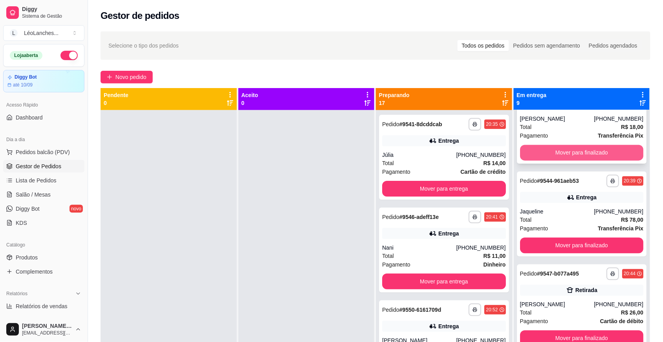
click at [559, 147] on button "Mover para finalizado" at bounding box center [582, 153] width 124 height 16
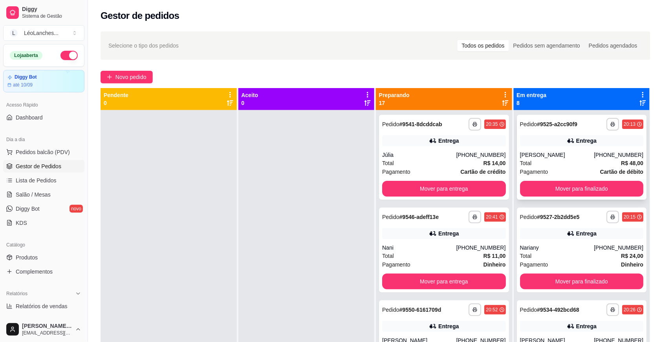
click at [569, 167] on div "Pagamento Cartão de débito" at bounding box center [582, 171] width 124 height 9
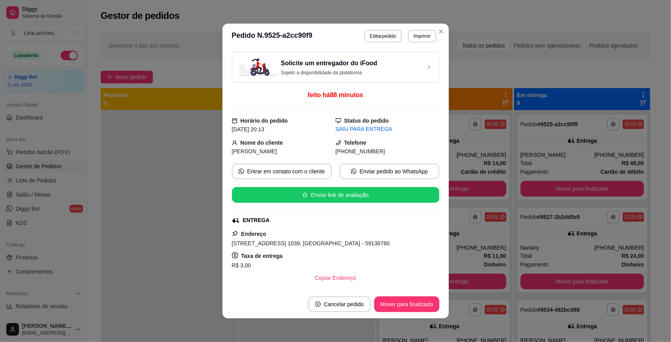
scroll to position [231, 0]
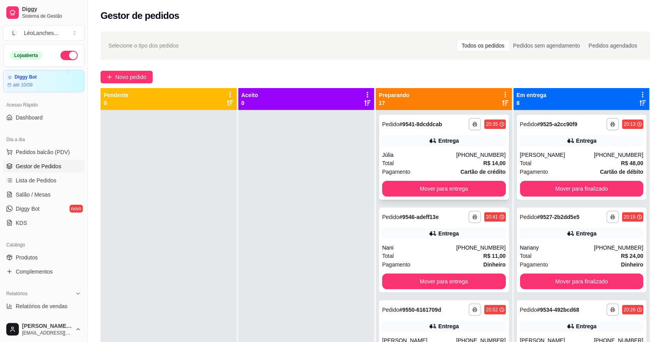
click at [426, 170] on div "Pagamento Cartão de crédito" at bounding box center [444, 171] width 124 height 9
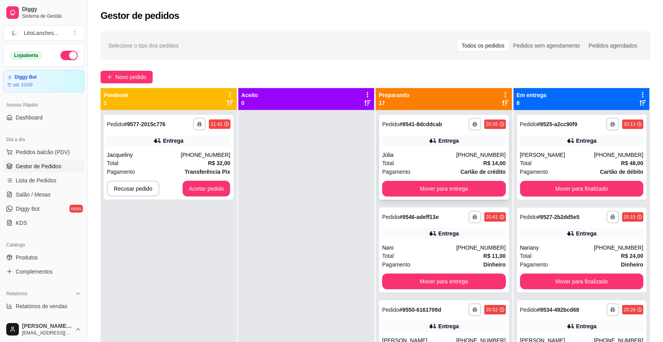
click at [432, 154] on div "Júlia" at bounding box center [419, 155] width 74 height 8
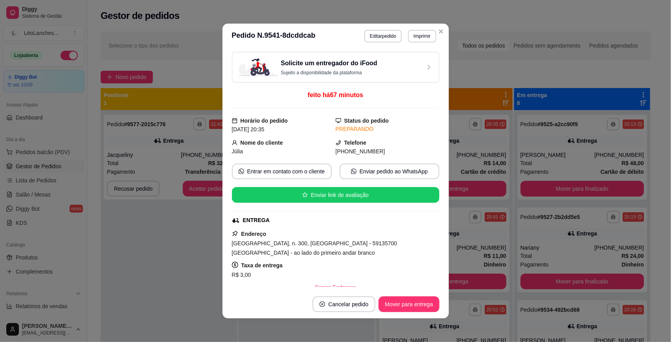
scroll to position [146, 0]
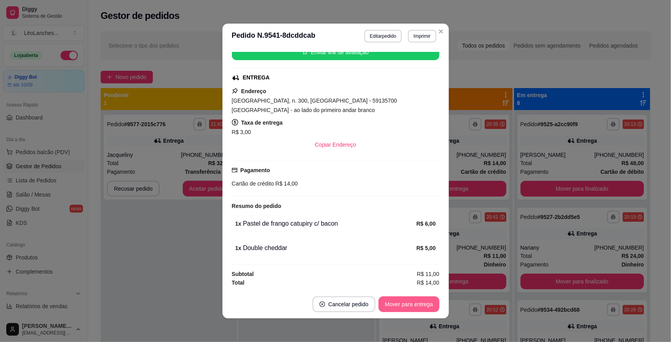
click at [414, 306] on button "Mover para entrega" at bounding box center [408, 304] width 61 height 16
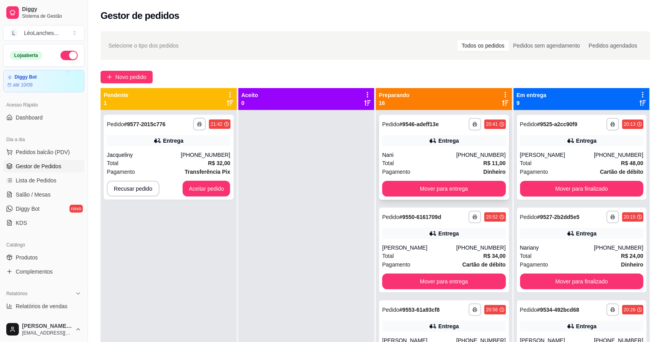
click at [433, 170] on div "Pagamento Dinheiro" at bounding box center [444, 171] width 124 height 9
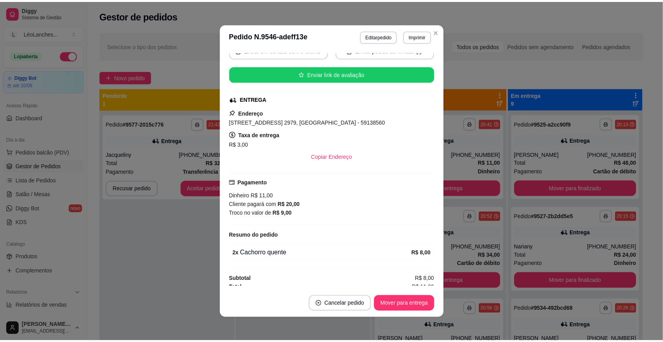
scroll to position [91, 0]
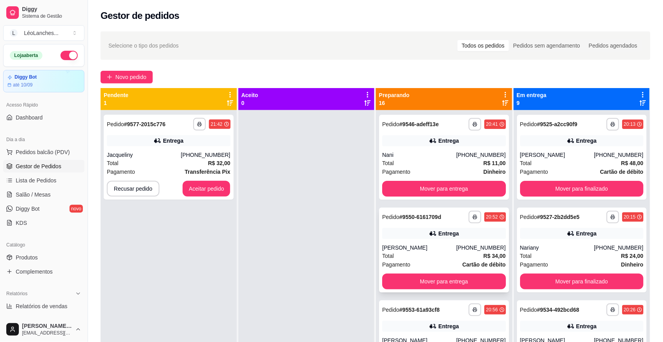
click at [435, 252] on div "Total R$ 34,00" at bounding box center [444, 255] width 124 height 9
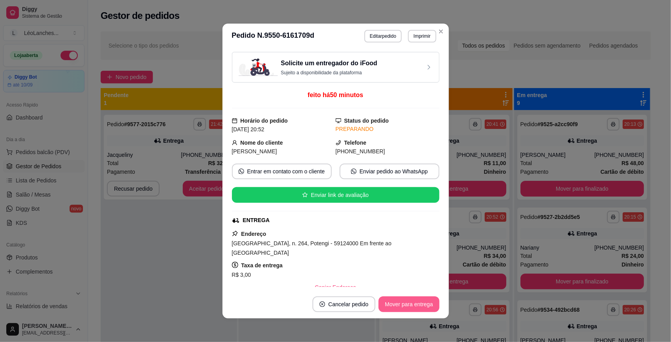
click at [411, 304] on button "Mover para entrega" at bounding box center [408, 304] width 61 height 16
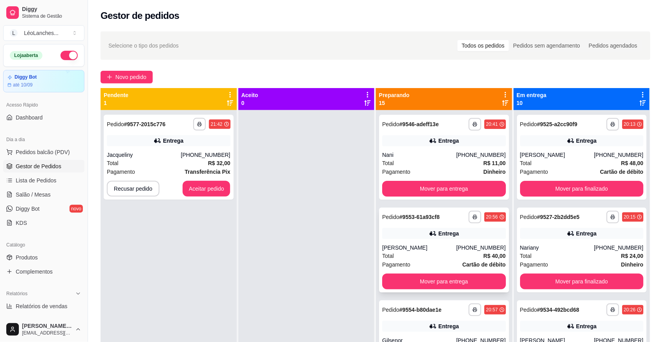
click at [429, 261] on div "Pagamento Cartão de débito" at bounding box center [444, 264] width 124 height 9
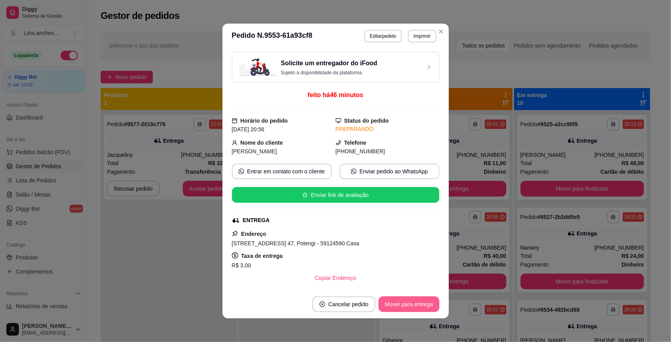
click at [412, 305] on button "Mover para entrega" at bounding box center [408, 304] width 61 height 16
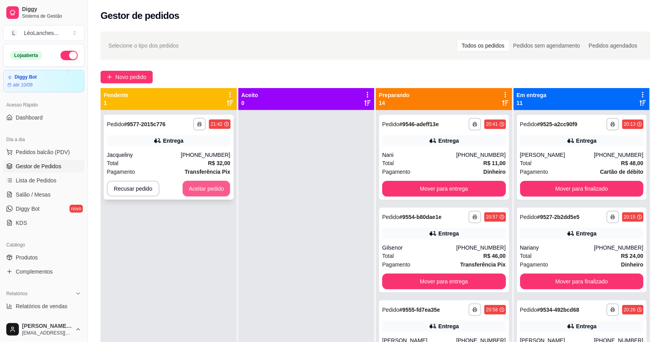
click at [207, 189] on button "Aceitar pedido" at bounding box center [207, 189] width 48 height 16
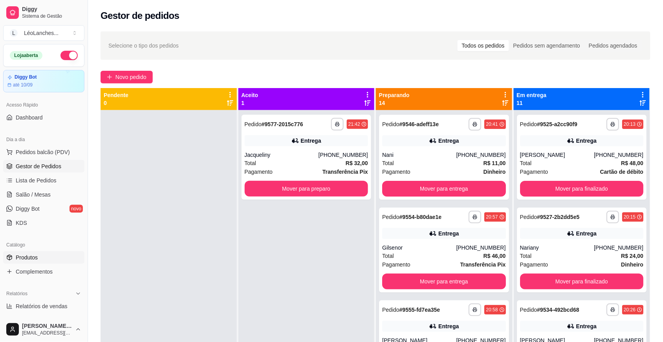
click at [55, 256] on link "Produtos" at bounding box center [43, 257] width 81 height 13
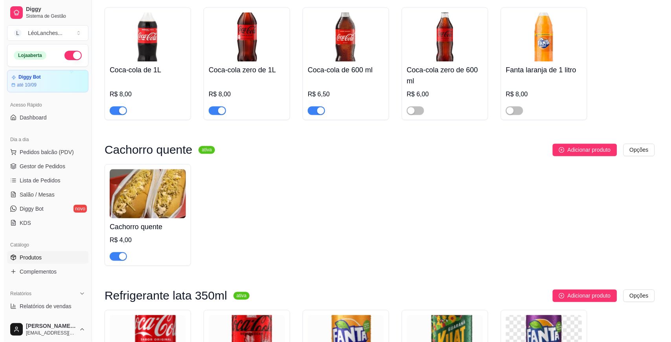
scroll to position [982, 0]
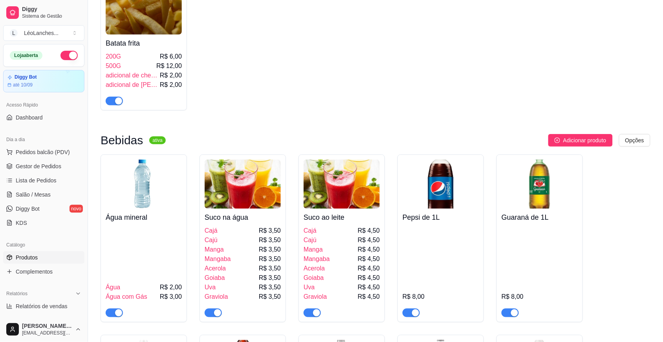
click at [326, 192] on img at bounding box center [342, 184] width 76 height 49
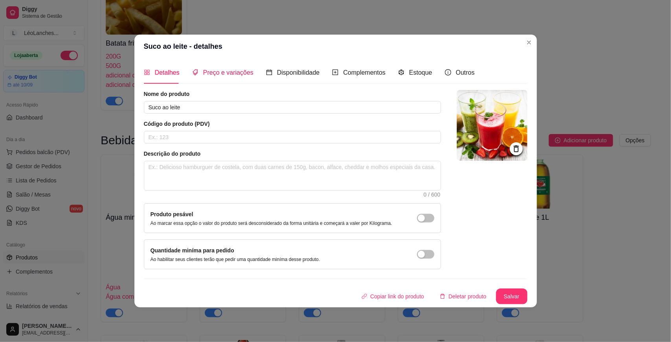
click at [226, 72] on span "Preço e variações" at bounding box center [228, 72] width 50 height 7
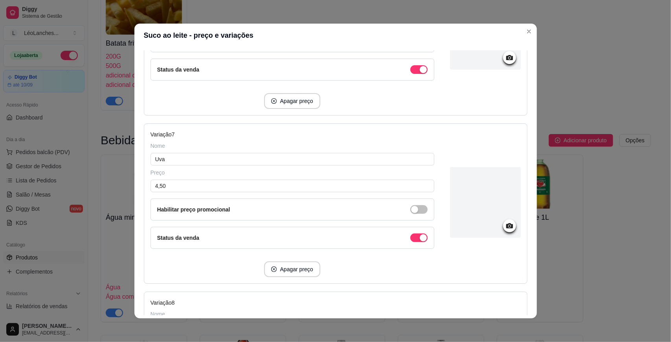
scroll to position [1026, 0]
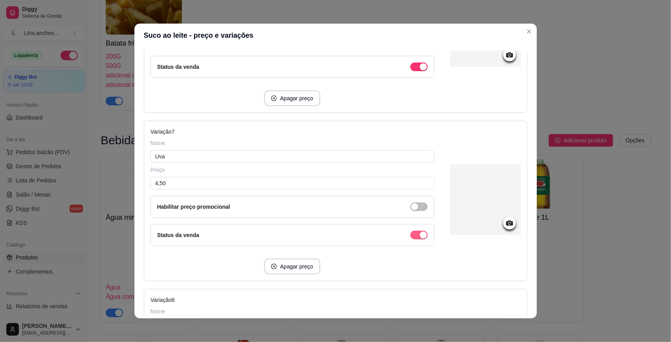
click at [420, 239] on div "button" at bounding box center [423, 234] width 7 height 7
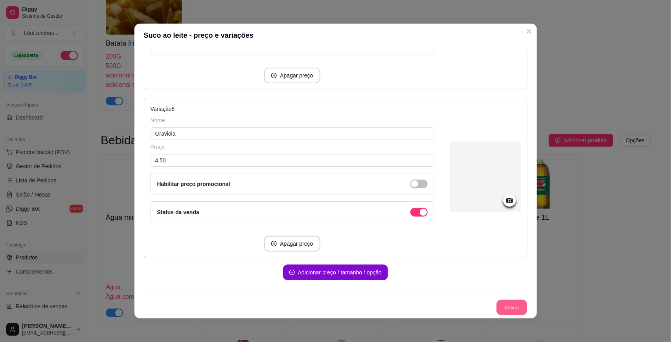
click at [497, 307] on button "Salvar" at bounding box center [511, 307] width 31 height 15
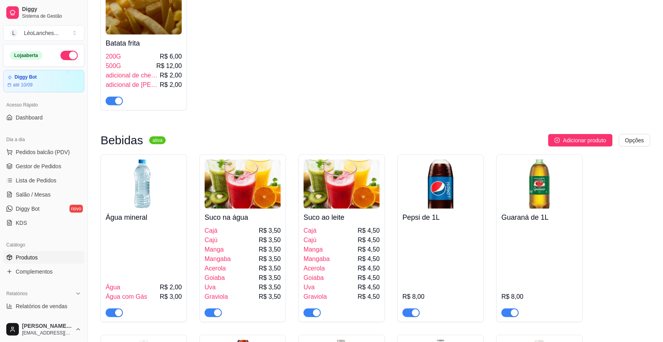
click at [258, 187] on img at bounding box center [243, 184] width 76 height 49
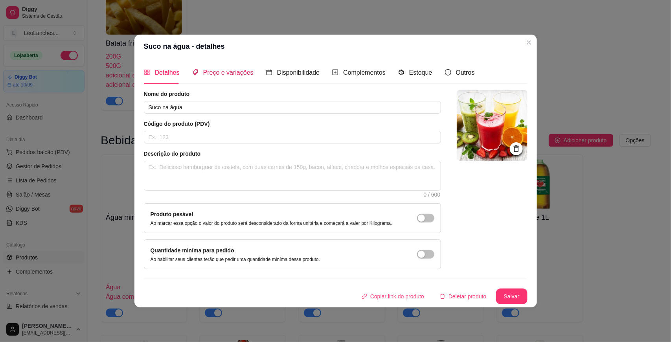
click at [244, 71] on span "Preço e variações" at bounding box center [228, 72] width 50 height 7
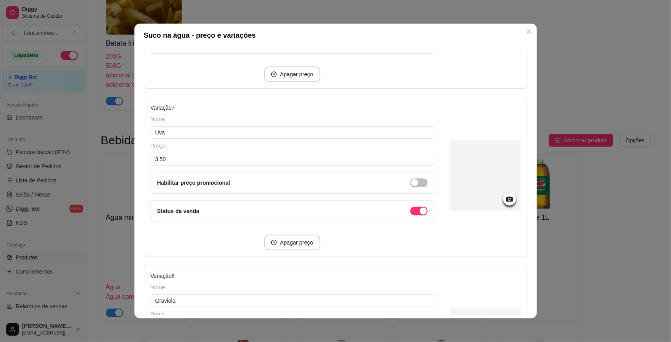
scroll to position [1047, 0]
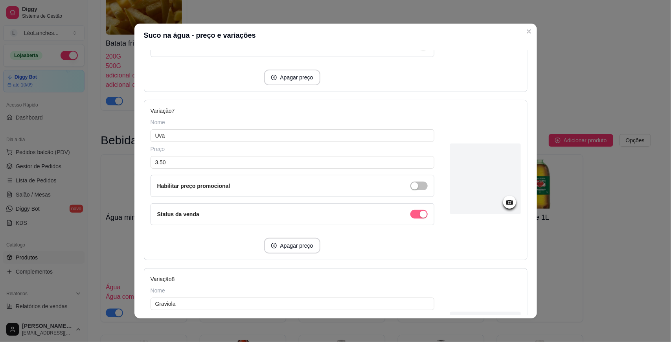
click at [420, 217] on div "button" at bounding box center [423, 214] width 7 height 7
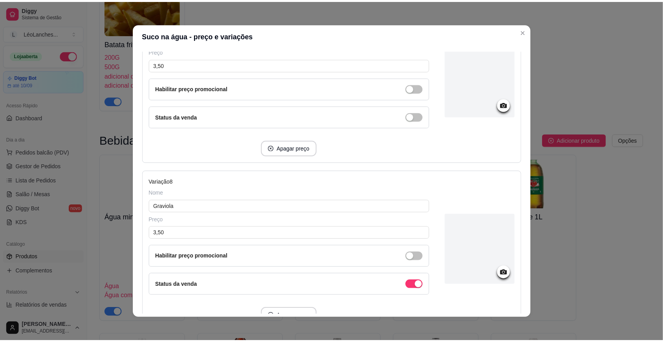
scroll to position [1224, 0]
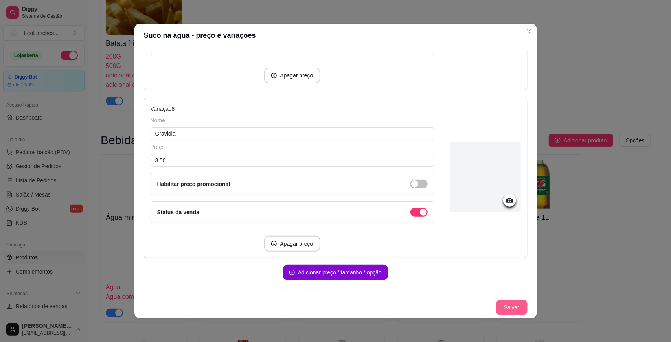
click at [498, 305] on button "Salvar" at bounding box center [511, 307] width 31 height 16
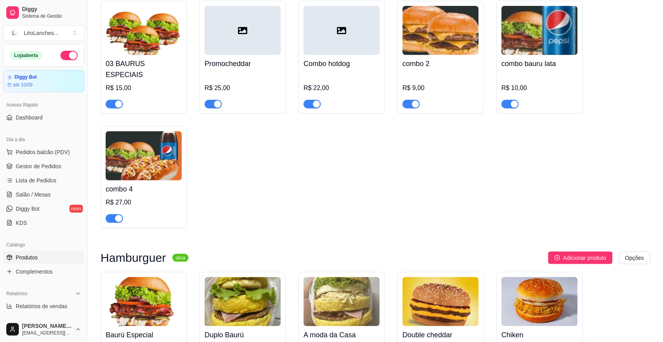
scroll to position [0, 0]
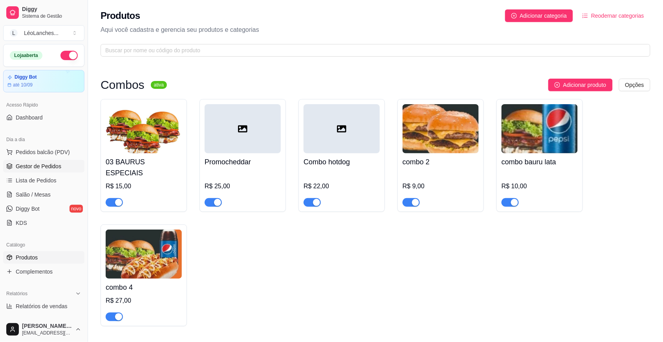
click at [42, 169] on span "Gestor de Pedidos" at bounding box center [39, 166] width 46 height 8
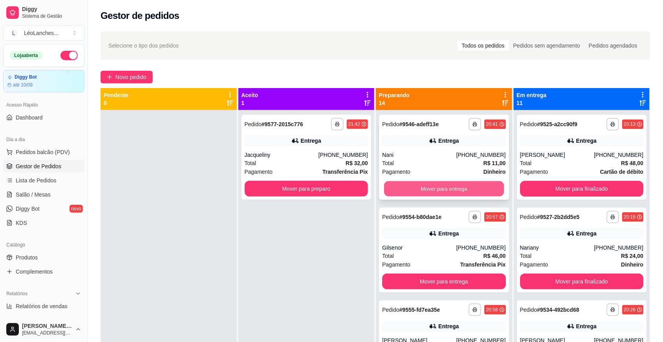
click at [449, 183] on button "Mover para entrega" at bounding box center [444, 188] width 120 height 15
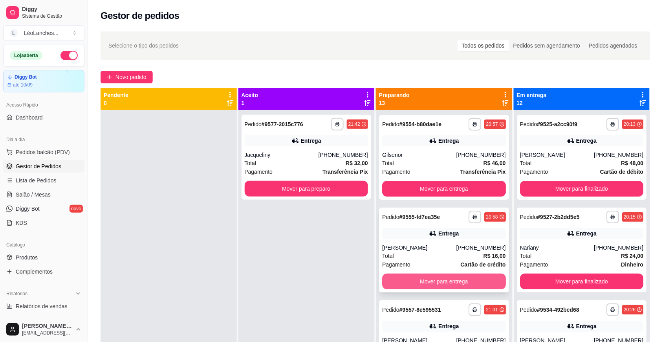
click at [439, 280] on button "Mover para entrega" at bounding box center [444, 281] width 124 height 16
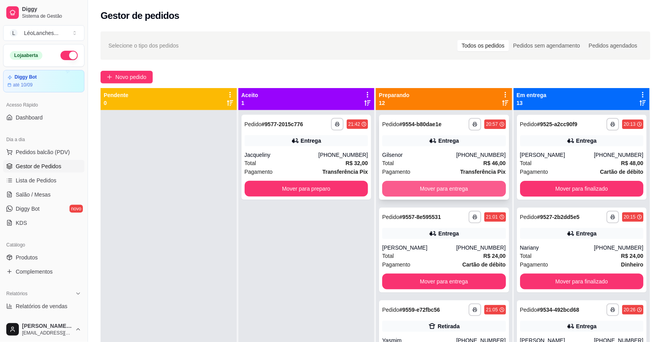
click at [477, 183] on button "Mover para entrega" at bounding box center [444, 189] width 124 height 16
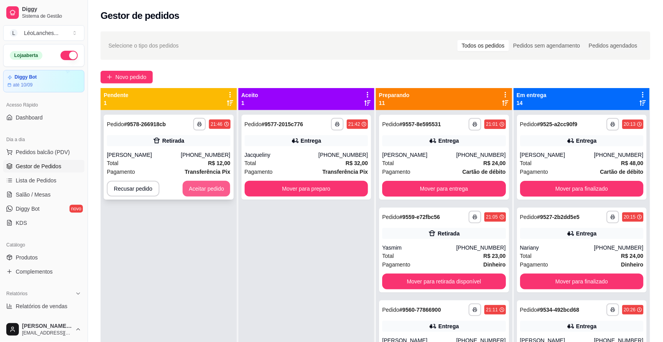
click at [201, 188] on button "Aceitar pedido" at bounding box center [207, 189] width 48 height 16
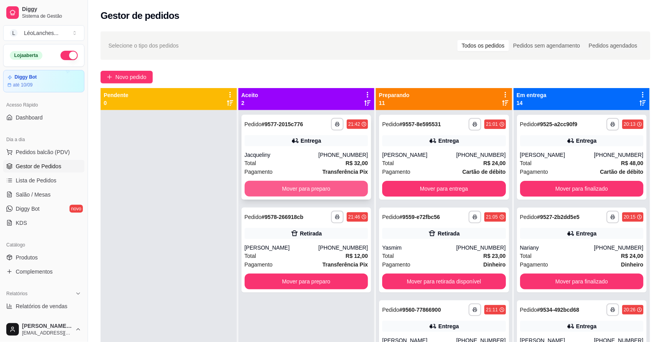
click at [307, 181] on button "Mover para preparo" at bounding box center [307, 189] width 124 height 16
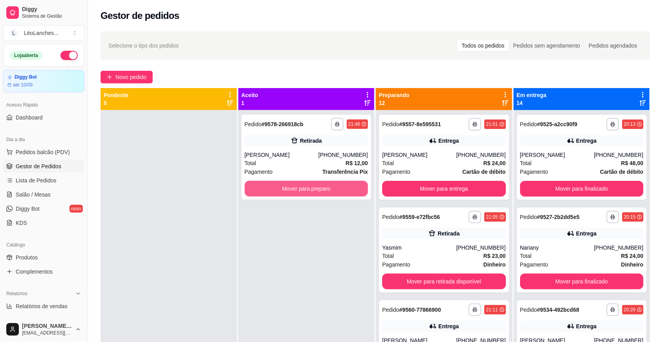
click at [307, 181] on button "Mover para preparo" at bounding box center [307, 189] width 124 height 16
click at [305, 186] on button "Mover para preparo" at bounding box center [306, 188] width 120 height 15
click at [301, 184] on button "Mover para preparo" at bounding box center [306, 188] width 120 height 15
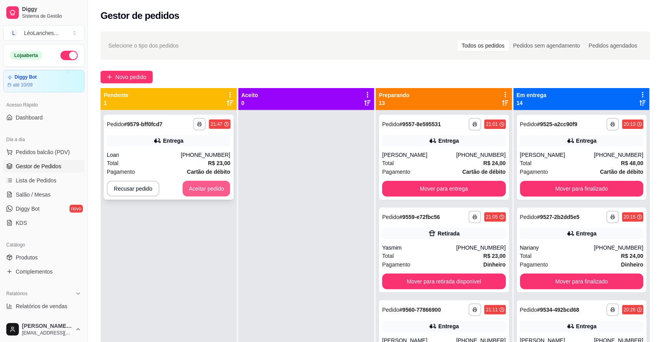
click at [194, 188] on button "Aceitar pedido" at bounding box center [207, 189] width 48 height 16
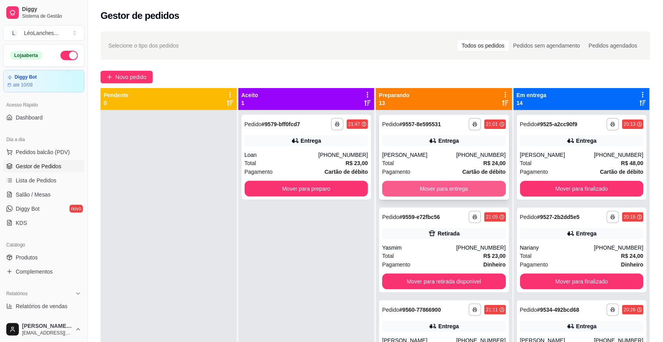
click at [415, 181] on div "Mover para entrega" at bounding box center [444, 189] width 124 height 16
click at [431, 189] on button "Mover para entrega" at bounding box center [444, 189] width 124 height 16
click at [538, 195] on button "Mover para finalizado" at bounding box center [582, 189] width 124 height 16
click at [457, 193] on button "Mover para retirada disponível" at bounding box center [444, 188] width 120 height 15
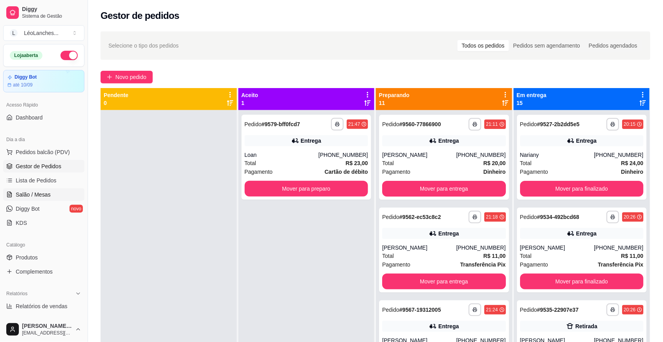
click at [55, 198] on link "Salão / Mesas" at bounding box center [43, 194] width 81 height 13
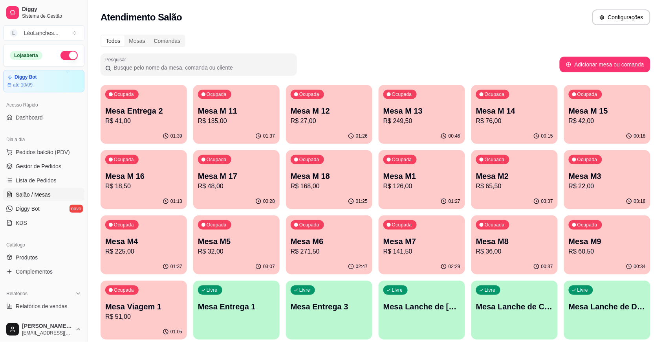
click at [321, 252] on p "R$ 271,50" at bounding box center [329, 251] width 77 height 9
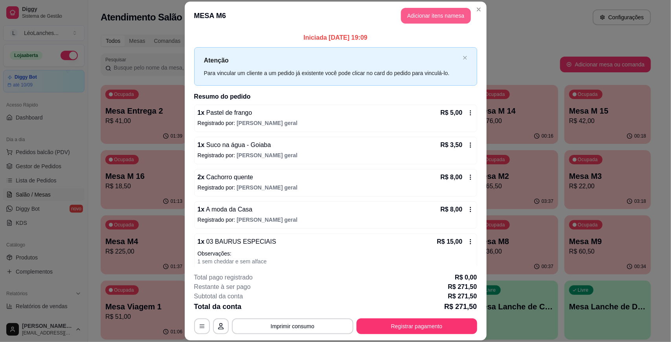
click at [448, 21] on button "Adicionar itens na mesa" at bounding box center [436, 16] width 70 height 16
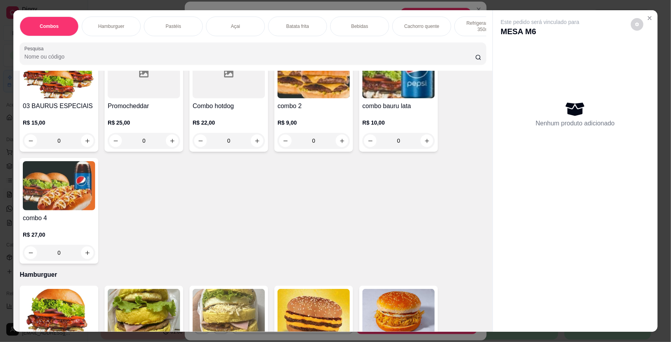
scroll to position [79, 0]
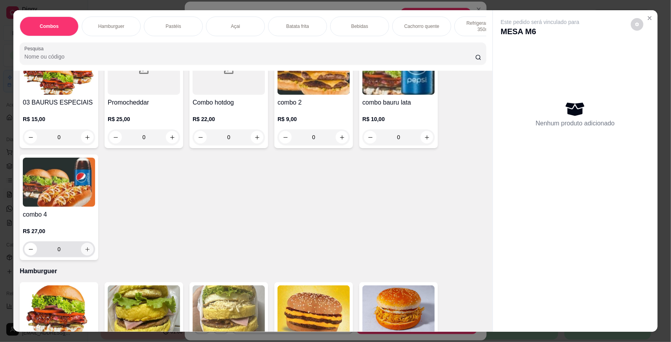
click at [84, 252] on icon "increase-product-quantity" at bounding box center [87, 249] width 6 height 6
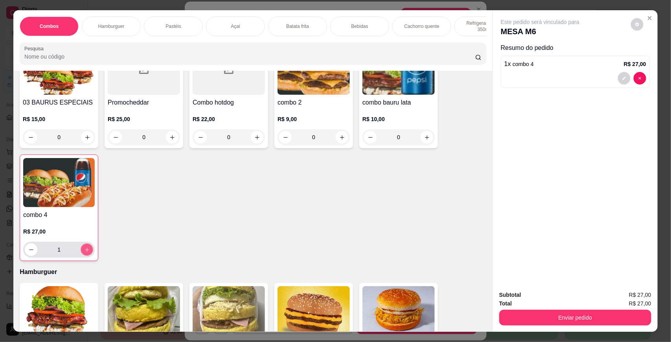
click at [85, 251] on icon "increase-product-quantity" at bounding box center [87, 250] width 4 height 4
click at [84, 253] on icon "increase-product-quantity" at bounding box center [87, 250] width 6 height 6
type input "4"
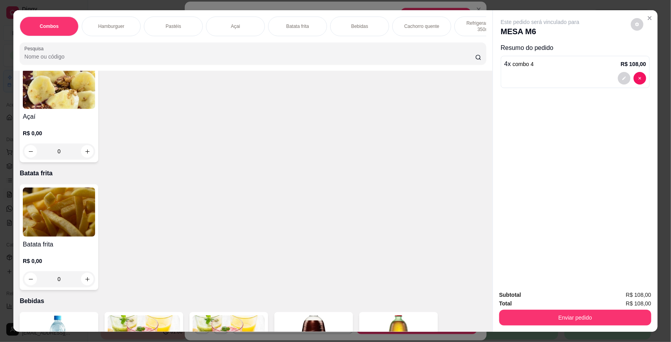
scroll to position [706, 0]
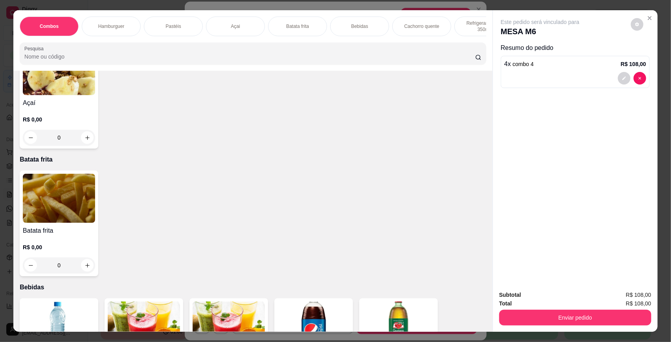
click at [37, 210] on img at bounding box center [59, 198] width 72 height 49
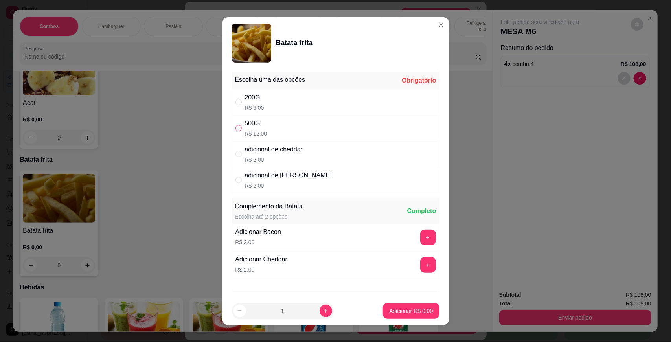
click at [237, 128] on input "" at bounding box center [238, 128] width 6 height 6
radio input "true"
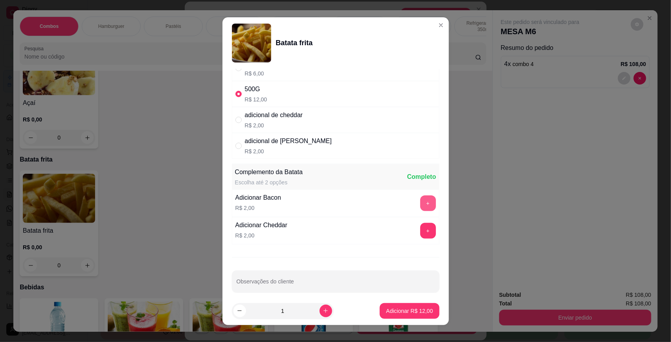
scroll to position [42, 0]
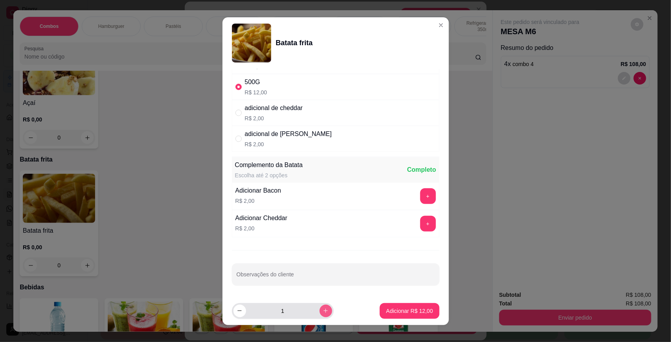
click at [319, 307] on button "increase-product-quantity" at bounding box center [325, 311] width 13 height 13
type input "2"
click at [386, 307] on p "Adicionar R$ 24,00" at bounding box center [409, 311] width 47 height 8
type input "2"
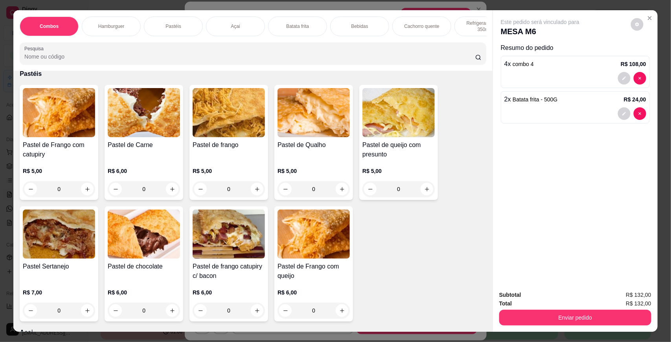
scroll to position [401, 0]
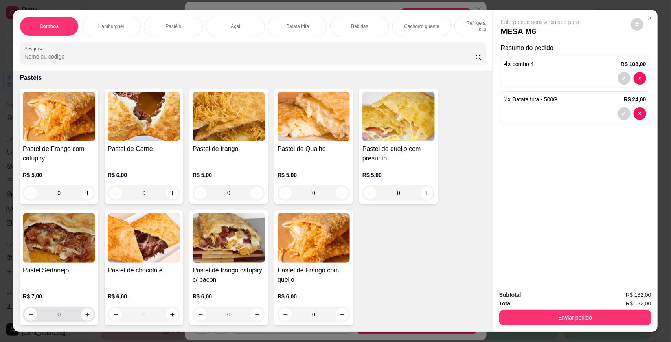
click at [87, 321] on button "increase-product-quantity" at bounding box center [87, 314] width 13 height 13
type input "1"
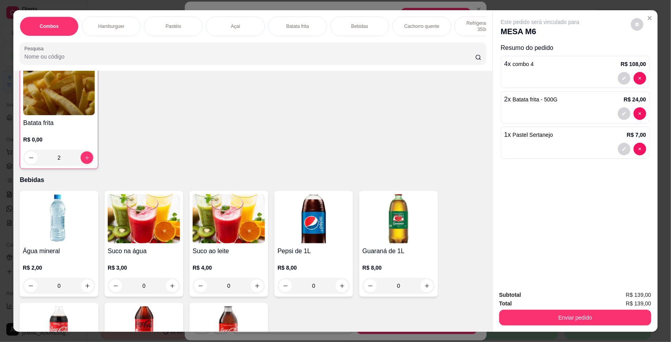
scroll to position [855, 0]
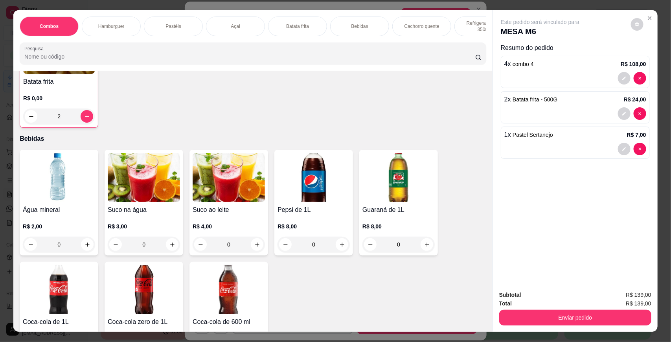
click at [160, 202] on img at bounding box center [144, 177] width 72 height 49
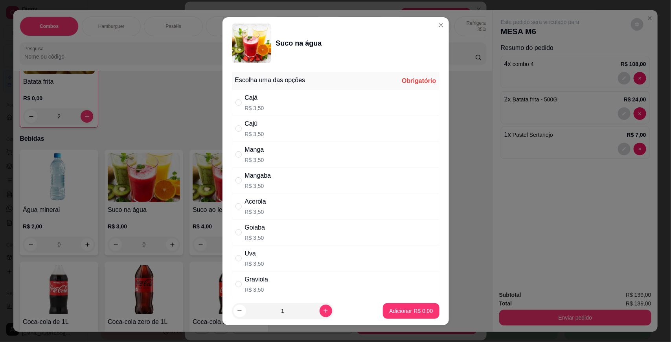
click at [240, 210] on div "" at bounding box center [239, 206] width 9 height 9
radio input "true"
click at [413, 306] on button "Adicionar R$ 3,50" at bounding box center [411, 311] width 56 height 16
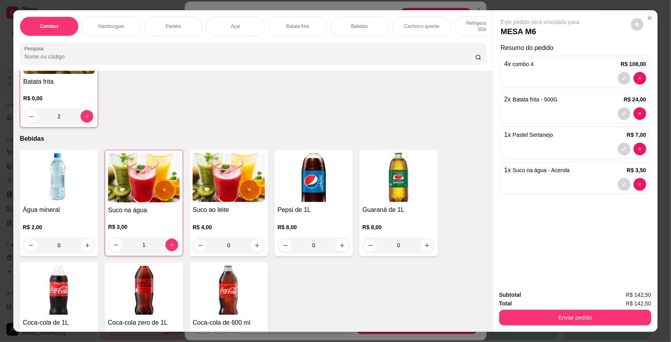
type input "1"
click at [567, 317] on button "Enviar pedido" at bounding box center [575, 318] width 152 height 16
click at [563, 299] on button "Não registrar e enviar pedido" at bounding box center [549, 298] width 82 height 15
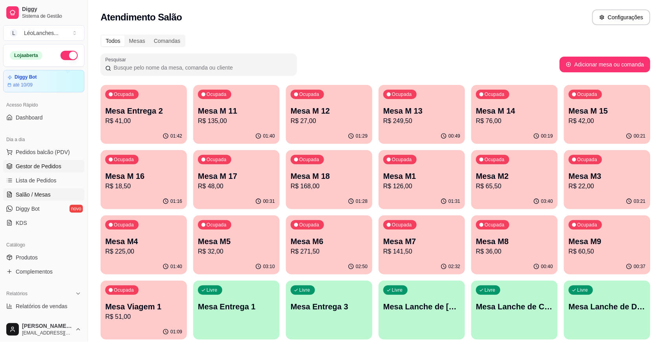
click at [44, 168] on span "Gestor de Pedidos" at bounding box center [39, 166] width 46 height 8
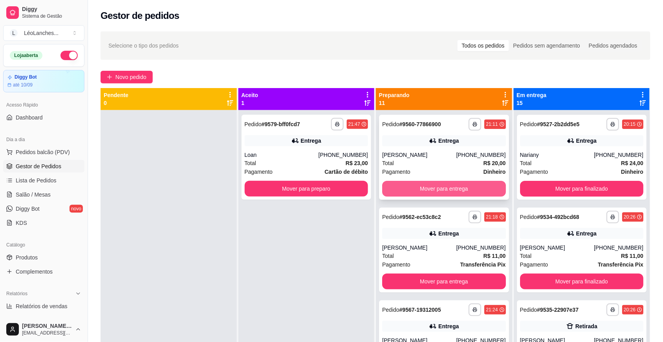
click at [423, 165] on div "Total R$ 20,00" at bounding box center [444, 163] width 124 height 9
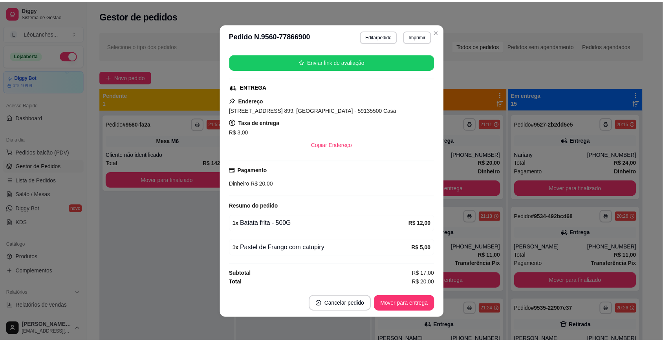
scroll to position [1, 0]
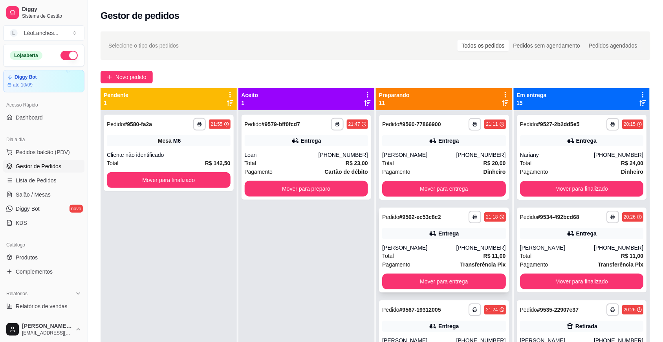
click at [419, 251] on div "[PERSON_NAME]" at bounding box center [419, 248] width 74 height 8
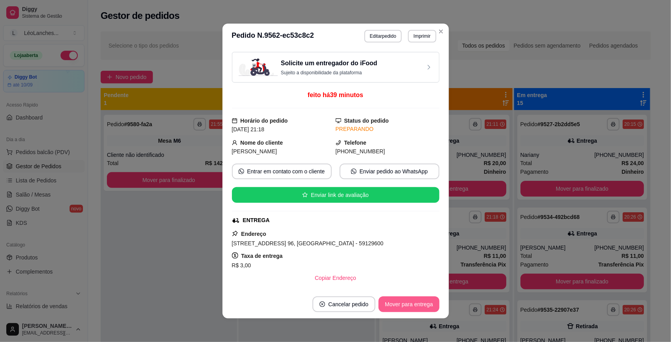
click at [409, 306] on button "Mover para entrega" at bounding box center [408, 304] width 61 height 16
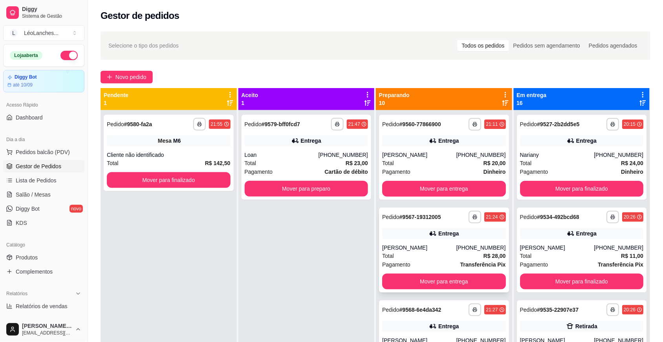
click at [435, 262] on div "Pagamento Transferência Pix" at bounding box center [444, 264] width 124 height 9
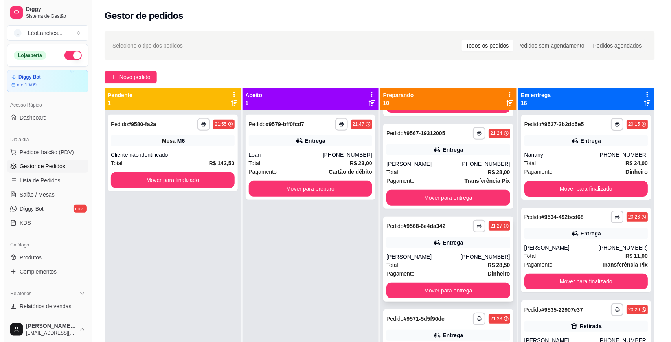
scroll to position [0, 0]
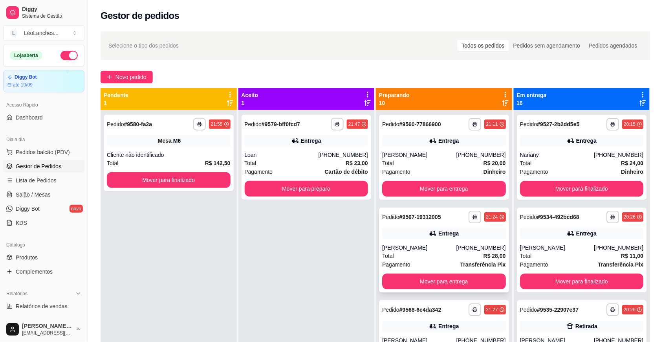
click at [423, 254] on div "Total R$ 28,00" at bounding box center [444, 255] width 124 height 9
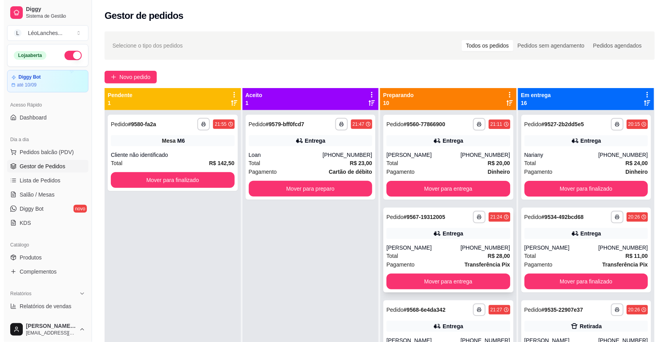
scroll to position [327, 0]
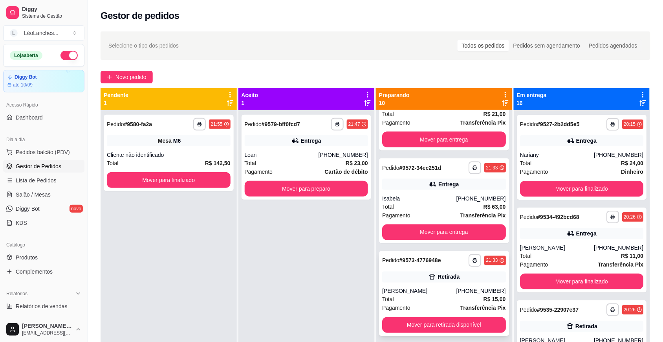
click at [417, 288] on div "[PERSON_NAME]" at bounding box center [419, 291] width 74 height 8
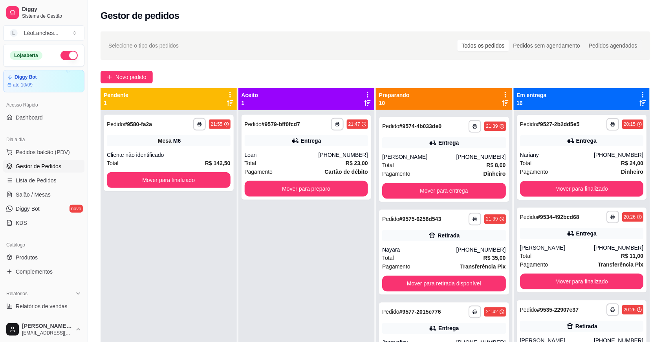
scroll to position [555, 0]
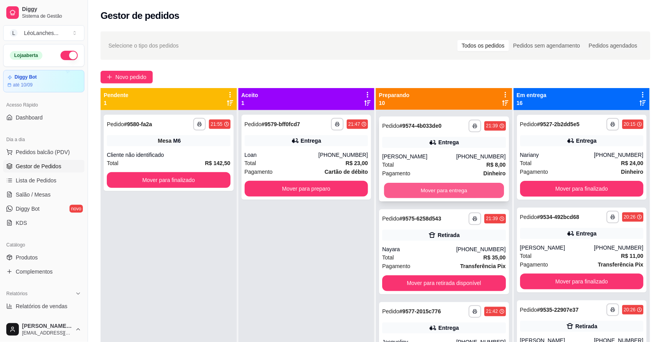
click at [398, 187] on button "Mover para entrega" at bounding box center [444, 190] width 120 height 15
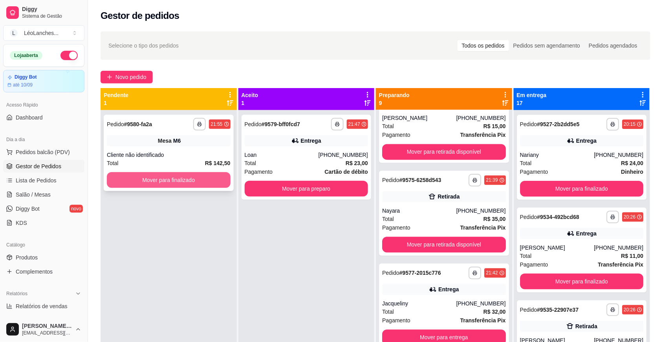
scroll to position [462, 0]
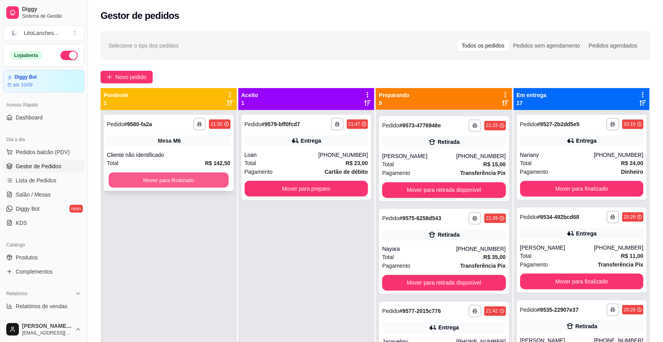
click at [176, 181] on button "Mover para finalizado" at bounding box center [169, 180] width 120 height 15
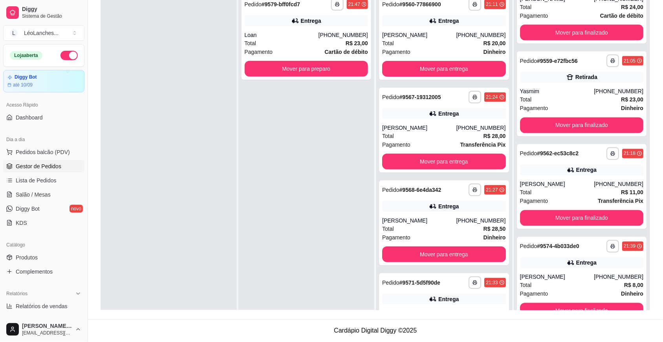
scroll to position [0, 0]
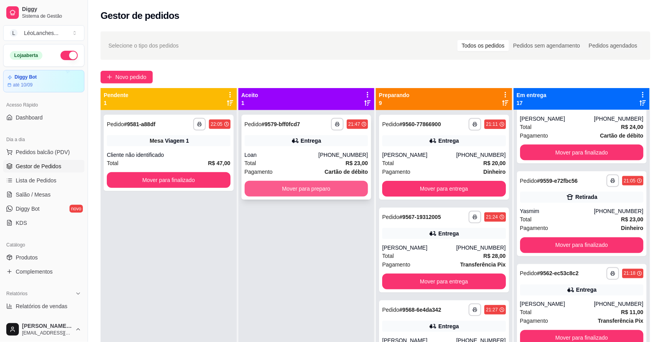
click at [290, 191] on button "Mover para preparo" at bounding box center [307, 189] width 124 height 16
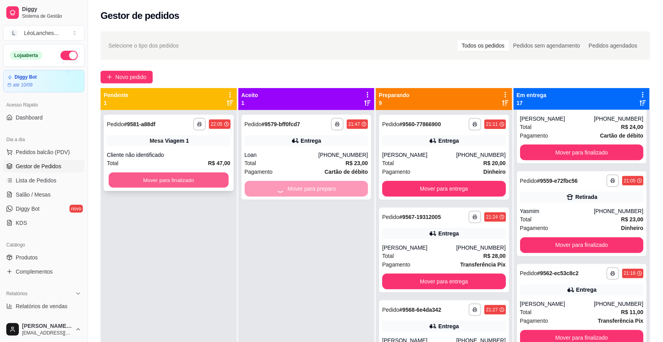
click at [158, 181] on button "Mover para finalizado" at bounding box center [169, 180] width 120 height 15
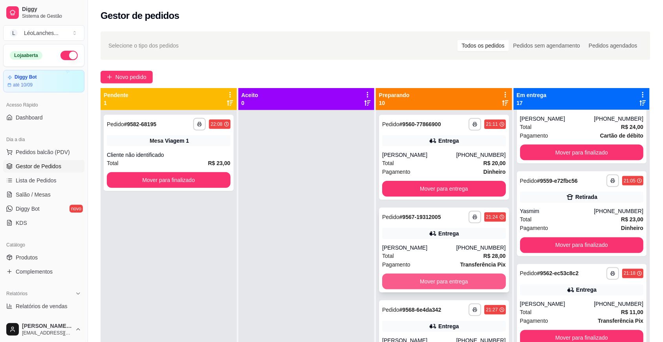
click at [396, 280] on button "Mover para entrega" at bounding box center [444, 281] width 124 height 16
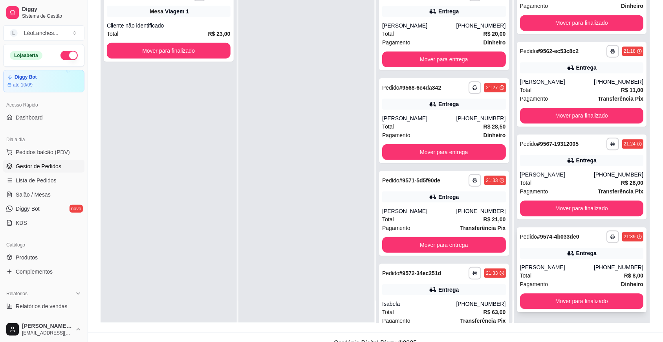
scroll to position [120, 0]
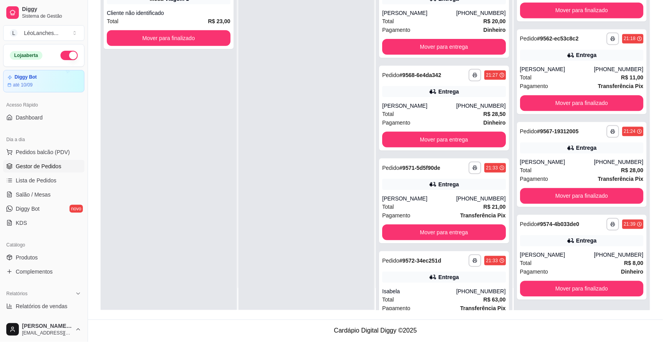
click at [264, 226] on div at bounding box center [307, 139] width 136 height 342
click at [277, 223] on div at bounding box center [307, 139] width 136 height 342
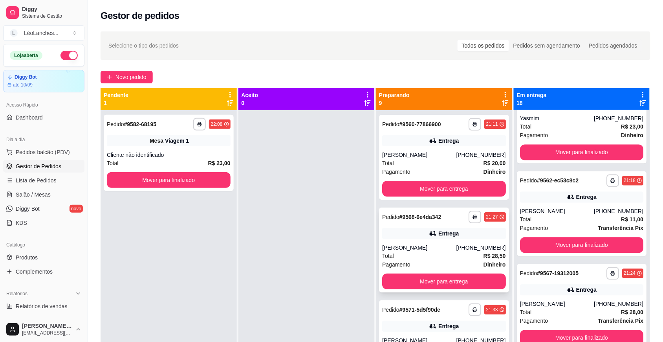
scroll to position [327, 0]
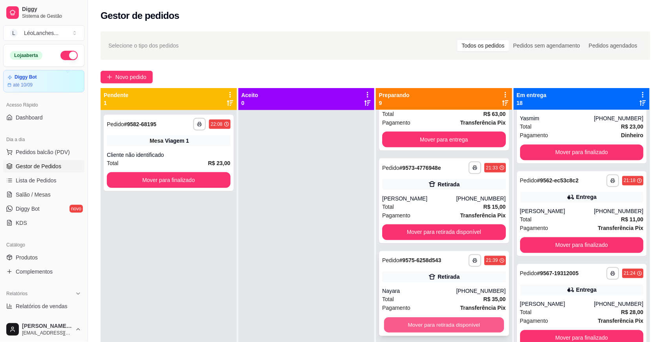
click at [444, 323] on button "Mover para retirada disponível" at bounding box center [444, 325] width 120 height 15
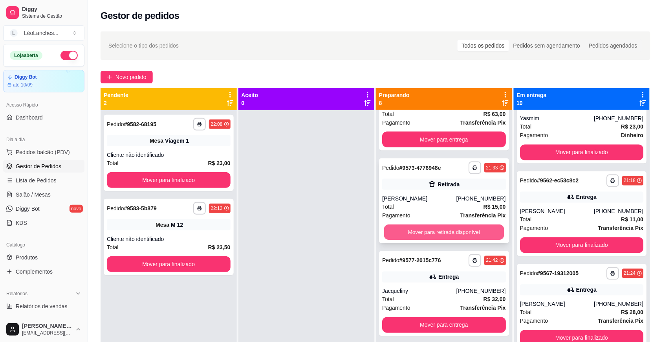
click at [459, 227] on button "Mover para retirada disponível" at bounding box center [444, 232] width 120 height 15
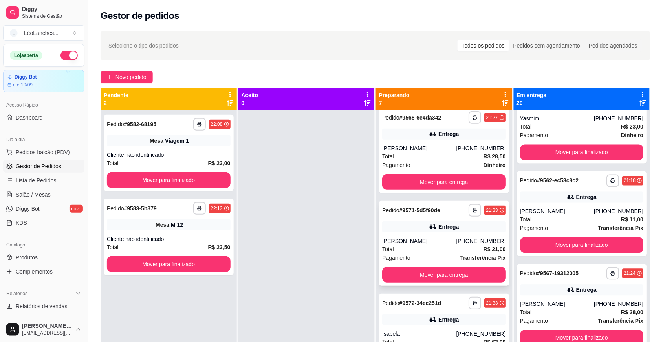
scroll to position [106, 0]
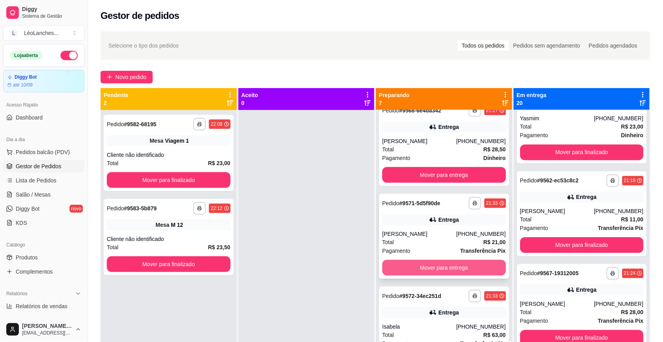
click at [415, 266] on button "Mover para entrega" at bounding box center [444, 268] width 124 height 16
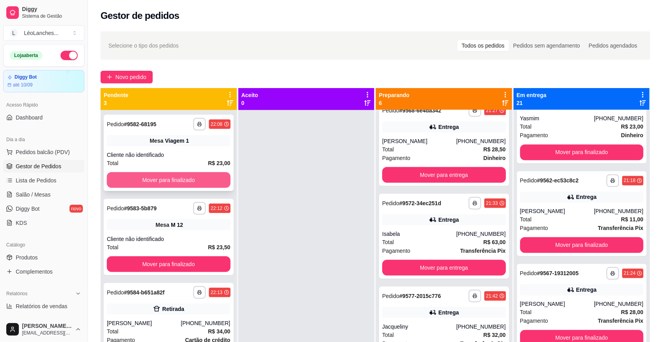
click at [220, 181] on button "Mover para finalizado" at bounding box center [169, 180] width 124 height 16
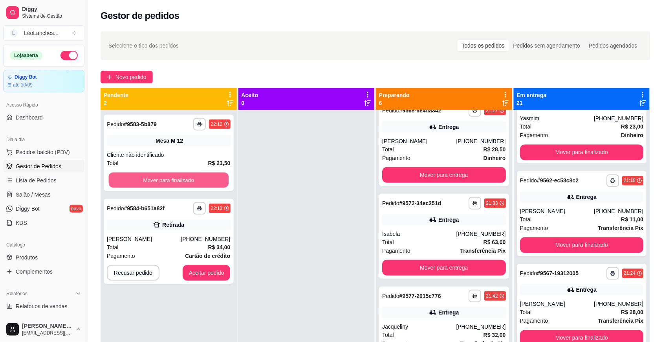
click at [220, 181] on button "Mover para finalizado" at bounding box center [169, 180] width 120 height 15
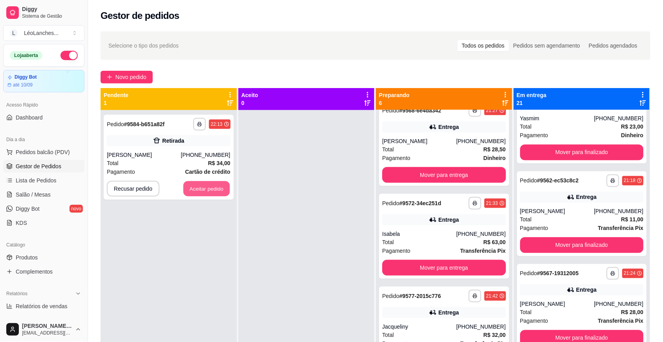
click at [220, 181] on button "Aceitar pedido" at bounding box center [207, 188] width 46 height 15
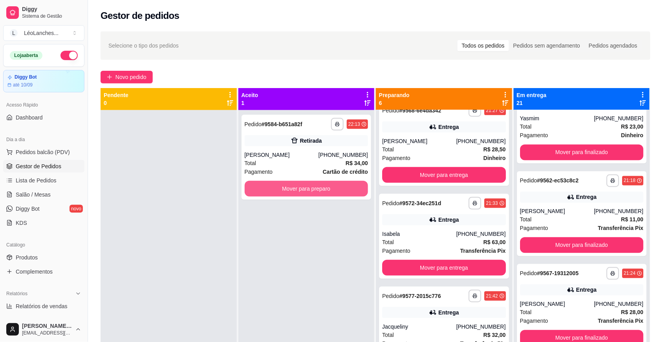
click at [292, 187] on button "Mover para preparo" at bounding box center [307, 189] width 124 height 16
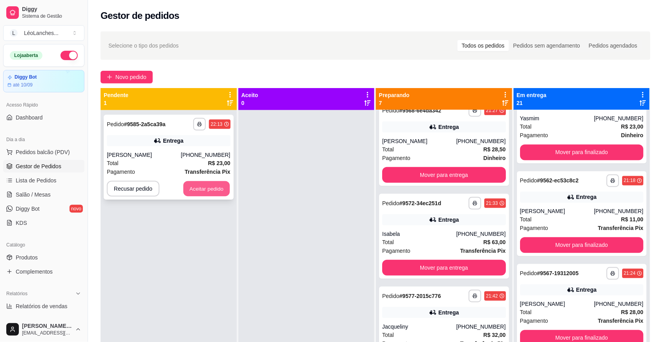
click at [225, 191] on button "Aceitar pedido" at bounding box center [207, 188] width 46 height 15
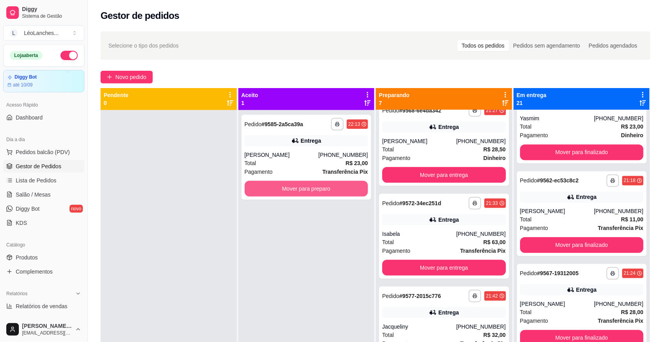
click at [262, 185] on button "Mover para preparo" at bounding box center [307, 189] width 124 height 16
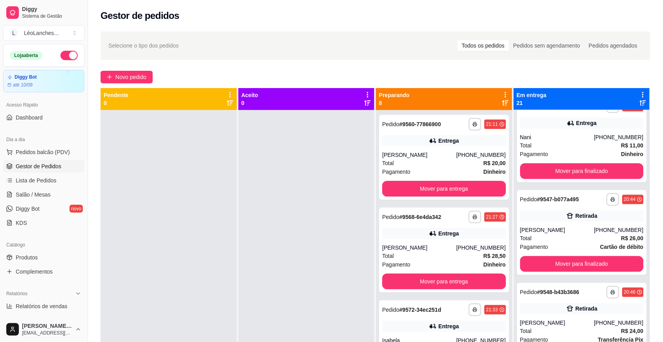
scroll to position [0, 0]
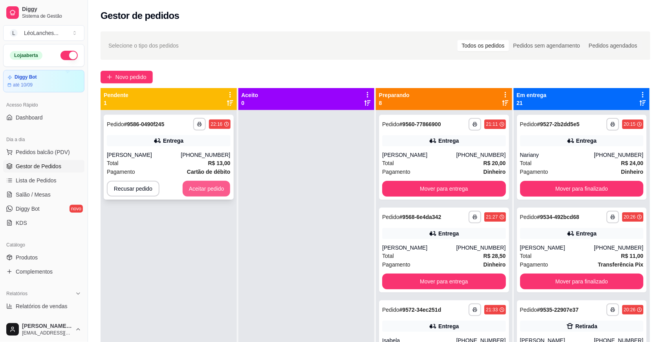
click at [221, 187] on button "Aceitar pedido" at bounding box center [207, 189] width 48 height 16
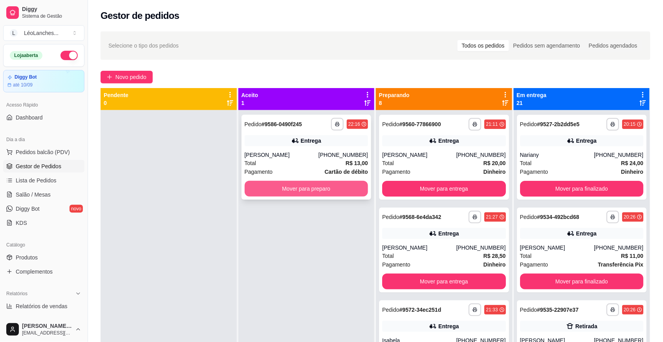
click at [288, 191] on button "Mover para preparo" at bounding box center [307, 189] width 124 height 16
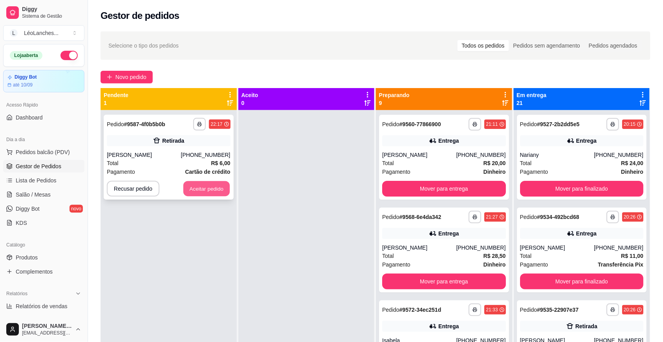
click at [204, 187] on button "Aceitar pedido" at bounding box center [207, 188] width 46 height 15
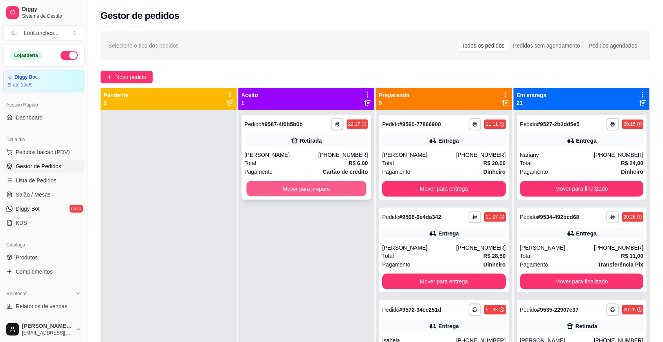
click at [312, 186] on button "Mover para preparo" at bounding box center [306, 188] width 120 height 15
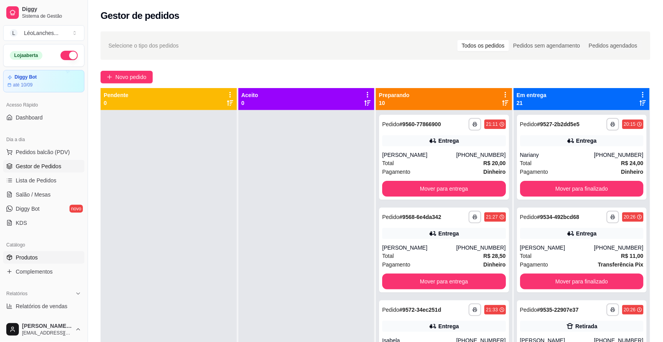
click at [29, 260] on span "Produtos" at bounding box center [27, 257] width 22 height 8
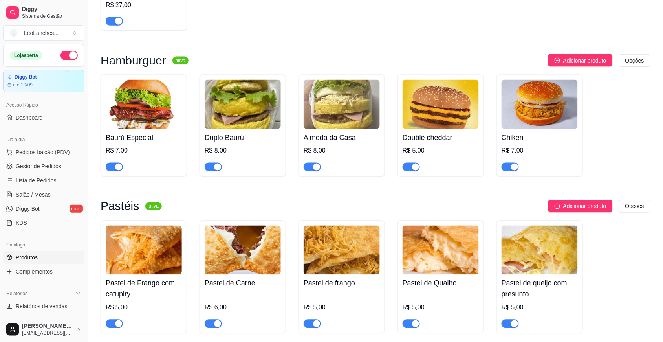
scroll to position [327, 0]
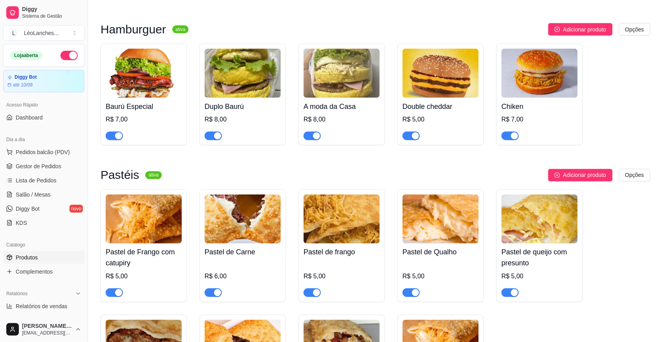
click at [310, 132] on span "button" at bounding box center [312, 136] width 17 height 9
click at [505, 132] on span "button" at bounding box center [510, 136] width 17 height 9
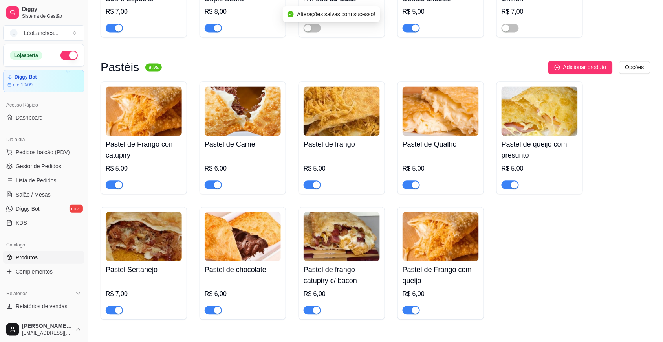
scroll to position [453, 0]
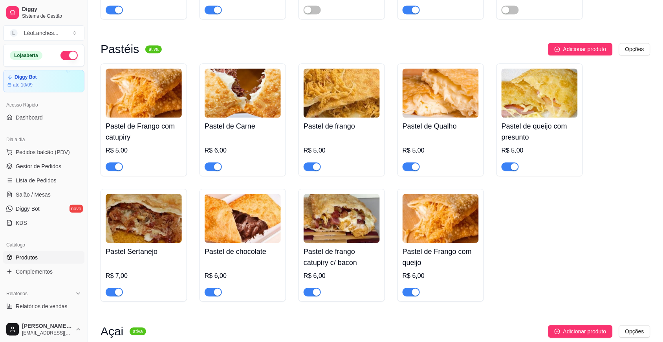
drag, startPoint x: 311, startPoint y: 156, endPoint x: 280, endPoint y: 164, distance: 31.9
click at [310, 162] on span "button" at bounding box center [312, 166] width 17 height 9
click at [109, 162] on span "button" at bounding box center [114, 166] width 17 height 9
click at [310, 288] on span "button" at bounding box center [312, 292] width 17 height 9
click at [411, 288] on button "button" at bounding box center [411, 292] width 17 height 9
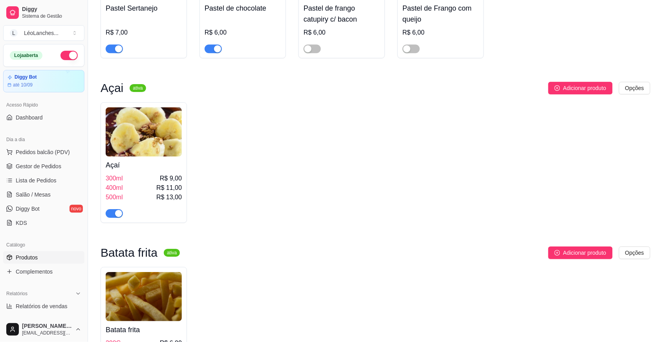
scroll to position [374, 0]
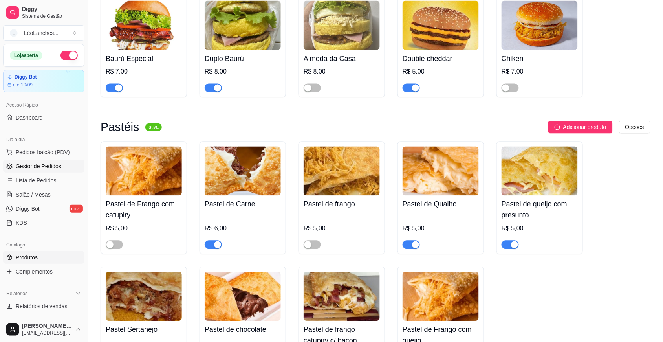
click at [36, 167] on span "Gestor de Pedidos" at bounding box center [39, 166] width 46 height 8
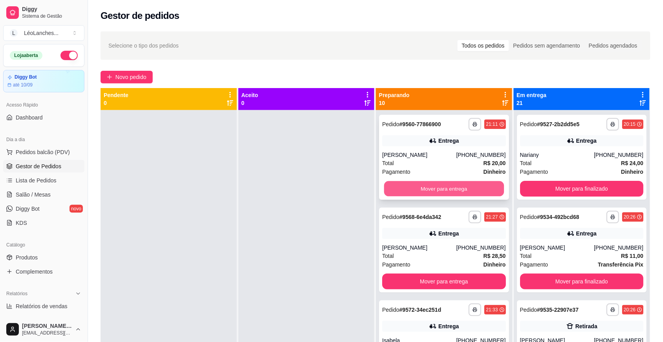
click at [460, 185] on button "Mover para entrega" at bounding box center [444, 188] width 120 height 15
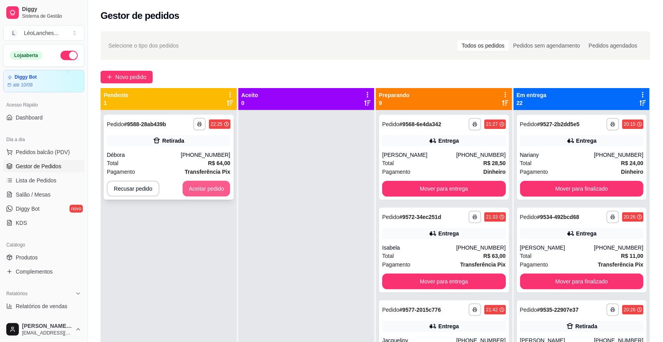
click at [209, 187] on button "Aceitar pedido" at bounding box center [207, 189] width 48 height 16
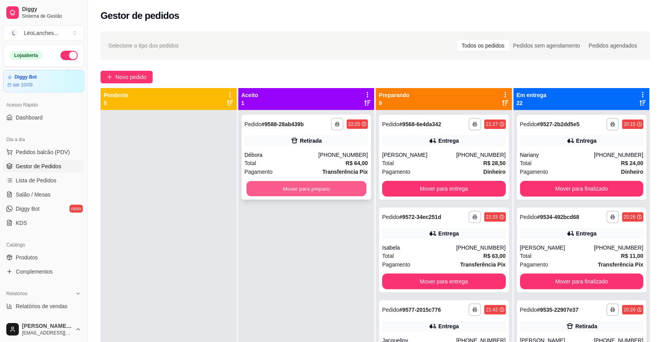
click at [321, 189] on button "Mover para preparo" at bounding box center [306, 188] width 120 height 15
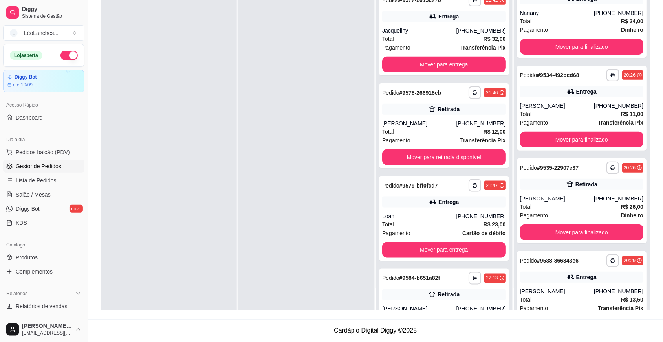
scroll to position [161, 0]
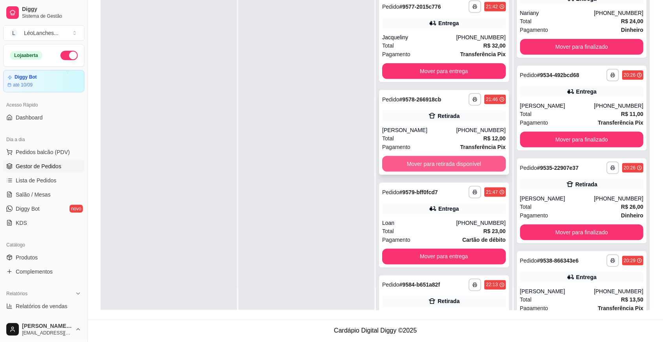
click at [474, 164] on button "Mover para retirada disponível" at bounding box center [444, 164] width 124 height 16
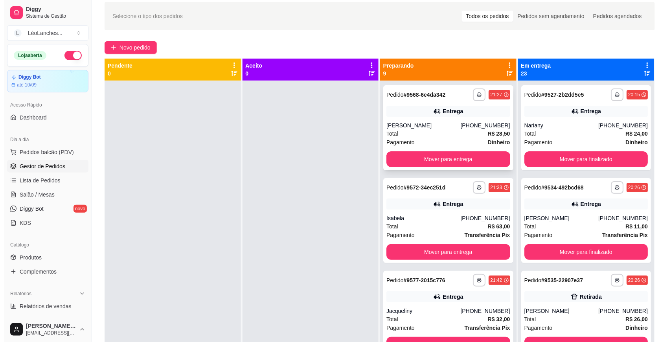
scroll to position [0, 0]
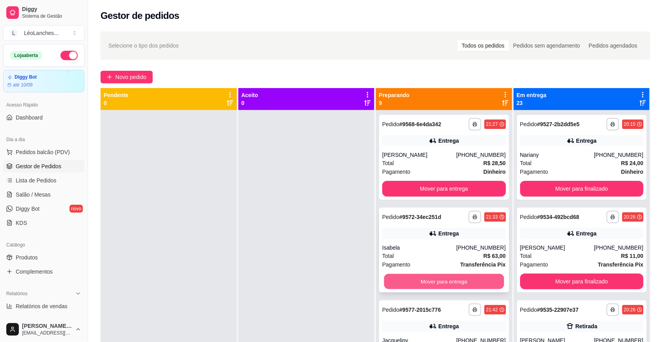
click at [458, 281] on button "Mover para entrega" at bounding box center [444, 281] width 120 height 15
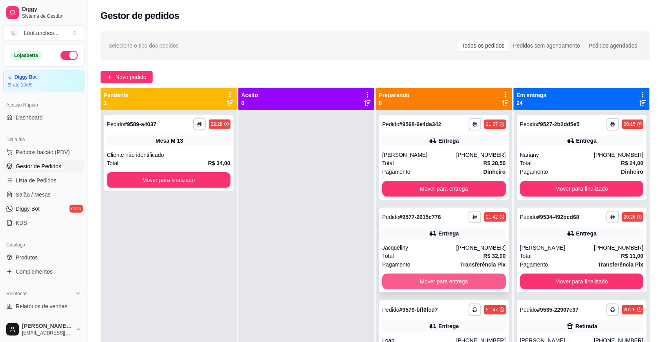
click at [429, 277] on button "Mover para entrega" at bounding box center [444, 281] width 124 height 16
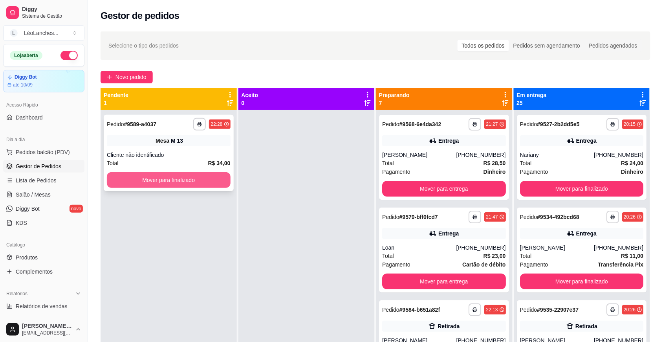
click at [175, 174] on button "Mover para finalizado" at bounding box center [169, 180] width 124 height 16
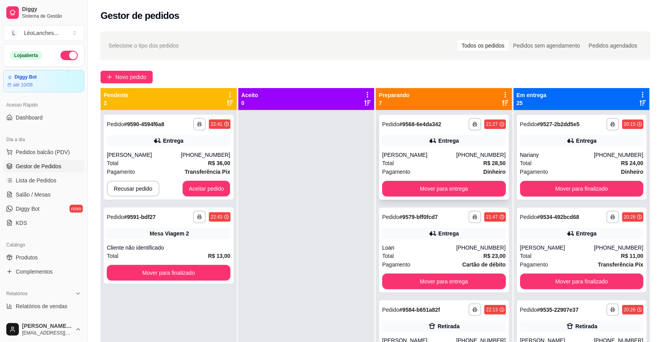
click at [427, 158] on div "[PERSON_NAME]" at bounding box center [419, 155] width 74 height 8
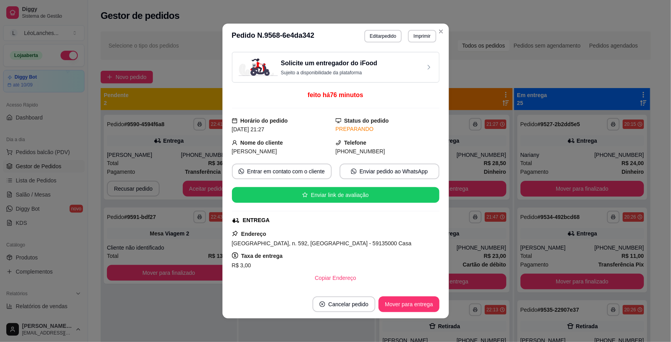
scroll to position [204, 0]
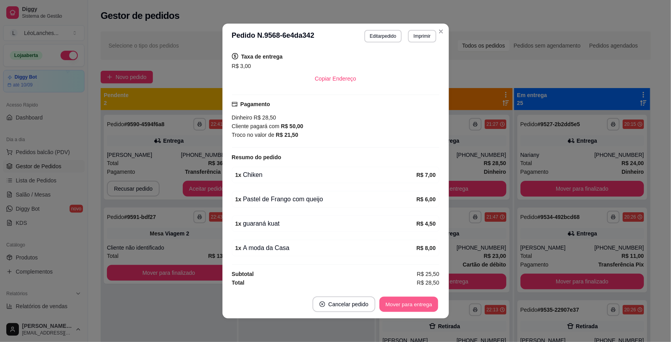
click at [398, 305] on button "Mover para entrega" at bounding box center [409, 304] width 59 height 15
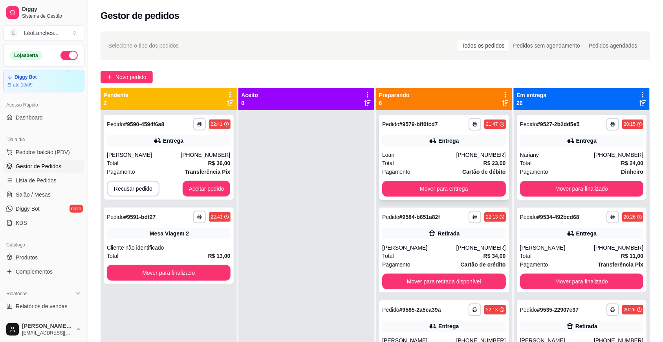
click at [430, 160] on div "Total R$ 23,00" at bounding box center [444, 163] width 124 height 9
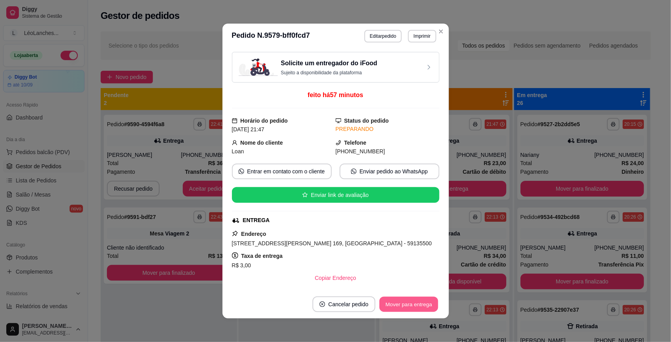
click at [411, 302] on button "Mover para entrega" at bounding box center [409, 304] width 59 height 15
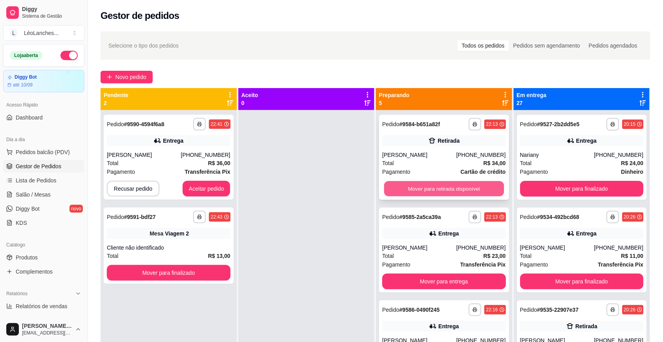
click at [436, 190] on button "Mover para retirada disponível" at bounding box center [444, 188] width 120 height 15
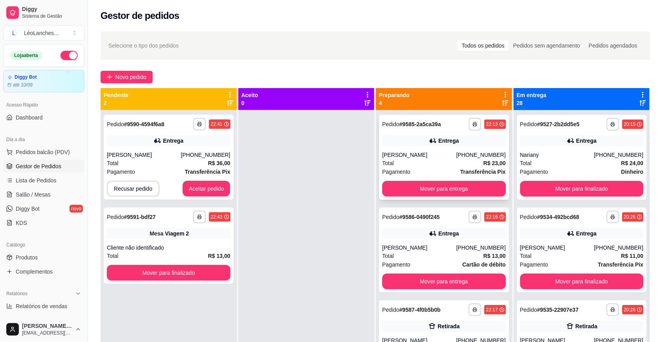
click at [427, 160] on div "Total R$ 23,00" at bounding box center [444, 163] width 124 height 9
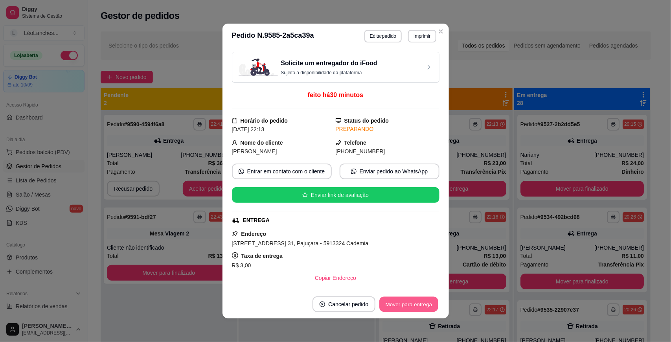
click at [393, 301] on button "Mover para entrega" at bounding box center [409, 304] width 59 height 15
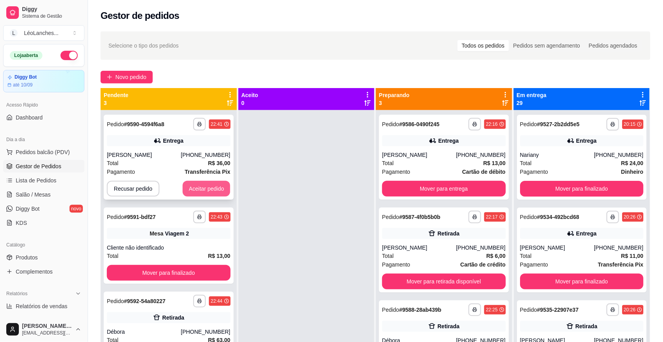
click at [201, 181] on button "Aceitar pedido" at bounding box center [207, 189] width 48 height 16
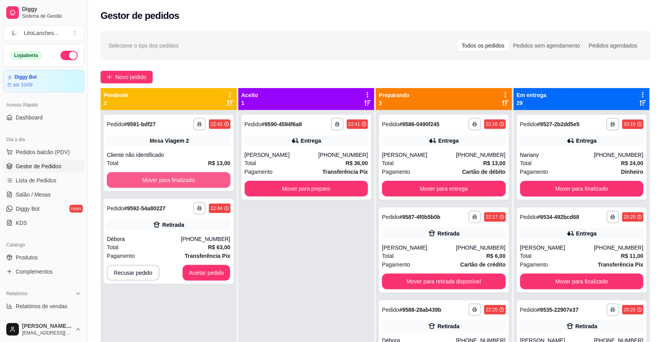
click at [201, 181] on button "Mover para finalizado" at bounding box center [169, 180] width 124 height 16
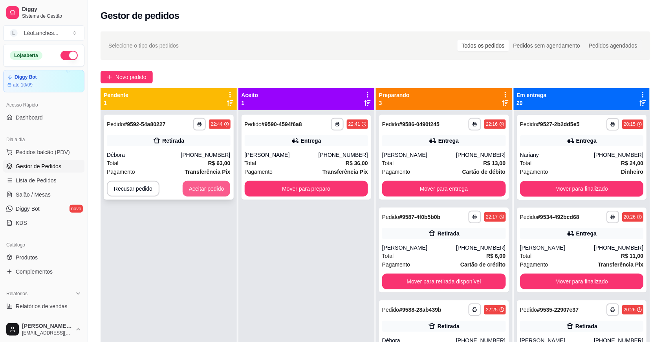
click at [204, 194] on button "Aceitar pedido" at bounding box center [207, 189] width 48 height 16
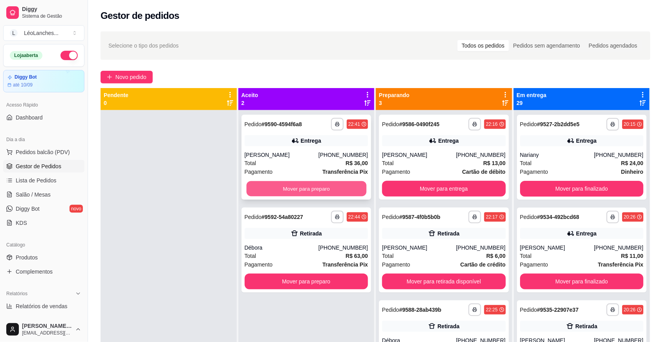
click at [312, 185] on button "Mover para preparo" at bounding box center [306, 188] width 120 height 15
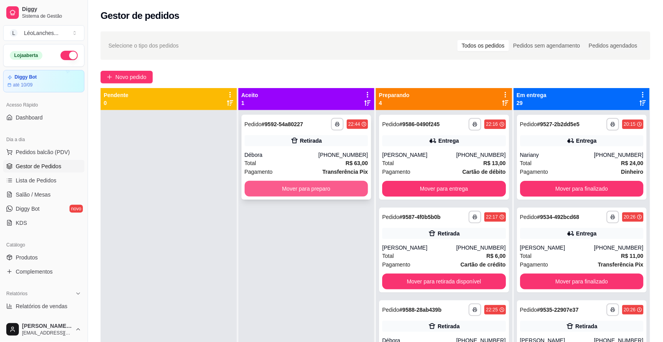
click at [335, 184] on button "Mover para preparo" at bounding box center [307, 189] width 124 height 16
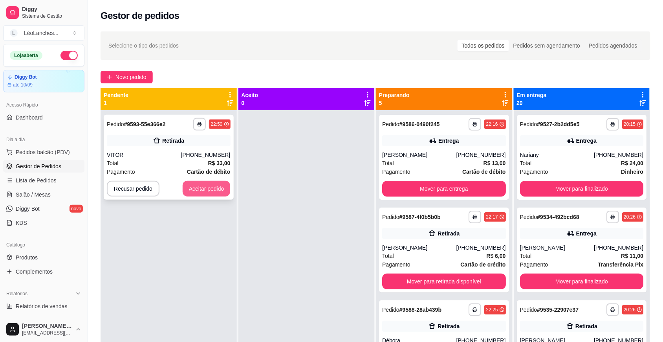
click at [214, 191] on button "Aceitar pedido" at bounding box center [207, 189] width 48 height 16
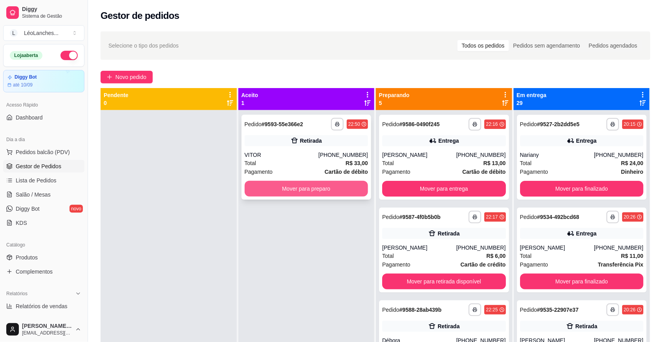
click at [293, 183] on button "Mover para preparo" at bounding box center [307, 189] width 124 height 16
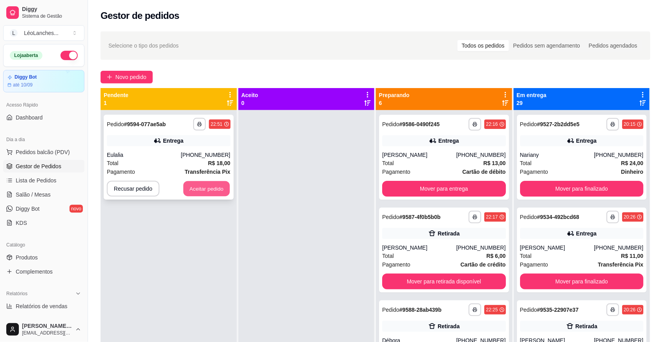
click at [197, 187] on button "Aceitar pedido" at bounding box center [207, 188] width 46 height 15
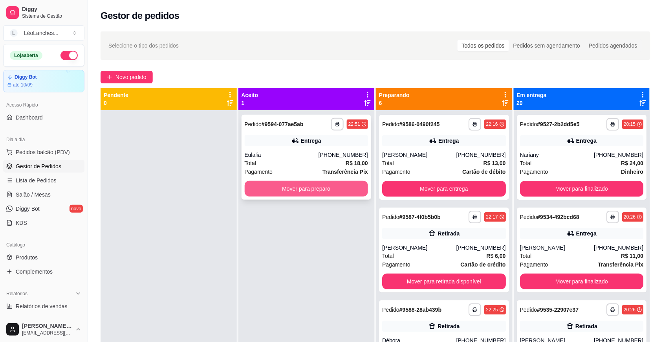
click at [309, 186] on button "Mover para preparo" at bounding box center [307, 189] width 124 height 16
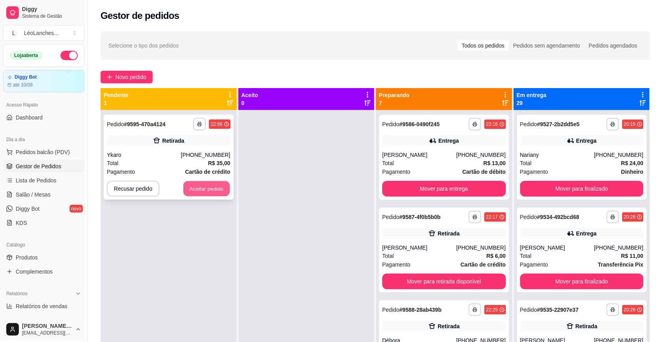
click at [210, 195] on button "Aceitar pedido" at bounding box center [207, 188] width 46 height 15
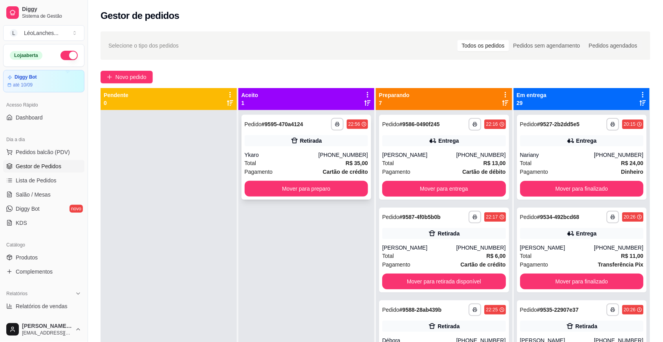
click at [288, 192] on button "Mover para preparo" at bounding box center [307, 189] width 124 height 16
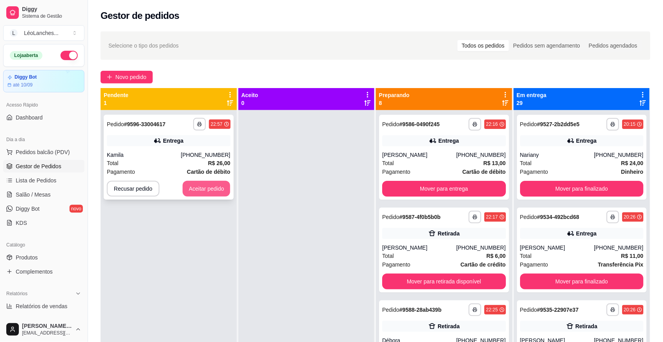
click at [206, 185] on button "Aceitar pedido" at bounding box center [207, 189] width 48 height 16
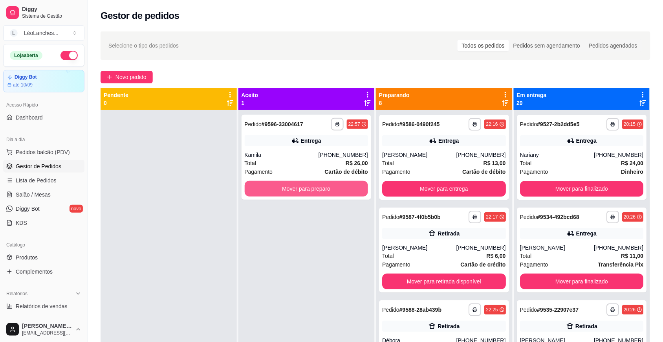
click at [278, 187] on button "Mover para preparo" at bounding box center [307, 189] width 124 height 16
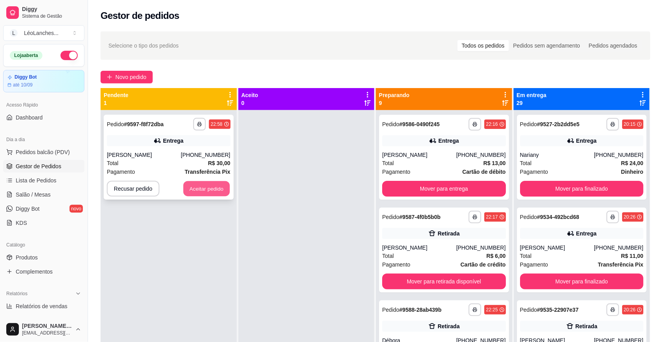
click at [217, 191] on button "Aceitar pedido" at bounding box center [207, 188] width 46 height 15
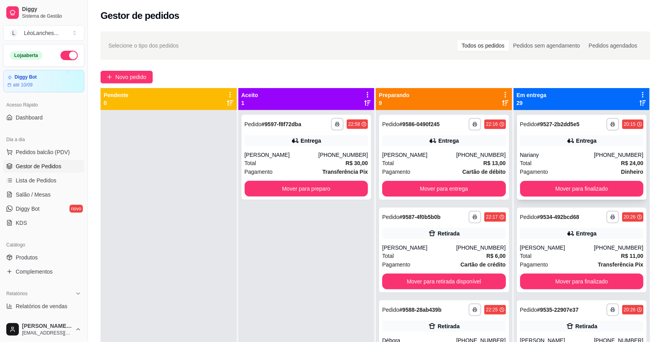
click at [576, 169] on div "Pagamento Dinheiro" at bounding box center [582, 171] width 124 height 9
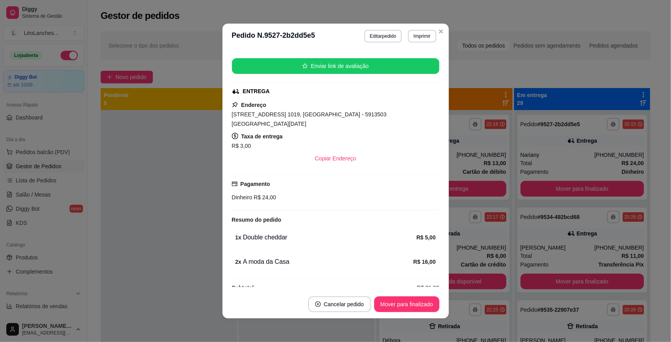
scroll to position [137, 0]
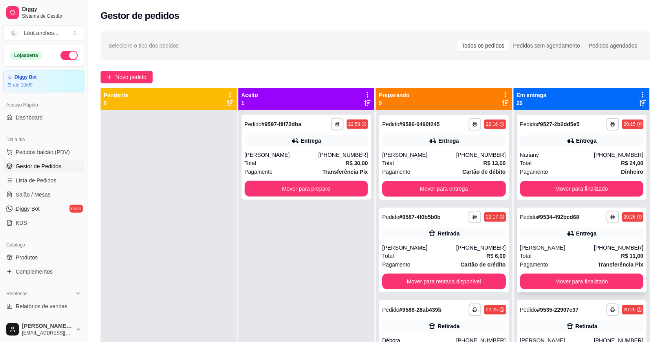
click at [562, 256] on div "Total R$ 11,00" at bounding box center [582, 255] width 124 height 9
click at [568, 256] on div "Total R$ 11,00" at bounding box center [582, 255] width 124 height 9
click at [433, 280] on button "Mover para retirada disponível" at bounding box center [444, 281] width 124 height 16
click at [439, 158] on div "[PERSON_NAME]" at bounding box center [419, 155] width 74 height 8
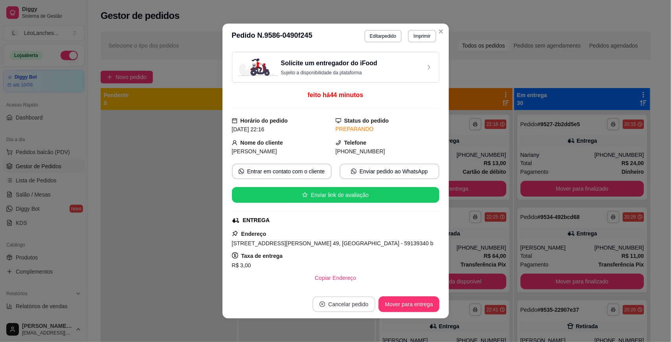
click at [343, 303] on button "Cancelar pedido" at bounding box center [343, 304] width 63 height 16
click at [358, 279] on button "Sim" at bounding box center [362, 285] width 31 height 16
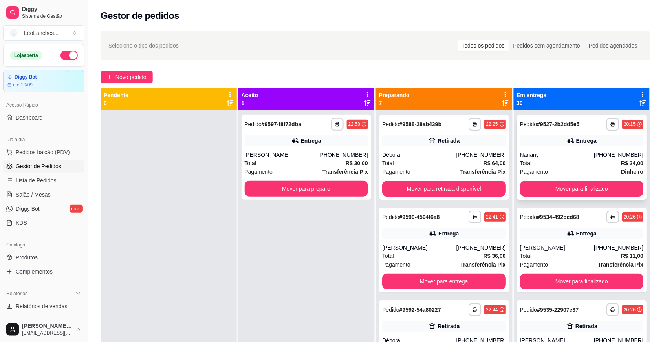
click at [568, 167] on div "Pagamento Dinheiro" at bounding box center [582, 171] width 124 height 9
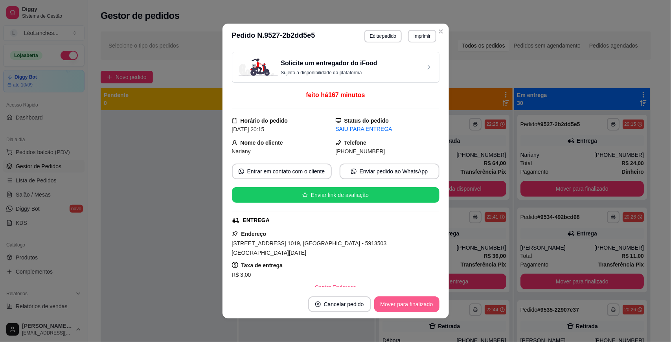
click at [413, 301] on button "Mover para finalizado" at bounding box center [406, 304] width 65 height 16
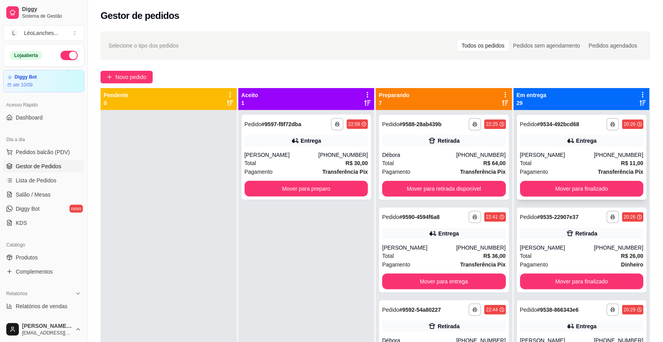
click at [568, 162] on div "Total R$ 11,00" at bounding box center [582, 163] width 124 height 9
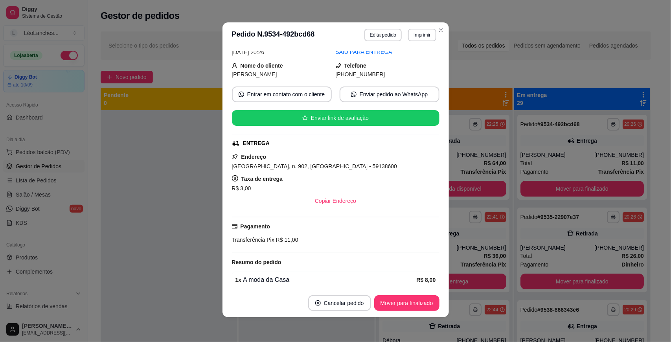
scroll to position [112, 0]
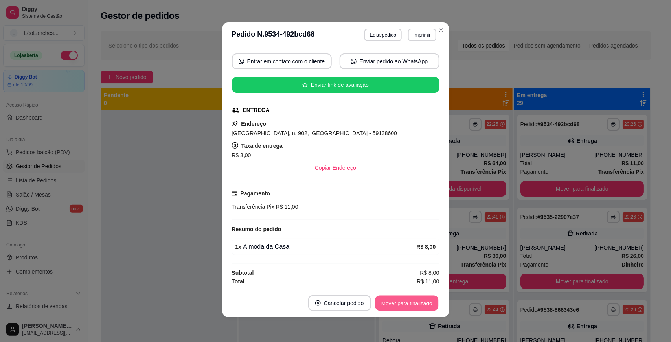
click at [410, 303] on button "Mover para finalizado" at bounding box center [406, 302] width 63 height 15
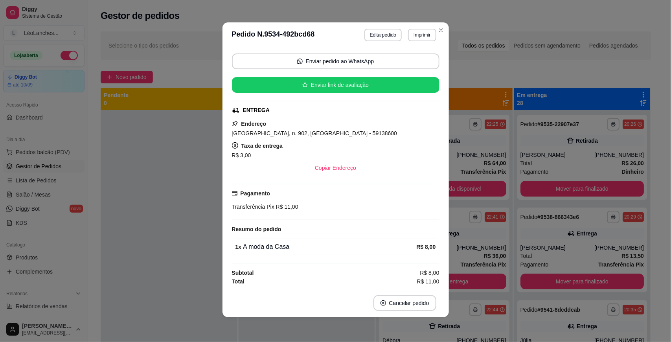
scroll to position [86, 0]
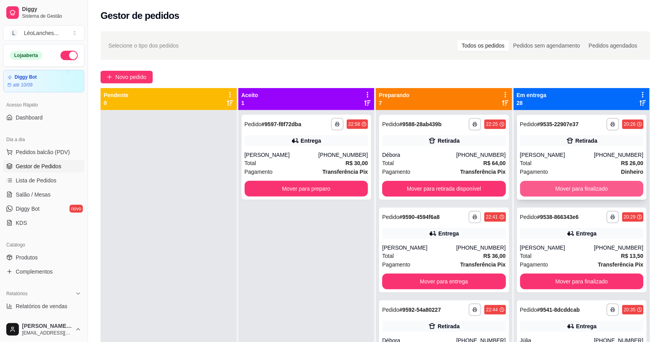
click at [560, 191] on button "Mover para finalizado" at bounding box center [582, 189] width 124 height 16
click at [567, 166] on div "Total R$ 13,50" at bounding box center [582, 163] width 124 height 9
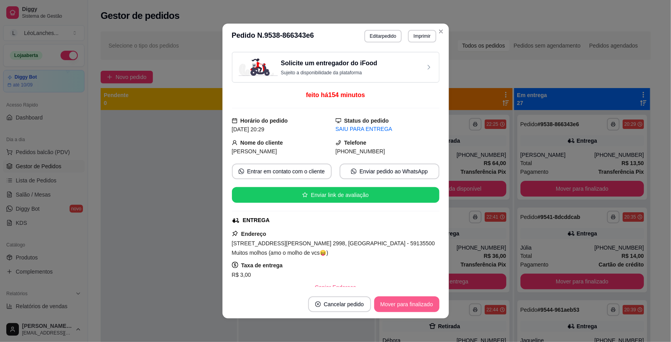
click at [383, 307] on button "Mover para finalizado" at bounding box center [406, 304] width 65 height 16
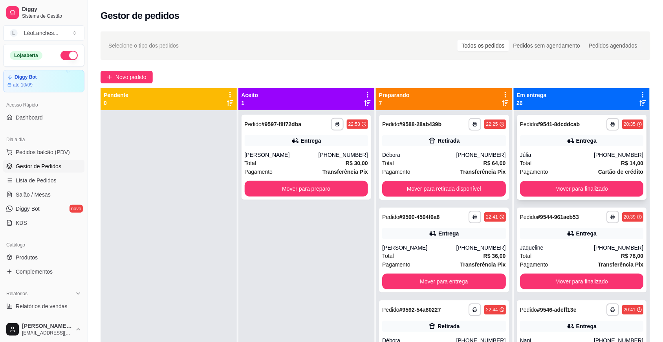
click at [564, 163] on div "Total R$ 14,00" at bounding box center [582, 163] width 124 height 9
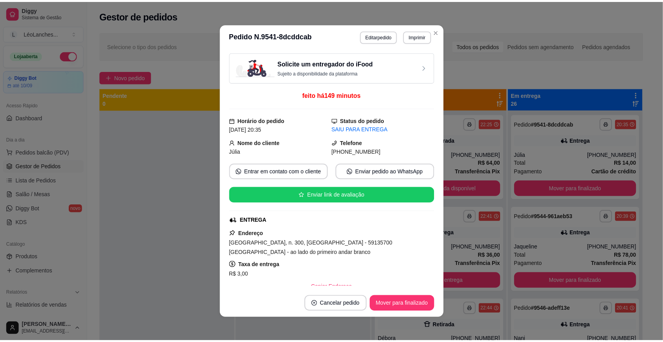
scroll to position [146, 0]
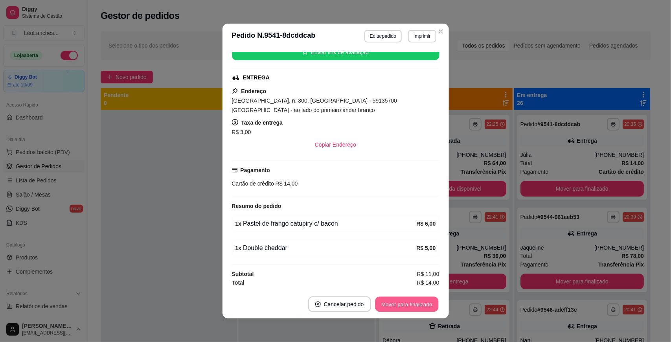
click at [406, 306] on button "Mover para finalizado" at bounding box center [406, 304] width 63 height 15
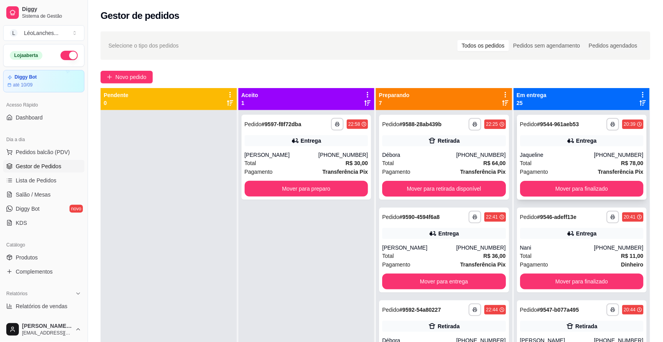
click at [563, 169] on div "Pagamento Transferência Pix" at bounding box center [582, 171] width 124 height 9
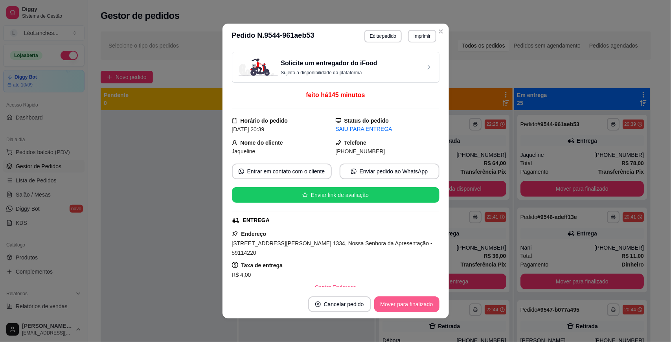
click at [411, 303] on button "Mover para finalizado" at bounding box center [406, 304] width 65 height 16
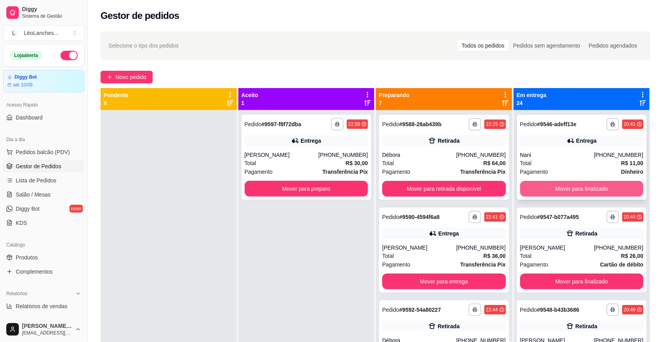
click at [568, 191] on button "Mover para finalizado" at bounding box center [582, 189] width 124 height 16
click at [568, 191] on button "Mover para finalizado" at bounding box center [582, 188] width 120 height 15
click at [568, 191] on button "Mover para finalizado" at bounding box center [582, 189] width 124 height 16
click at [571, 189] on button "Mover para finalizado" at bounding box center [582, 188] width 120 height 15
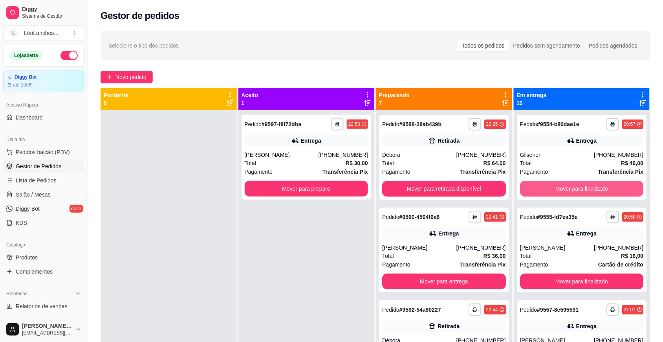
click at [571, 189] on button "Mover para finalizado" at bounding box center [582, 189] width 124 height 16
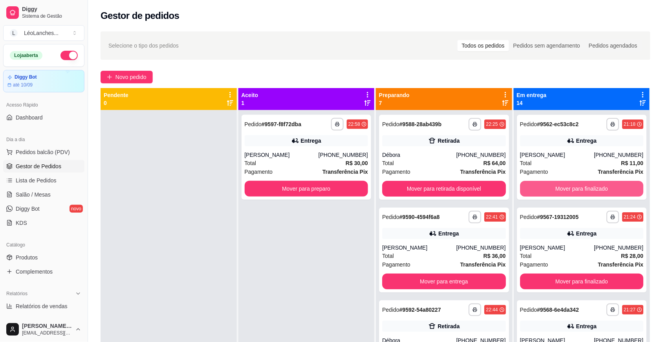
click at [571, 189] on button "Mover para finalizado" at bounding box center [582, 189] width 124 height 16
click at [571, 189] on button "Mover para finalizado" at bounding box center [582, 188] width 120 height 15
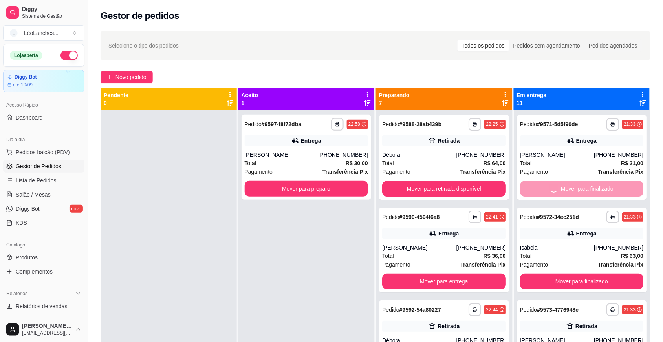
click at [571, 273] on button "Mover para finalizado" at bounding box center [582, 281] width 124 height 16
click at [571, 189] on div "Mover para finalizado" at bounding box center [582, 189] width 124 height 16
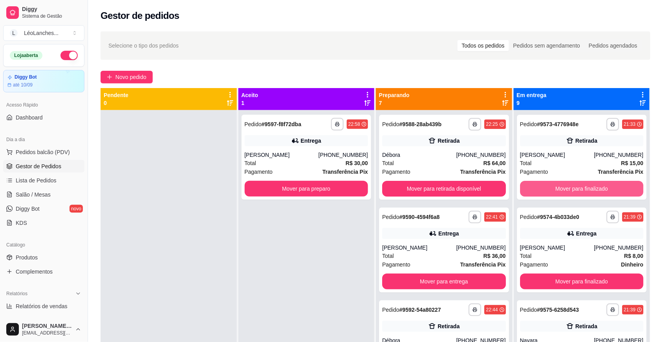
click at [567, 189] on button "Mover para finalizado" at bounding box center [582, 189] width 124 height 16
click at [558, 189] on button "Mover para finalizado" at bounding box center [582, 189] width 124 height 16
click at [558, 189] on button "Mover para finalizado" at bounding box center [582, 188] width 120 height 15
click at [558, 189] on button "Mover para finalizado" at bounding box center [582, 189] width 124 height 16
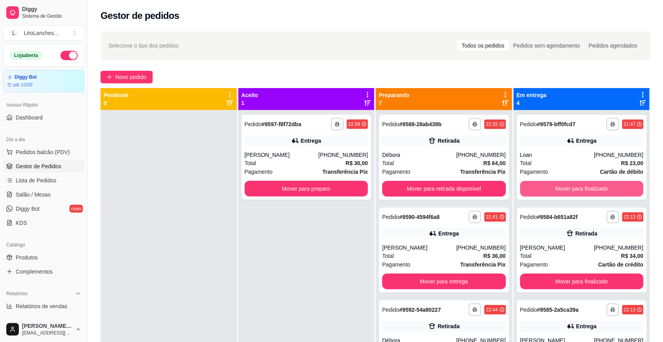
click at [558, 189] on button "Mover para finalizado" at bounding box center [582, 189] width 124 height 16
click at [558, 189] on button "Mover para finalizado" at bounding box center [582, 188] width 120 height 15
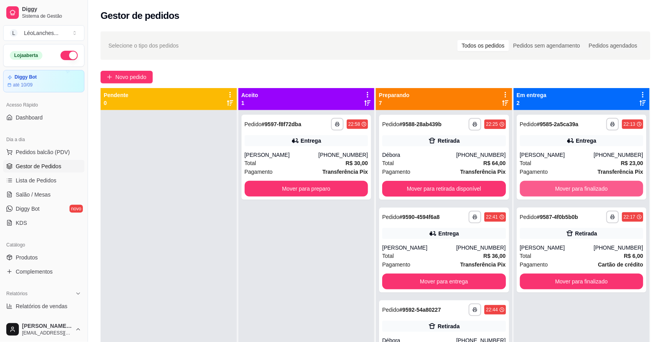
click at [558, 189] on button "Mover para finalizado" at bounding box center [582, 189] width 124 height 16
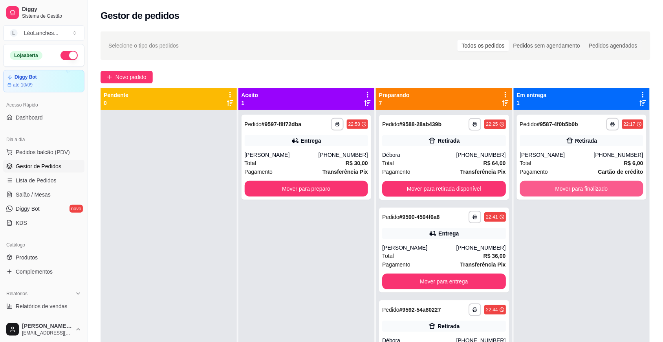
click at [558, 189] on button "Mover para finalizado" at bounding box center [582, 189] width 124 height 16
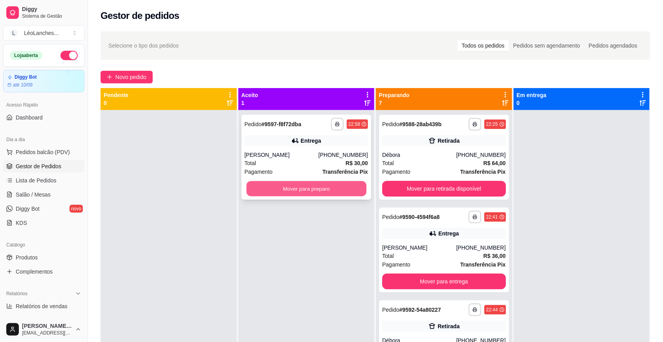
click at [345, 187] on button "Mover para preparo" at bounding box center [306, 188] width 120 height 15
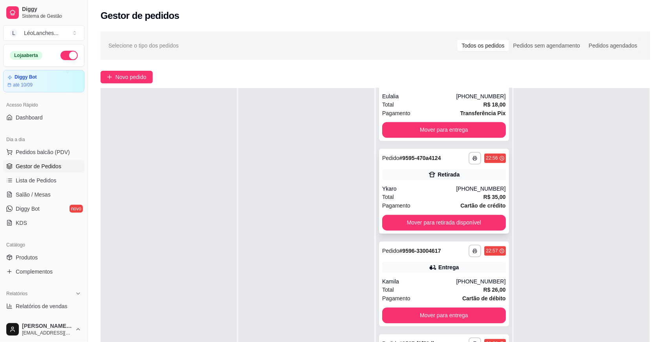
scroll to position [0, 0]
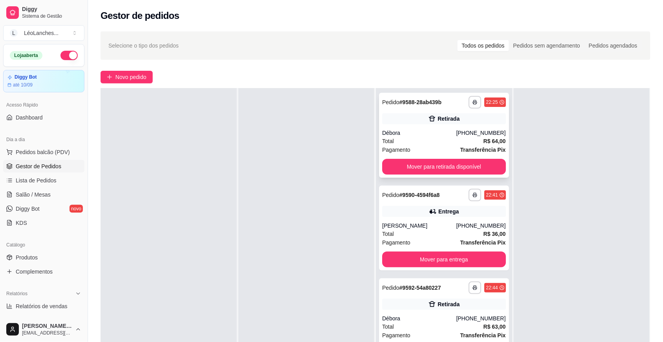
click at [428, 145] on div "Pagamento Transferência Pix" at bounding box center [444, 149] width 124 height 9
click at [423, 322] on div "Total R$ 63,00" at bounding box center [444, 326] width 124 height 9
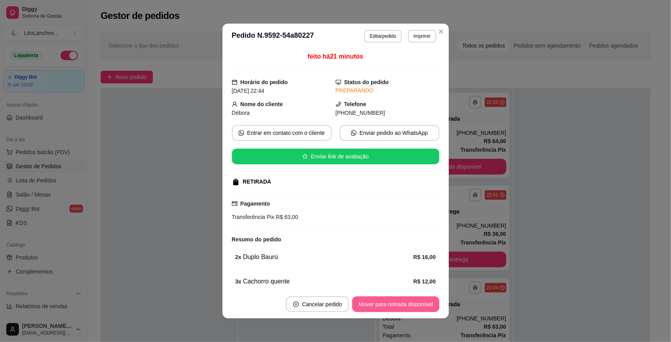
click at [399, 305] on button "Mover para retirada disponível" at bounding box center [395, 304] width 87 height 16
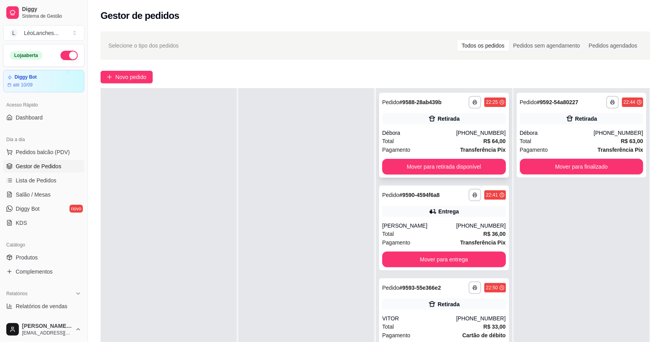
click at [437, 136] on div "Débora" at bounding box center [419, 133] width 74 height 8
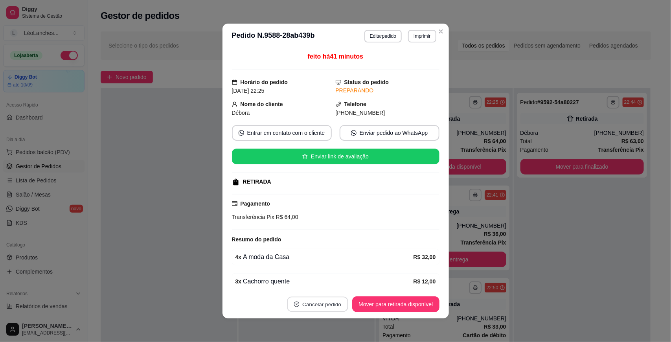
click at [323, 301] on button "Cancelar pedido" at bounding box center [317, 304] width 61 height 15
click at [333, 278] on button "Sim" at bounding box center [336, 284] width 31 height 15
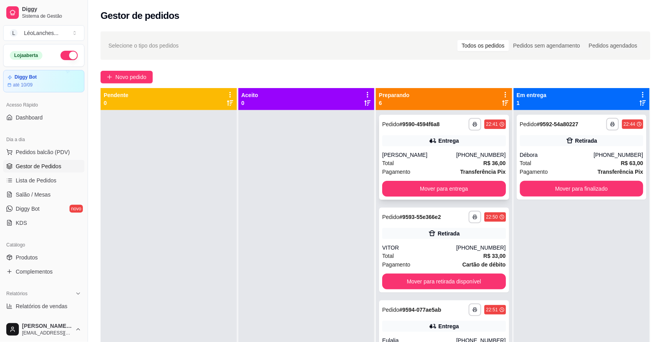
click at [411, 164] on div "Total R$ 36,00" at bounding box center [444, 163] width 124 height 9
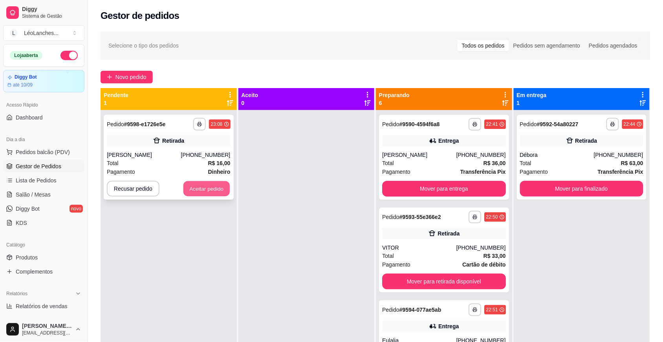
click at [225, 191] on button "Aceitar pedido" at bounding box center [207, 188] width 46 height 15
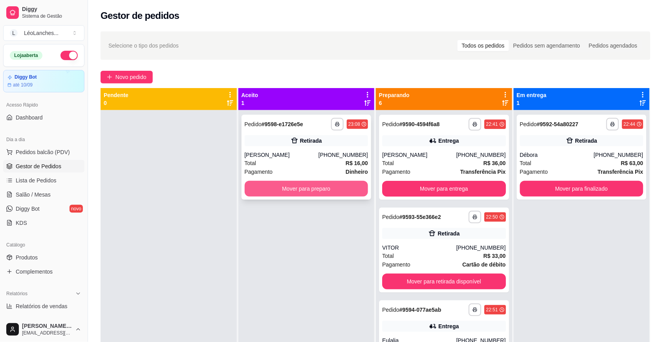
click at [325, 192] on button "Mover para preparo" at bounding box center [307, 189] width 124 height 16
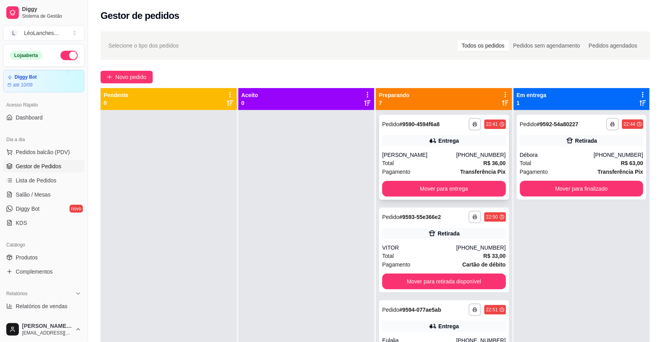
click at [413, 160] on div "Total R$ 36,00" at bounding box center [444, 163] width 124 height 9
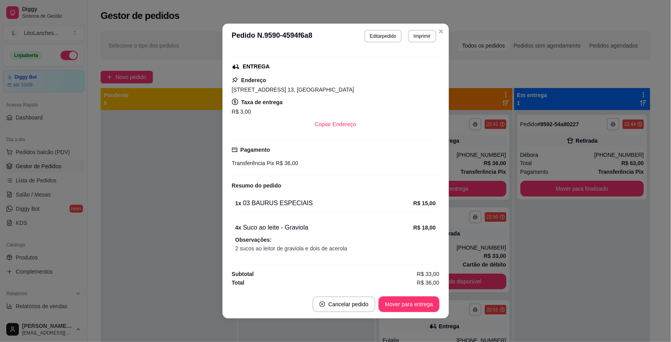
scroll to position [1, 0]
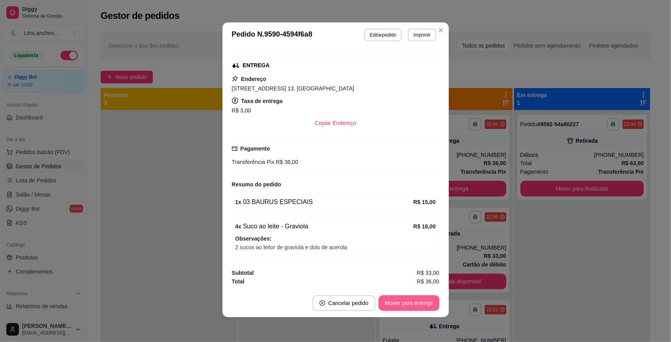
click at [401, 301] on button "Mover para entrega" at bounding box center [408, 303] width 61 height 16
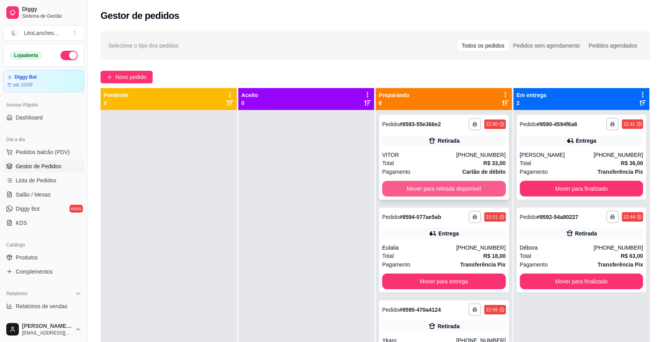
click at [485, 187] on button "Mover para retirada disponível" at bounding box center [444, 189] width 124 height 16
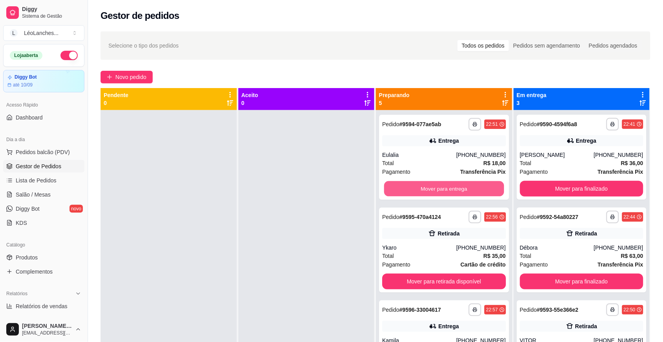
click at [485, 187] on button "Mover para entrega" at bounding box center [444, 188] width 120 height 15
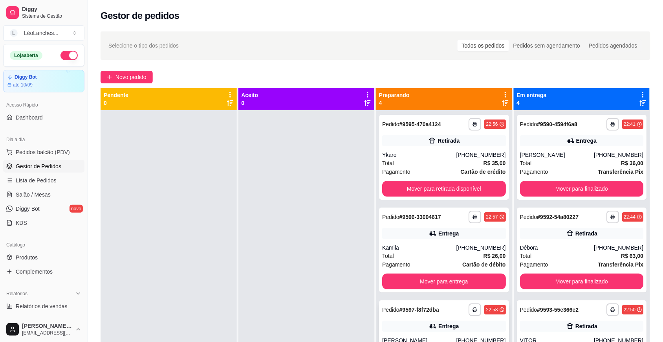
click at [431, 336] on div "[PERSON_NAME]" at bounding box center [419, 340] width 74 height 8
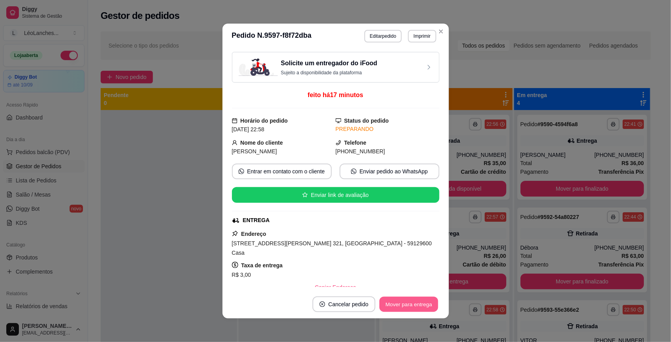
click at [423, 306] on button "Mover para entrega" at bounding box center [409, 304] width 59 height 15
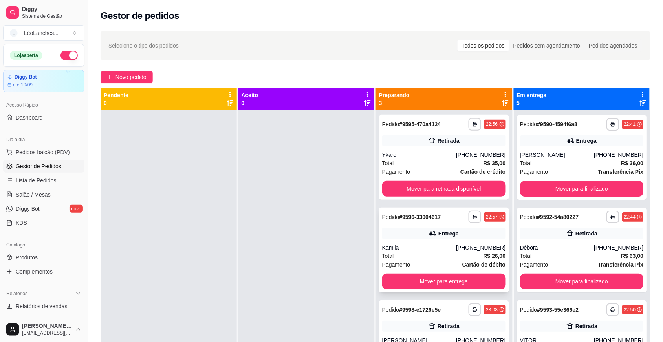
click at [433, 250] on div "Kamila" at bounding box center [419, 248] width 74 height 8
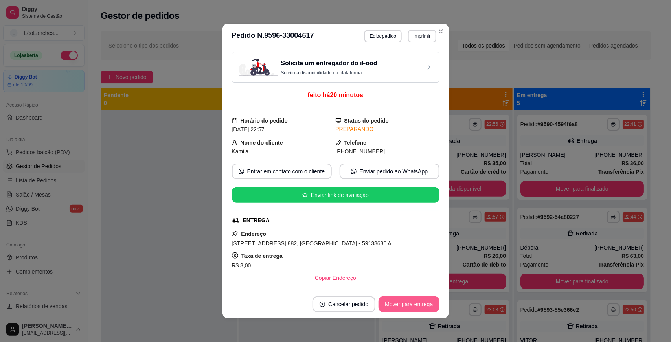
click at [405, 307] on button "Mover para entrega" at bounding box center [408, 304] width 61 height 16
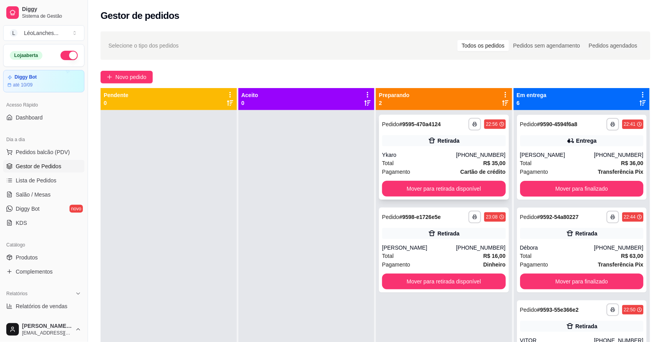
click at [442, 166] on div "Total R$ 35,00" at bounding box center [444, 163] width 124 height 9
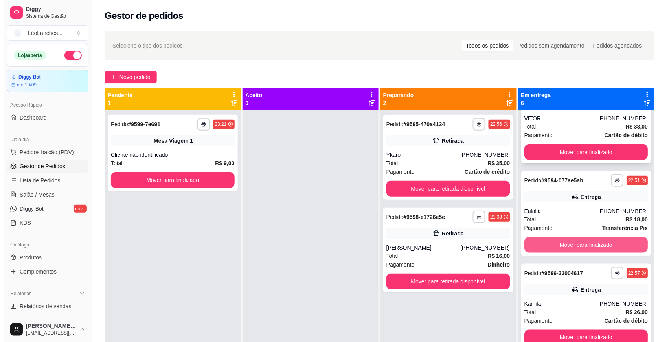
scroll to position [0, 0]
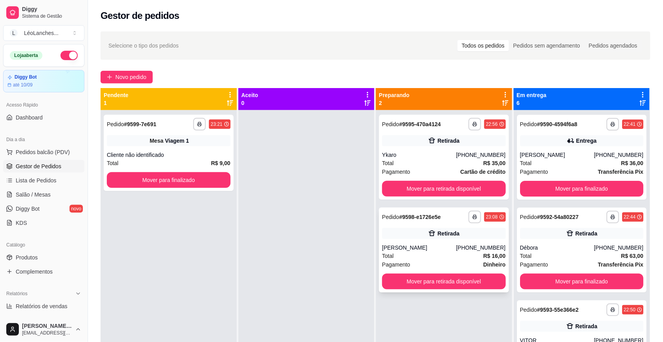
click at [440, 264] on div "Pagamento Dinheiro" at bounding box center [444, 264] width 124 height 9
click at [439, 166] on div "Total R$ 35,00" at bounding box center [444, 163] width 124 height 9
click at [217, 181] on button "Mover para finalizado" at bounding box center [169, 180] width 124 height 16
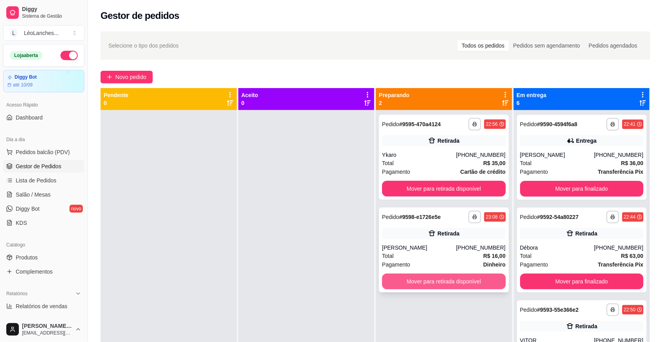
click at [446, 276] on button "Mover para retirada disponível" at bounding box center [444, 281] width 124 height 16
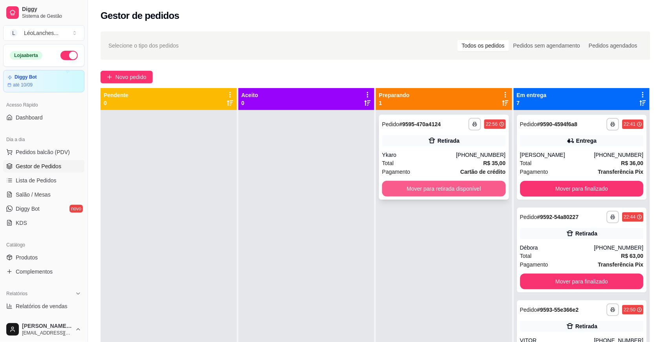
click at [408, 191] on button "Mover para retirada disponível" at bounding box center [444, 189] width 124 height 16
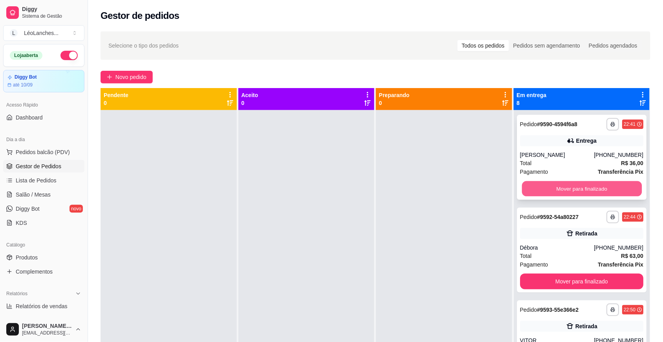
click at [586, 184] on button "Mover para finalizado" at bounding box center [582, 188] width 120 height 15
click at [588, 187] on button "Mover para finalizado" at bounding box center [582, 189] width 124 height 16
click at [588, 187] on button "Mover para finalizado" at bounding box center [582, 188] width 120 height 15
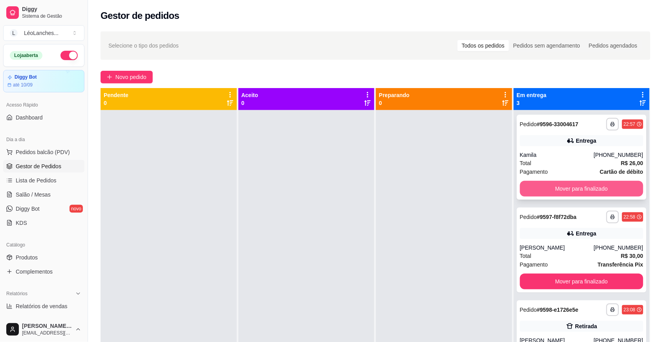
click at [589, 187] on button "Mover para finalizado" at bounding box center [582, 189] width 124 height 16
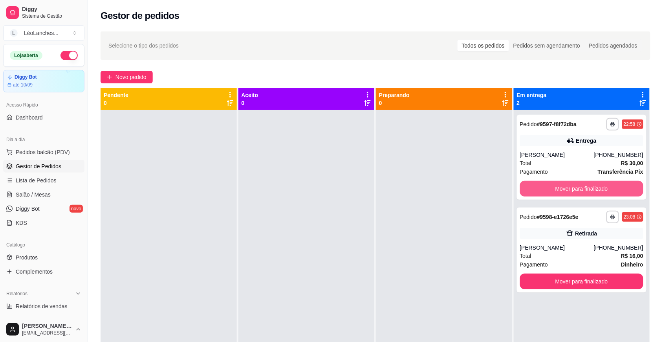
click at [589, 187] on button "Mover para finalizado" at bounding box center [582, 189] width 124 height 16
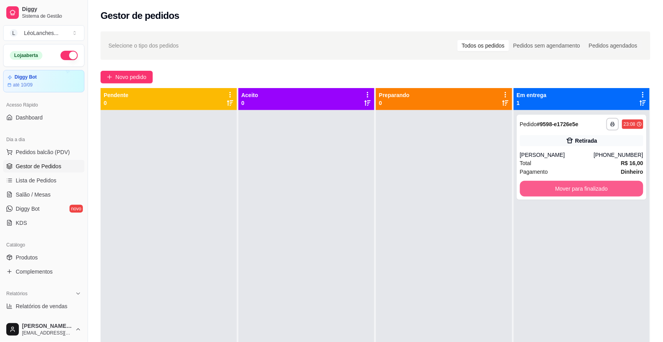
click at [589, 187] on button "Mover para finalizado" at bounding box center [582, 189] width 124 height 16
